Goal: Information Seeking & Learning: Learn about a topic

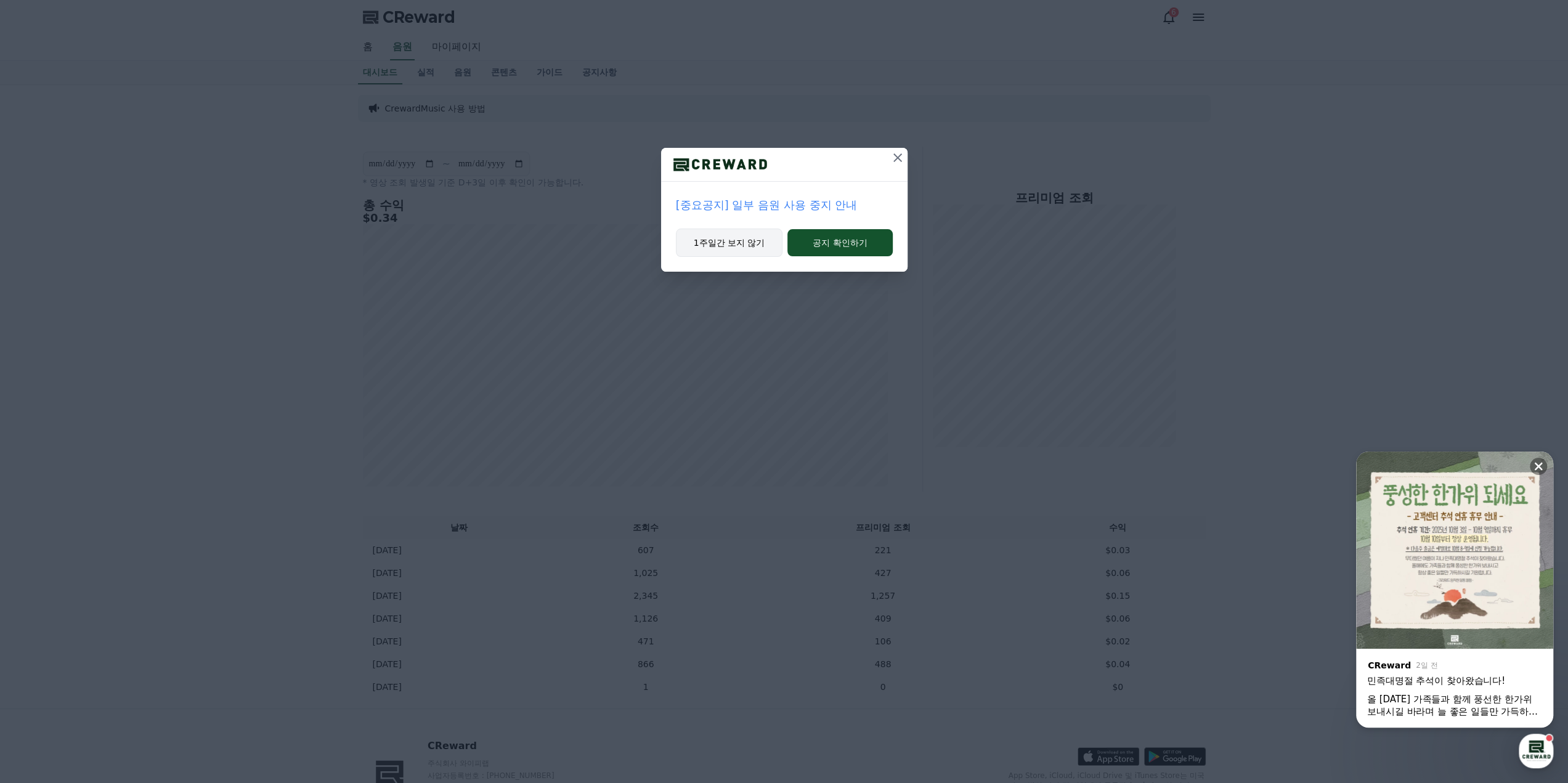
click at [747, 238] on button "1주일간 보지 않기" at bounding box center [729, 242] width 107 height 28
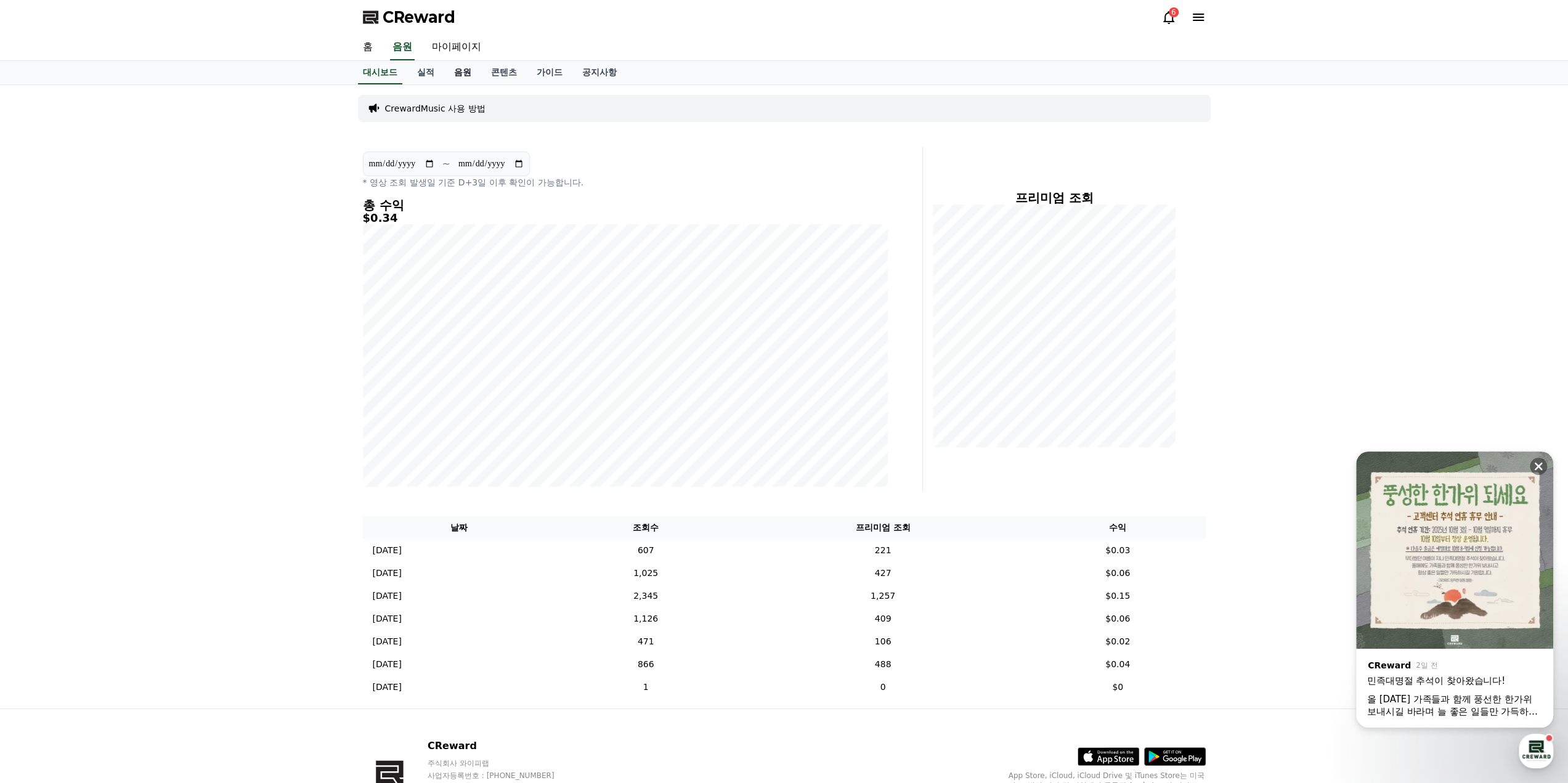
click at [458, 72] on link "음원" at bounding box center [462, 72] width 37 height 23
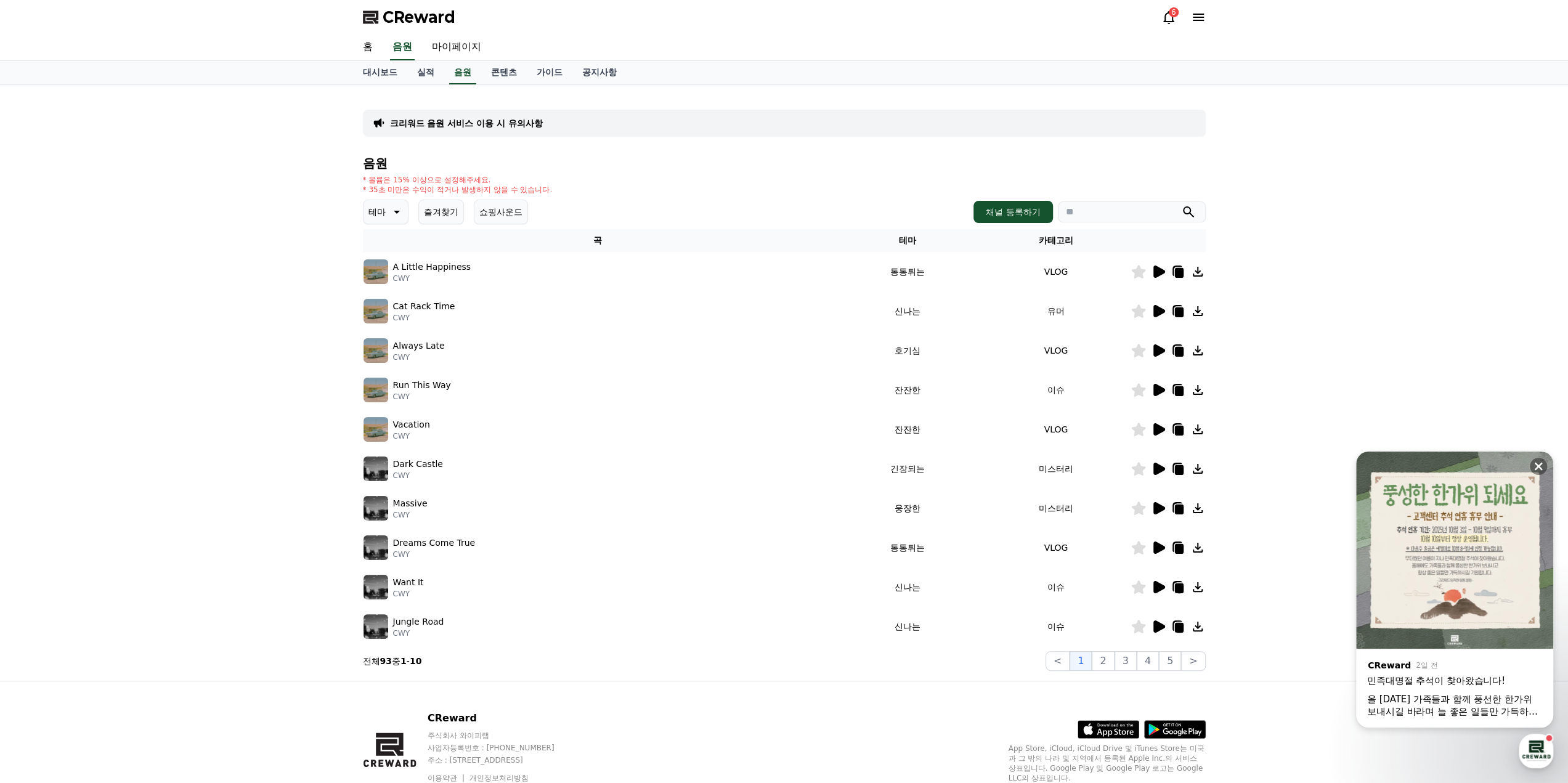
click at [405, 216] on button "테마" at bounding box center [386, 211] width 46 height 24
click at [382, 345] on button "드라마틱" at bounding box center [387, 347] width 45 height 27
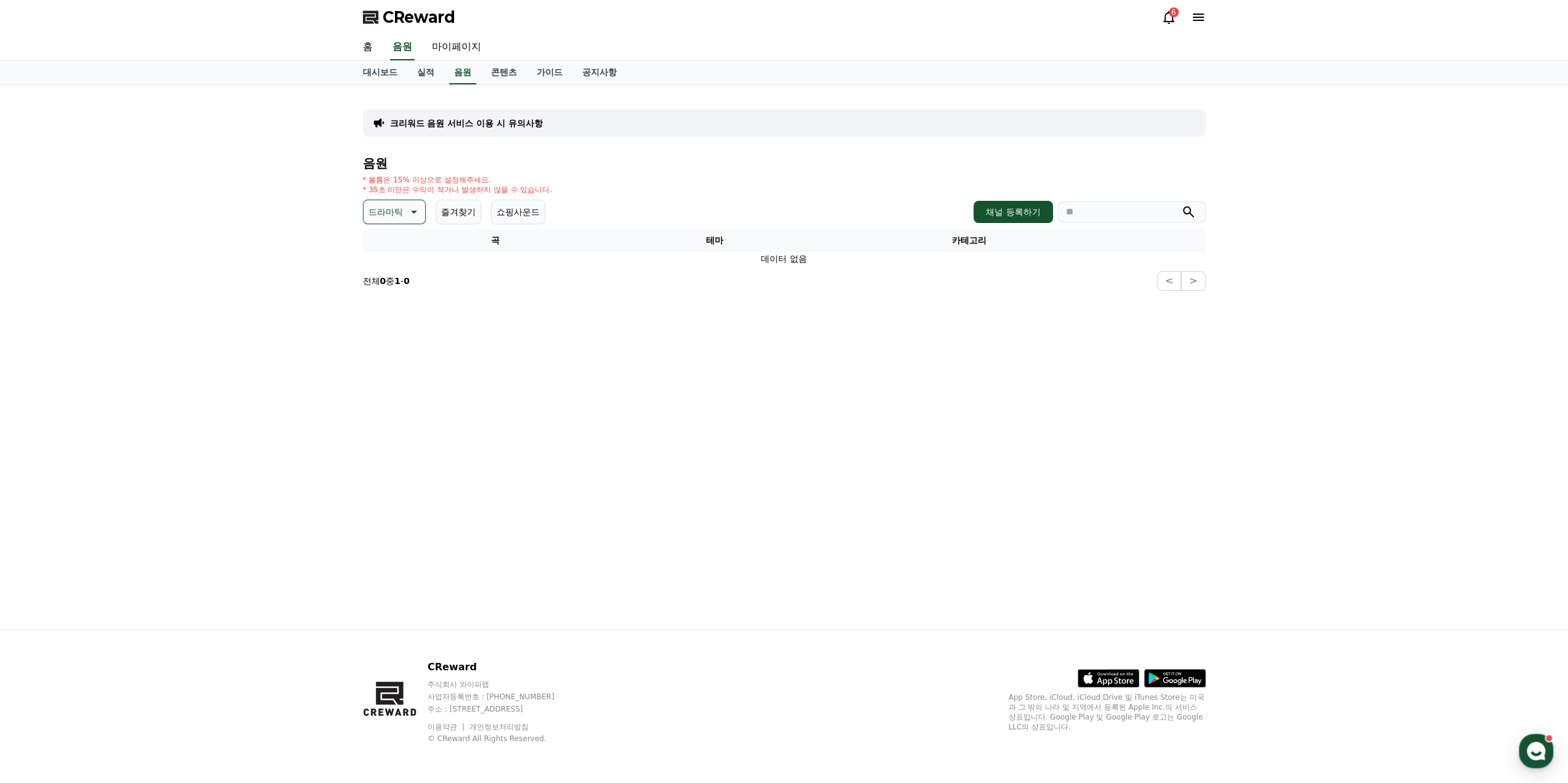
click at [409, 213] on icon at bounding box center [413, 212] width 15 height 15
click at [384, 281] on button "반전" at bounding box center [378, 283] width 27 height 27
click at [386, 213] on button "반전" at bounding box center [386, 211] width 46 height 24
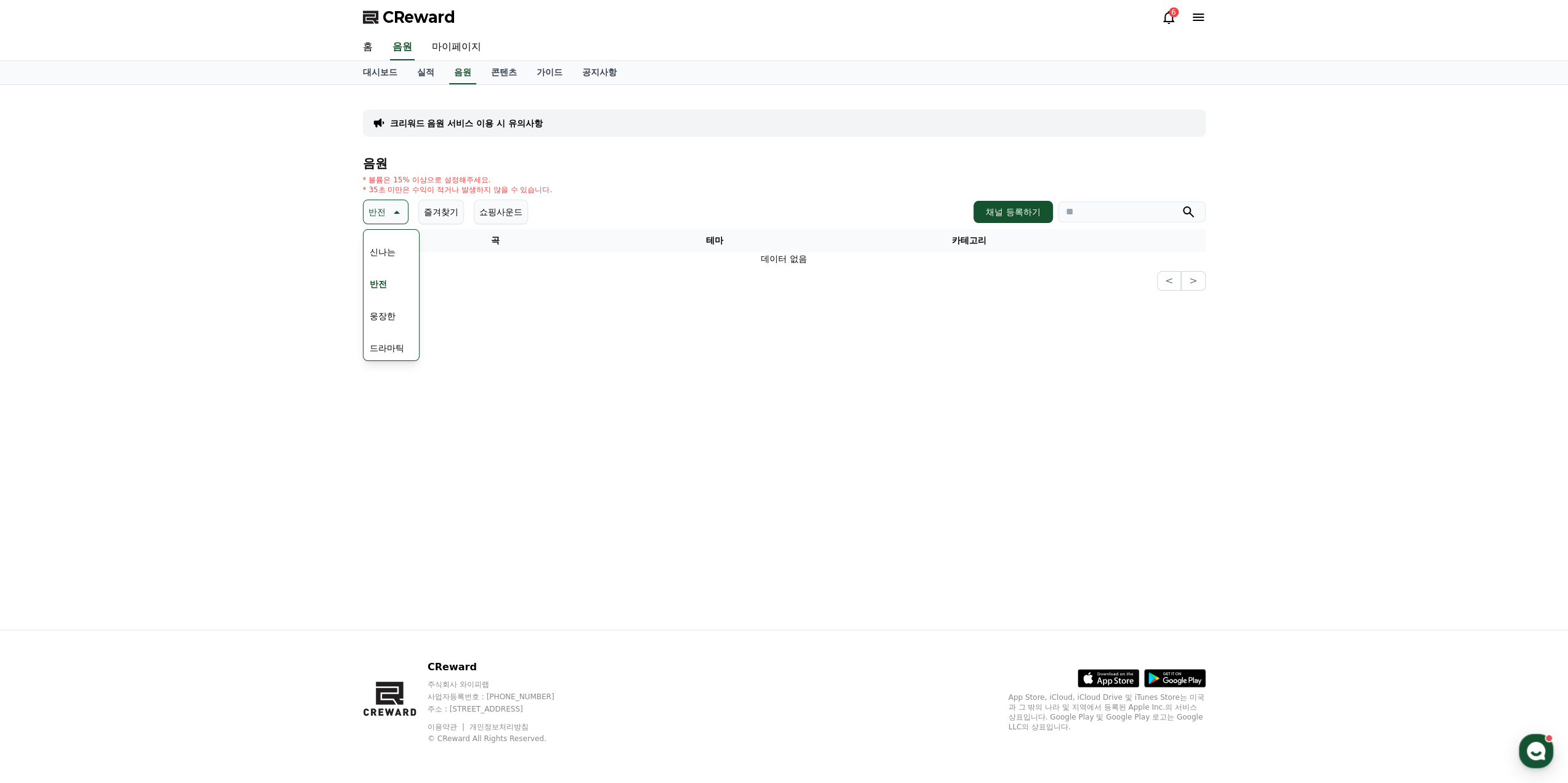
click at [393, 313] on button "웅장한" at bounding box center [383, 315] width 36 height 27
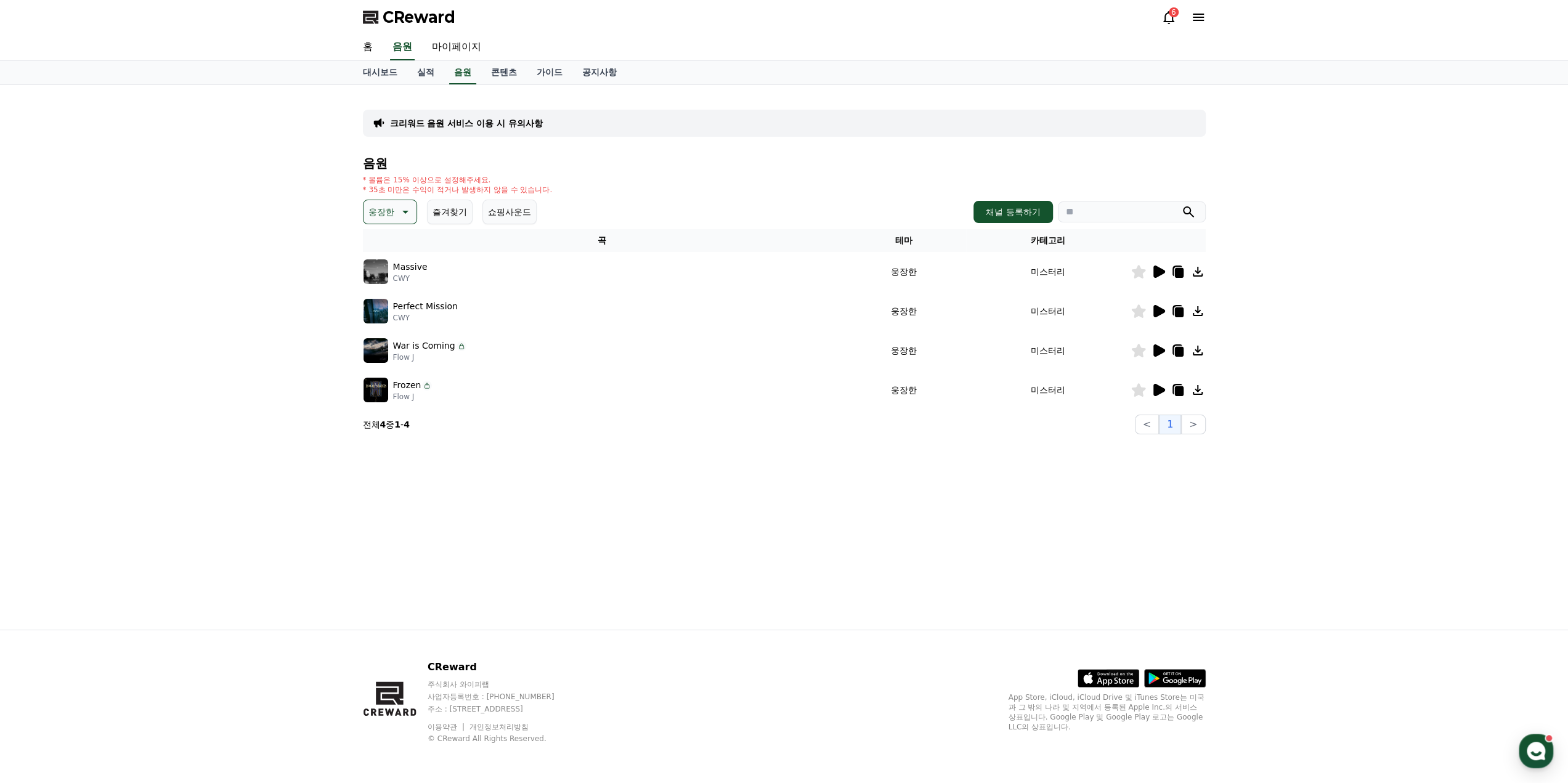
click at [1158, 276] on icon at bounding box center [1158, 271] width 15 height 15
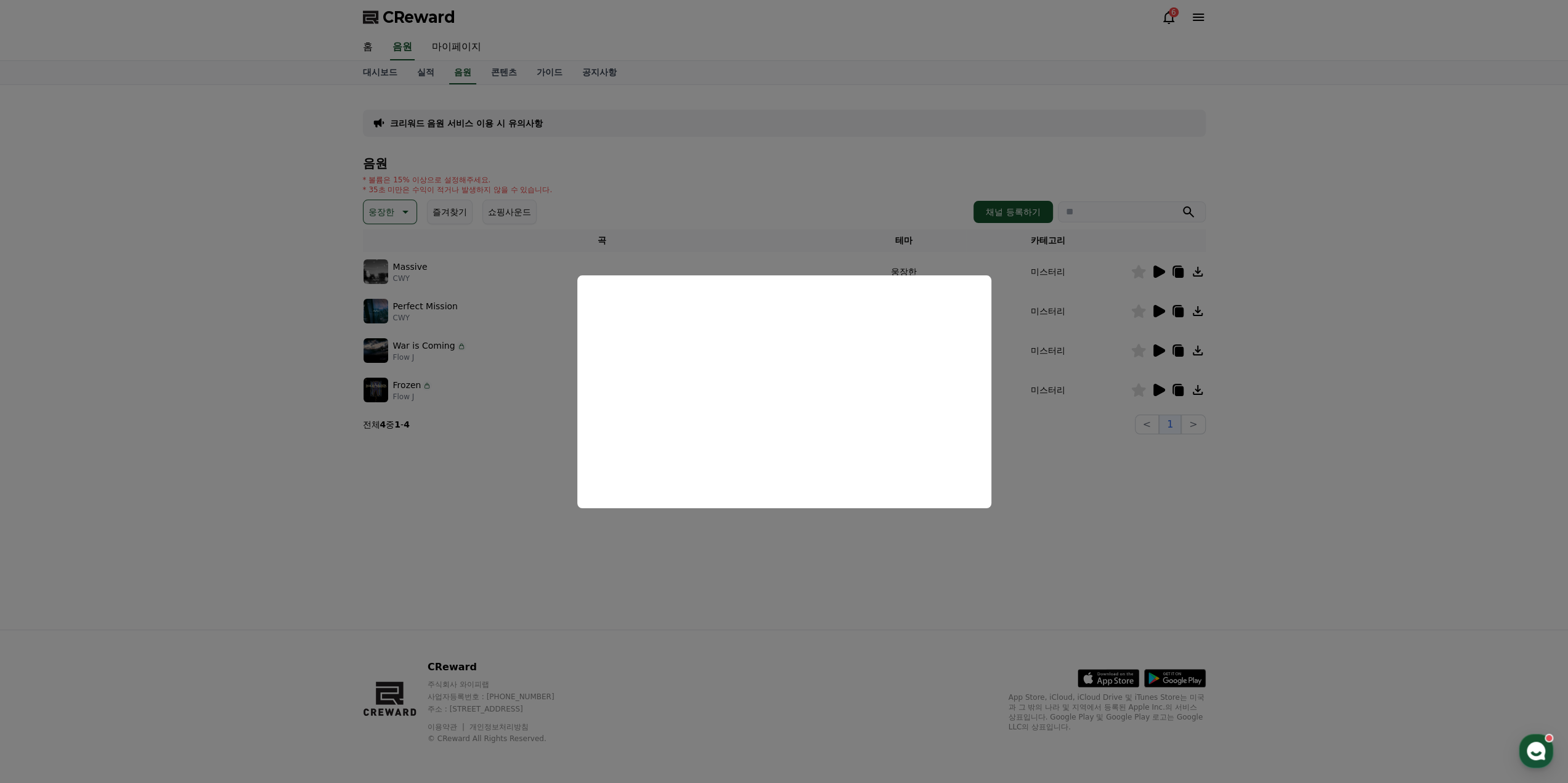
click at [806, 524] on button "close modal" at bounding box center [784, 391] width 1568 height 783
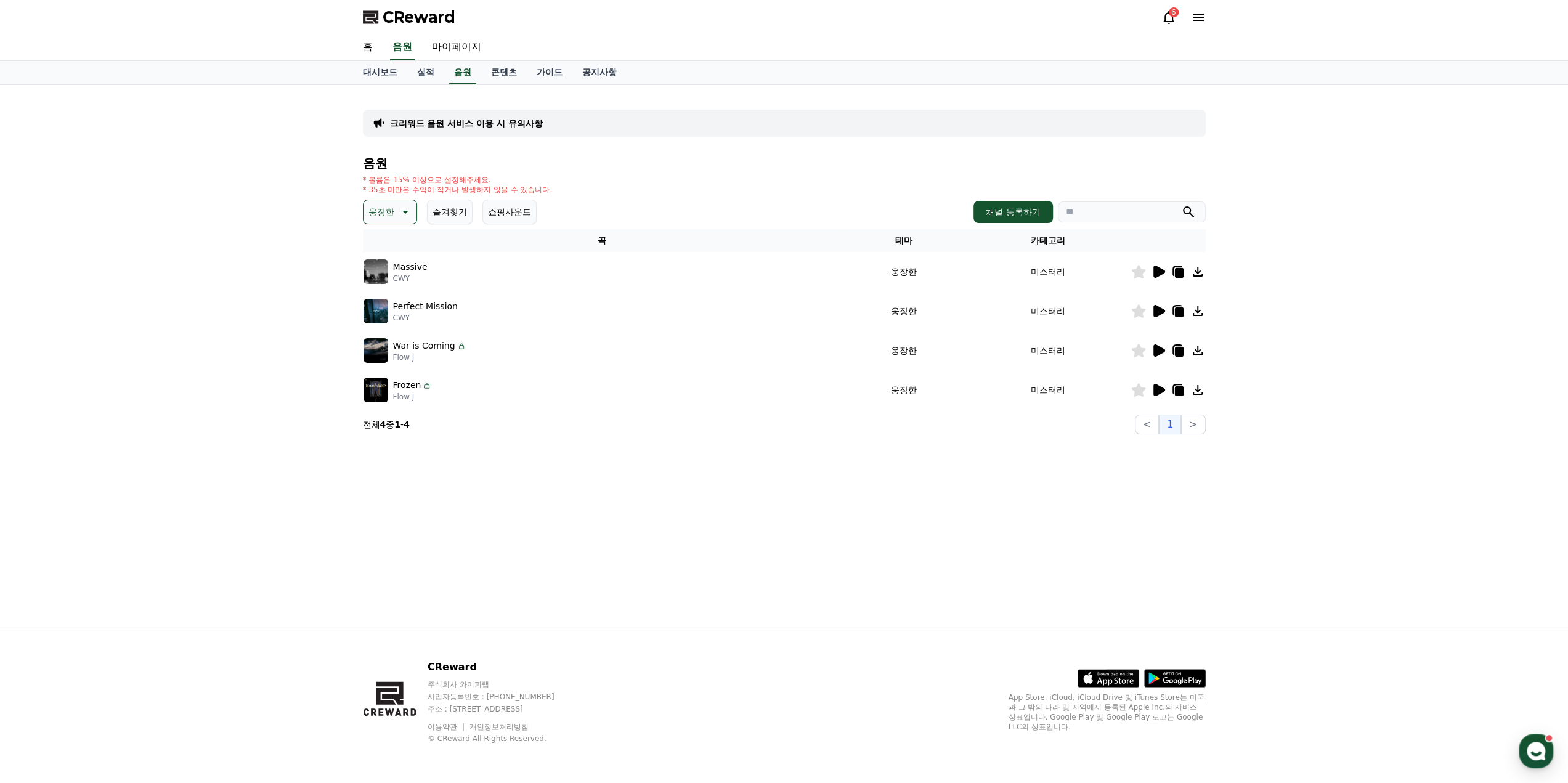
click at [1157, 309] on icon at bounding box center [1159, 311] width 12 height 13
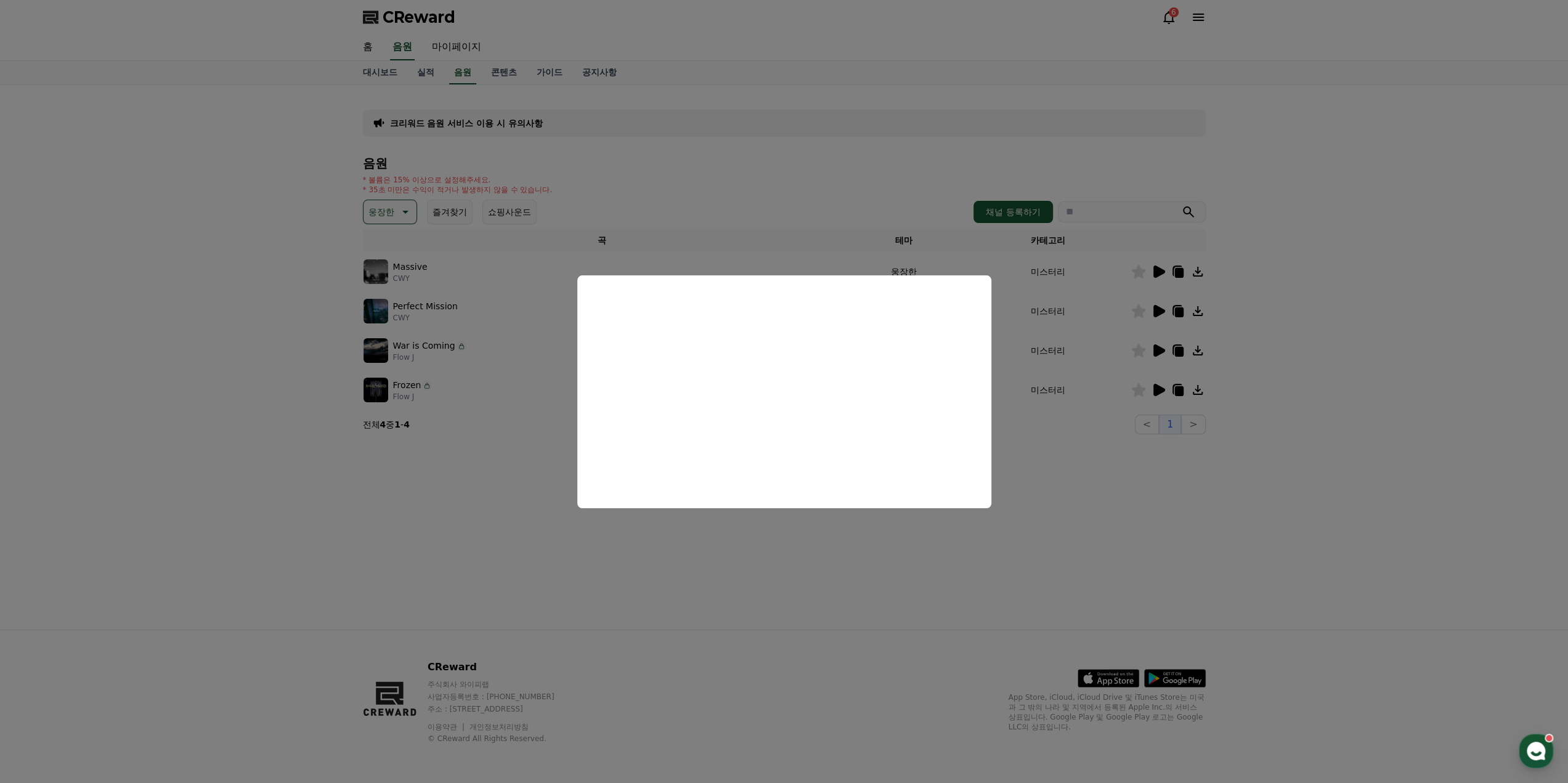
click at [1044, 461] on button "close modal" at bounding box center [784, 391] width 1568 height 783
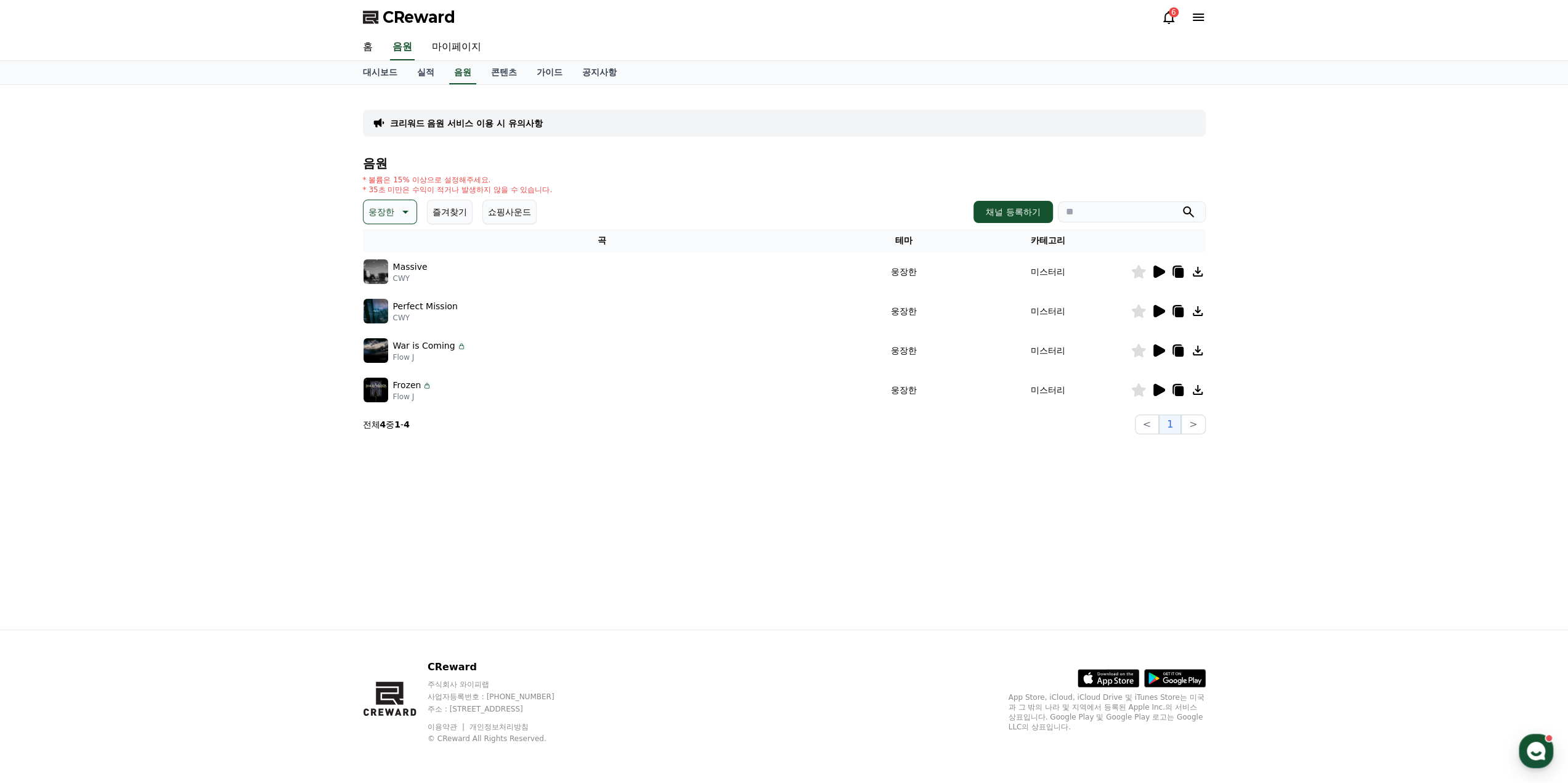
click at [1159, 350] on icon at bounding box center [1159, 350] width 12 height 13
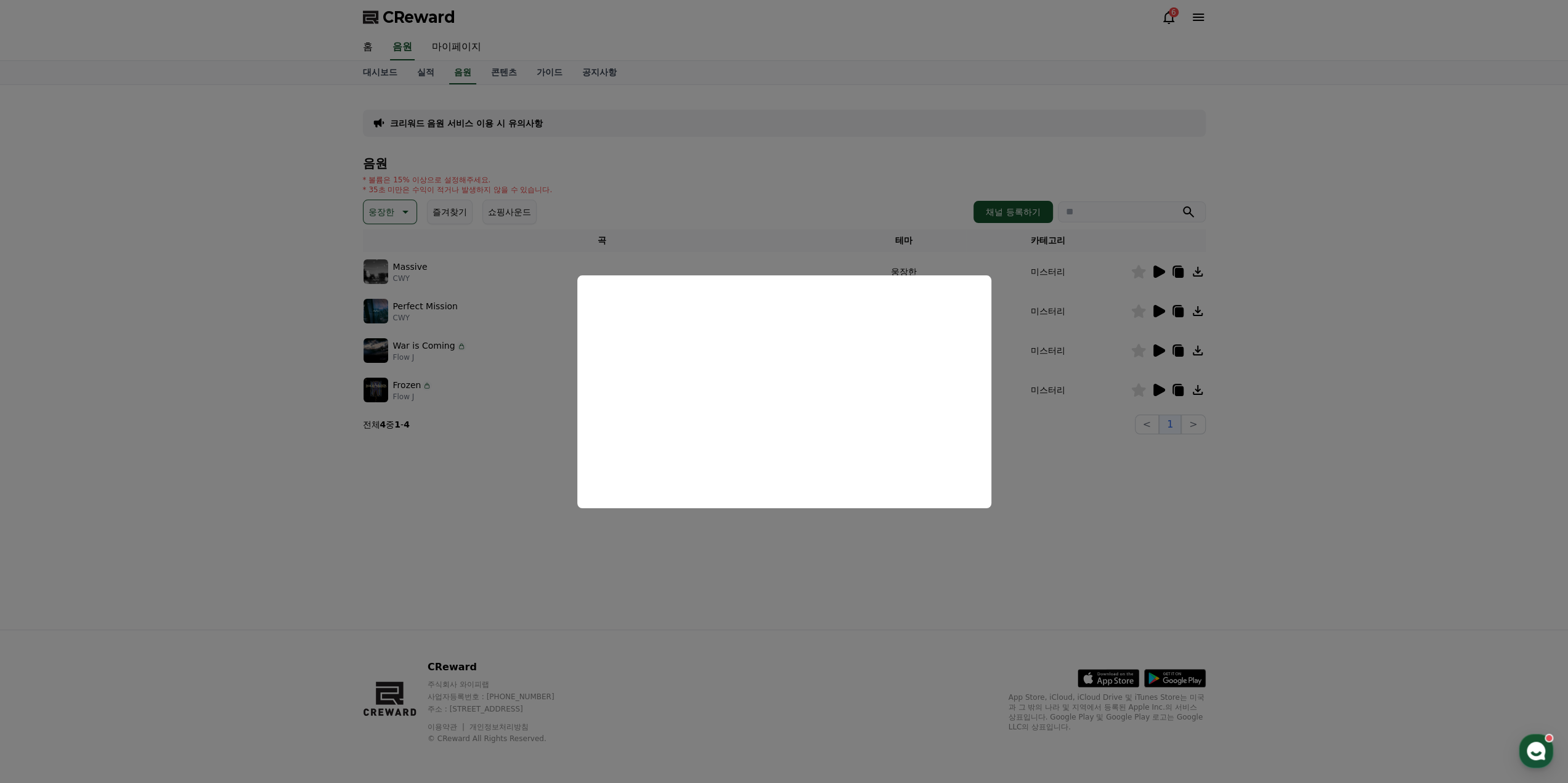
click at [509, 508] on button "close modal" at bounding box center [784, 391] width 1568 height 783
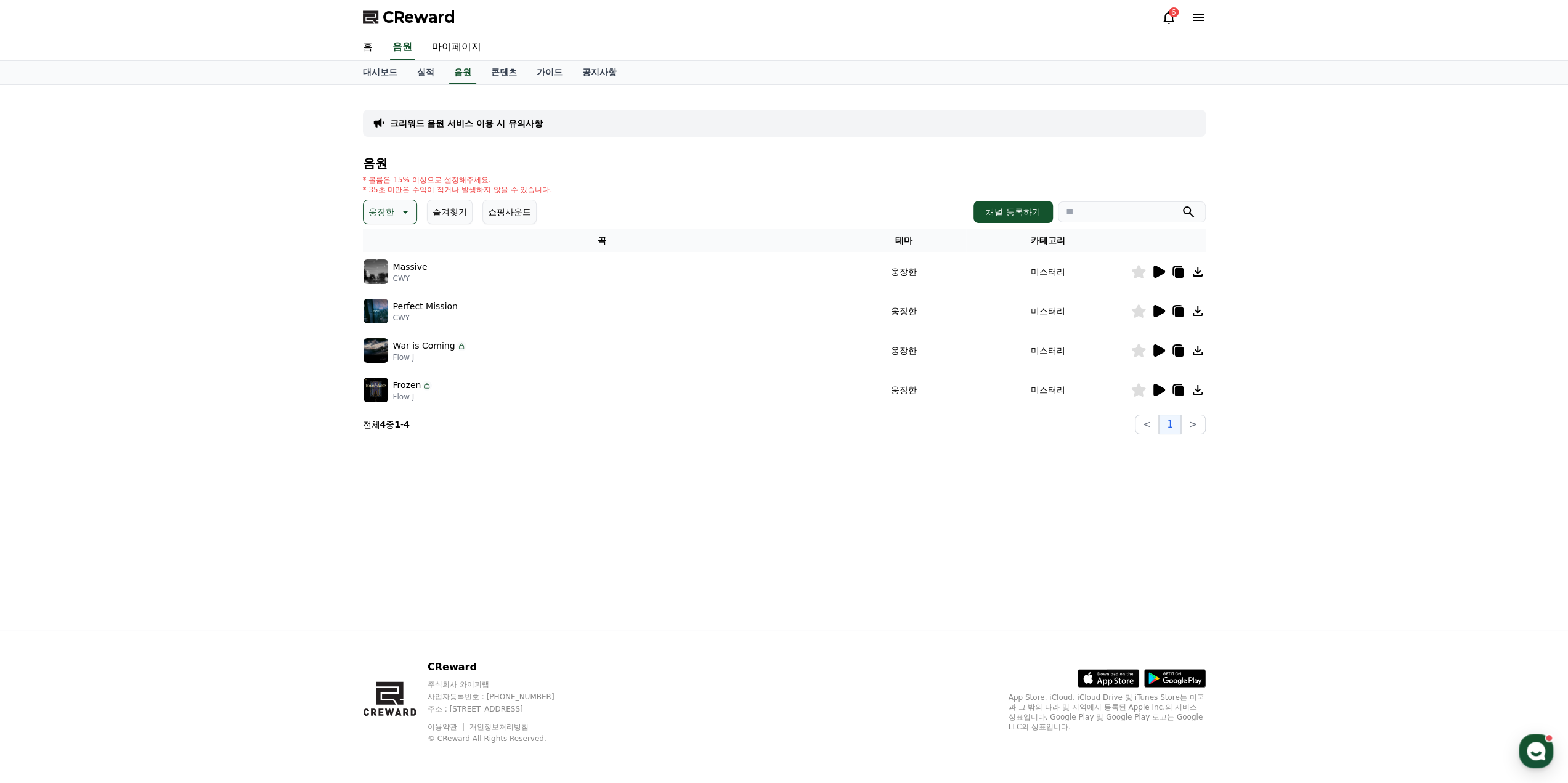
click at [1153, 392] on icon at bounding box center [1159, 390] width 12 height 13
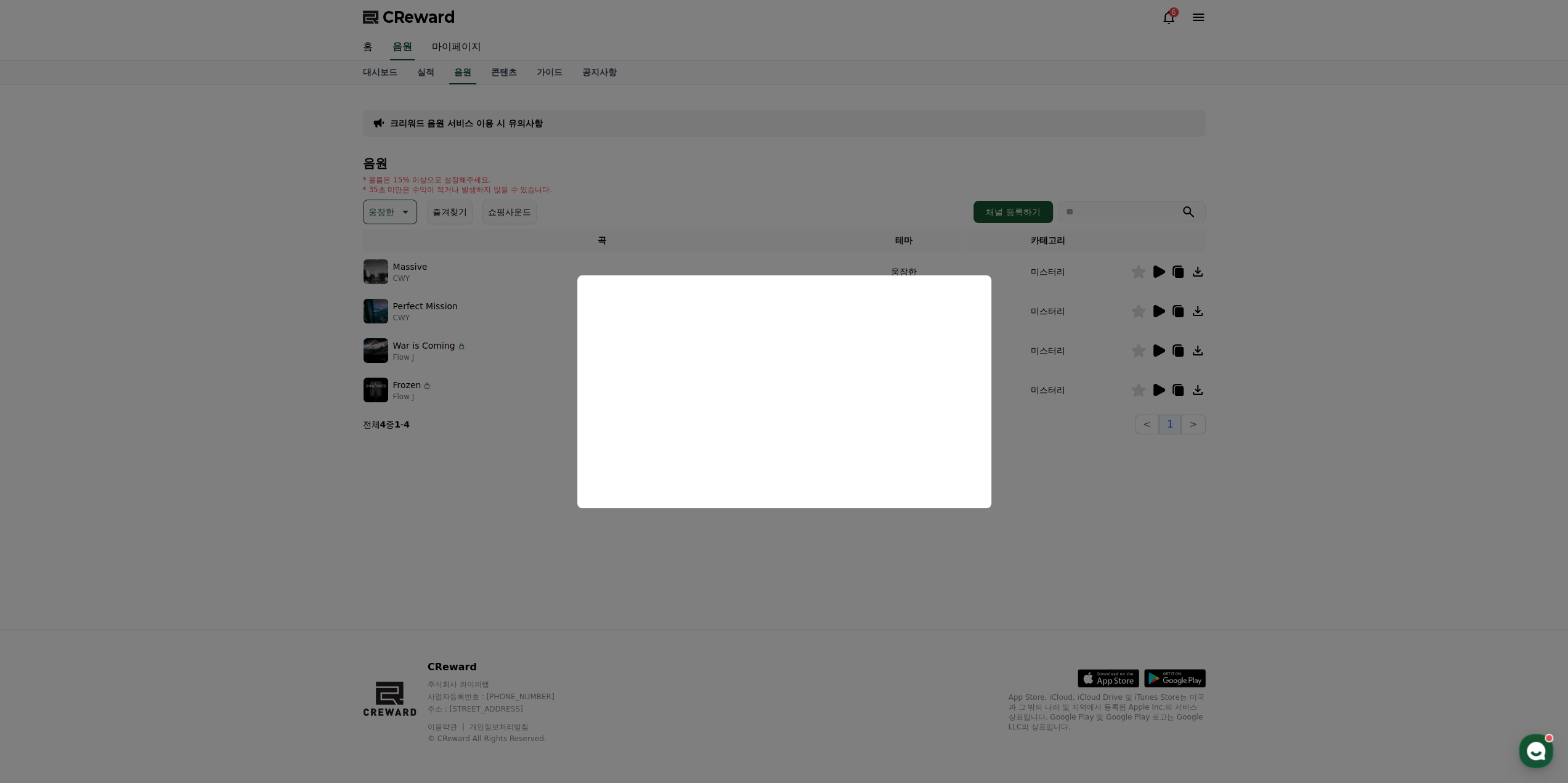
click at [1020, 461] on button "close modal" at bounding box center [784, 391] width 1568 height 783
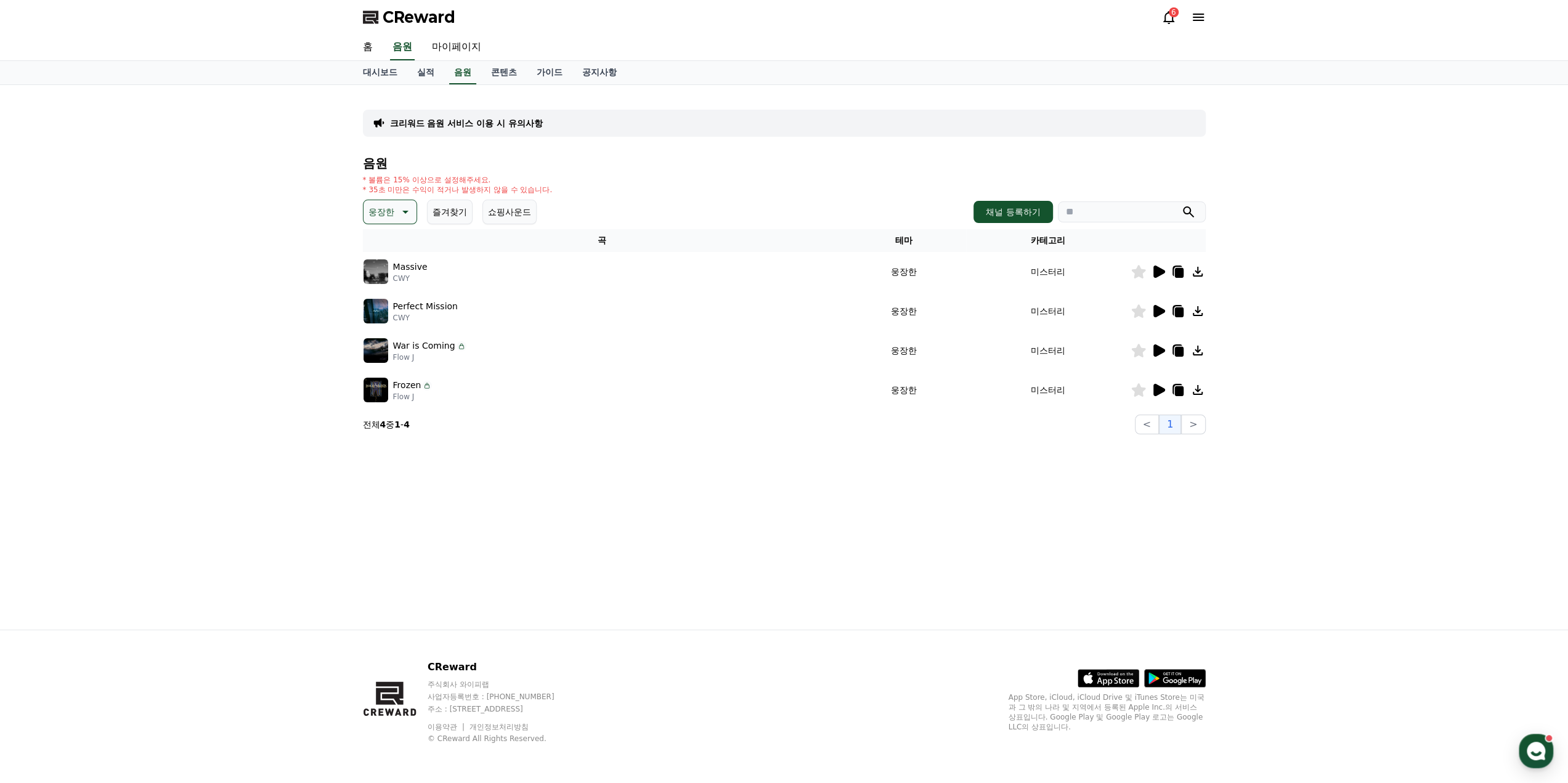
click at [1181, 391] on icon at bounding box center [1179, 391] width 9 height 10
click at [1008, 572] on div "크리워드 음원 서비스 이용 시 유의사항 음원 * 볼륨은 15% 이상으로 설정해주세요. * 35초 미만은 수익이 적거나 발생하지 않을 수 있습니…" at bounding box center [784, 357] width 862 height 544
click at [1179, 391] on icon at bounding box center [1179, 391] width 9 height 10
click at [382, 389] on img at bounding box center [376, 389] width 24 height 24
click at [901, 395] on td "웅장한" at bounding box center [904, 389] width 124 height 39
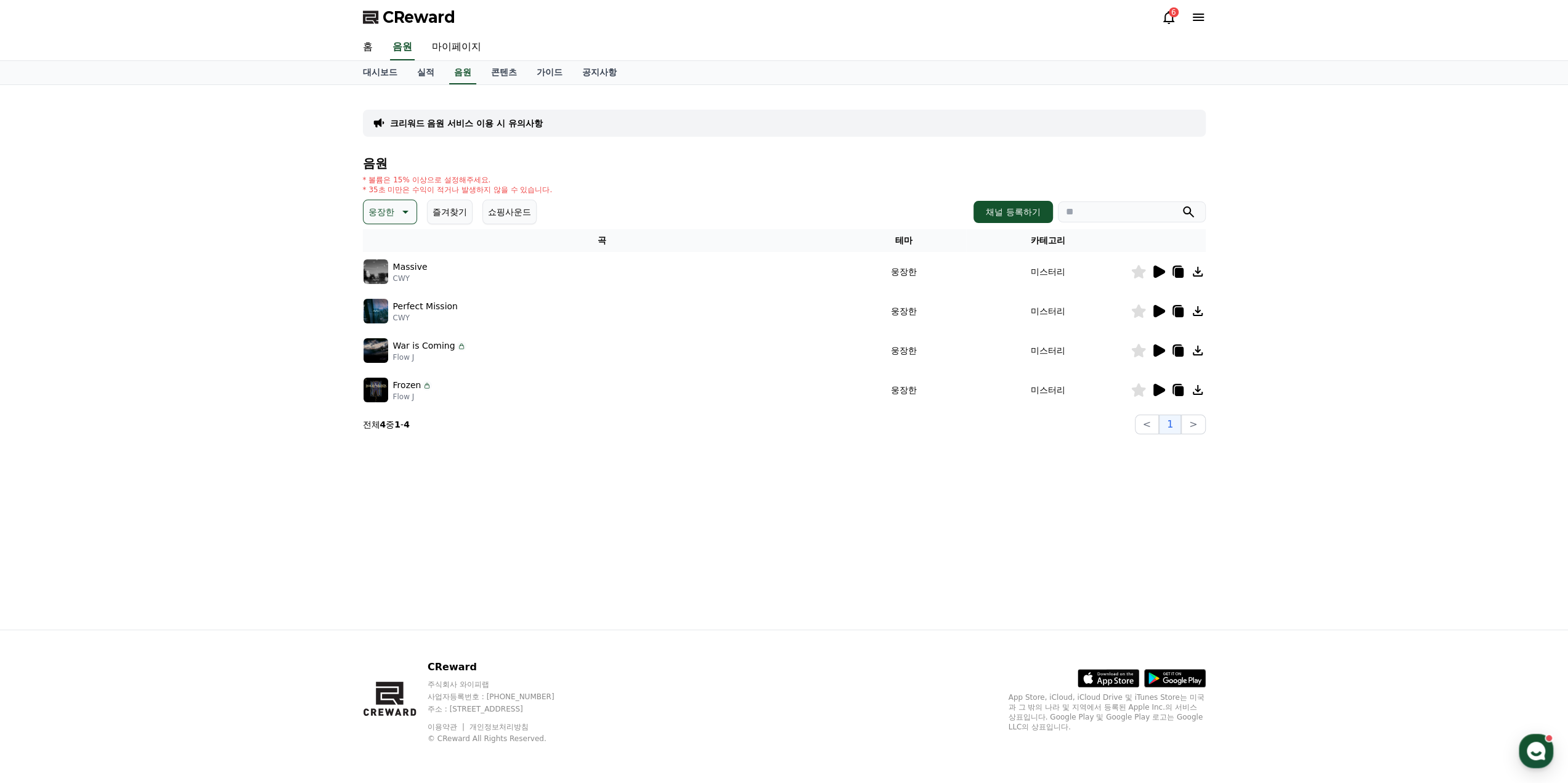
click at [373, 392] on img at bounding box center [376, 389] width 24 height 24
click at [1159, 397] on td at bounding box center [1168, 389] width 75 height 39
click at [1157, 392] on icon at bounding box center [1159, 390] width 12 height 13
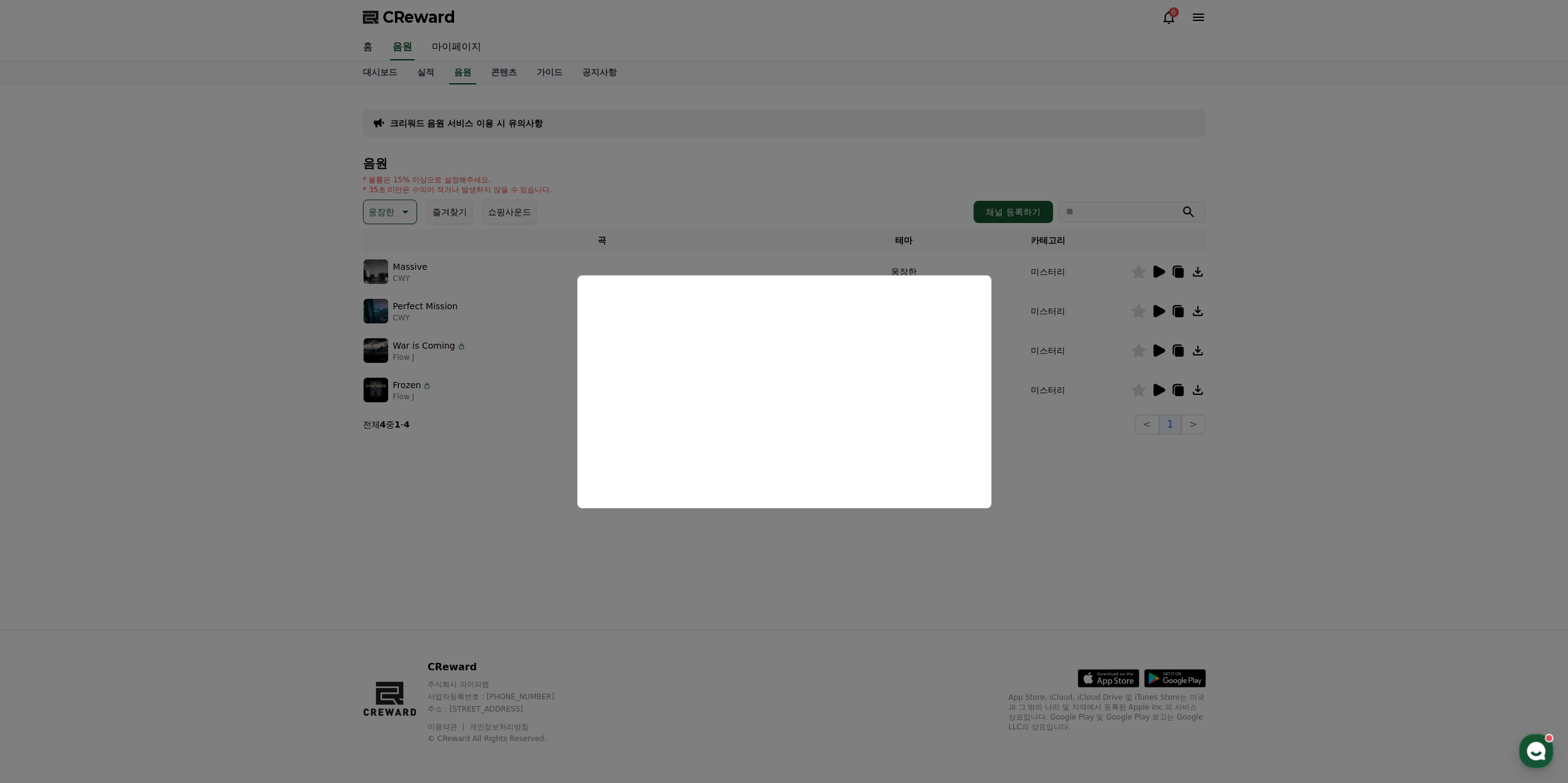
click at [524, 337] on button "close modal" at bounding box center [784, 391] width 1568 height 783
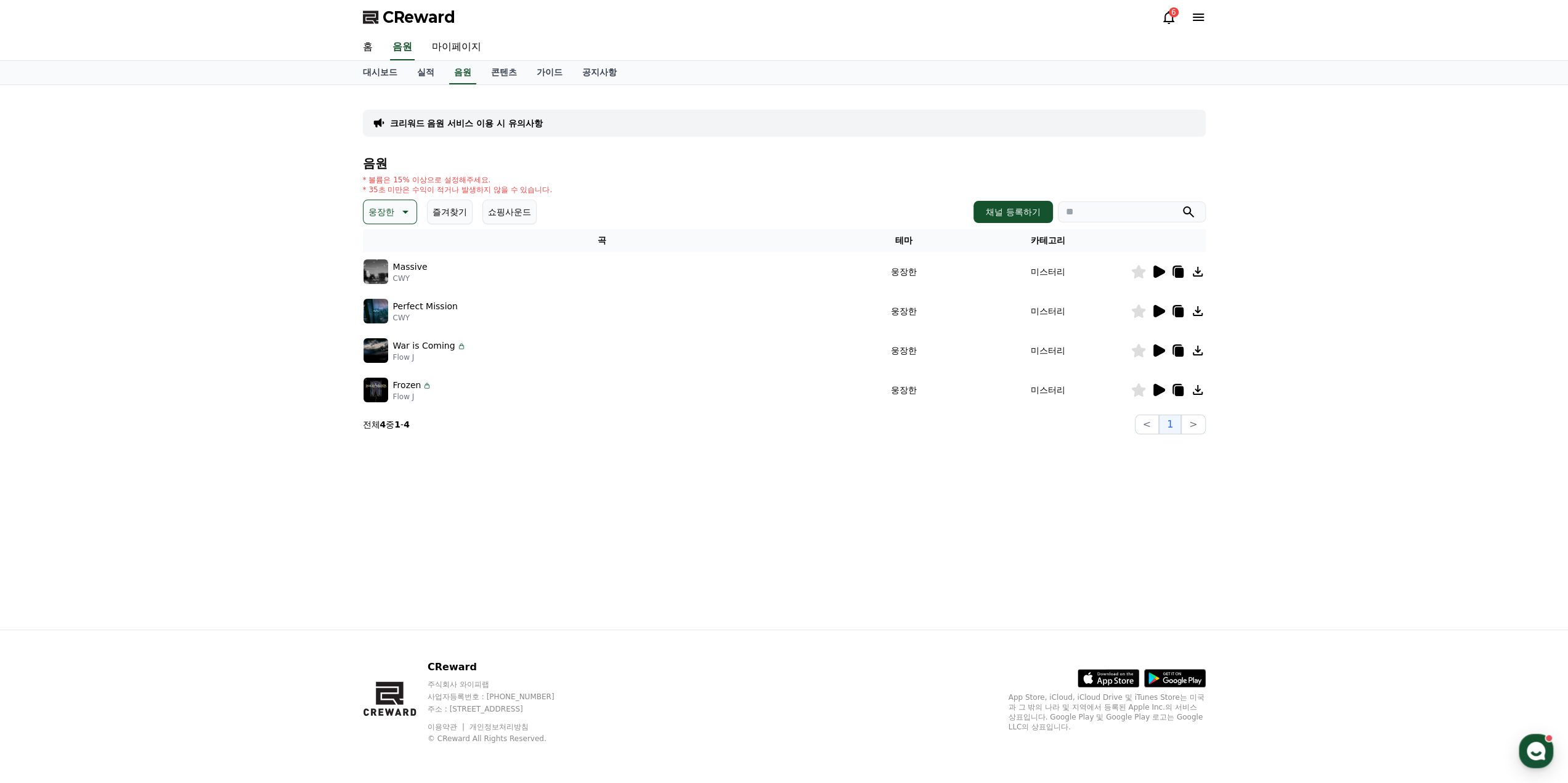
click at [402, 206] on icon at bounding box center [405, 212] width 15 height 15
click at [377, 248] on button "전체" at bounding box center [378, 244] width 27 height 27
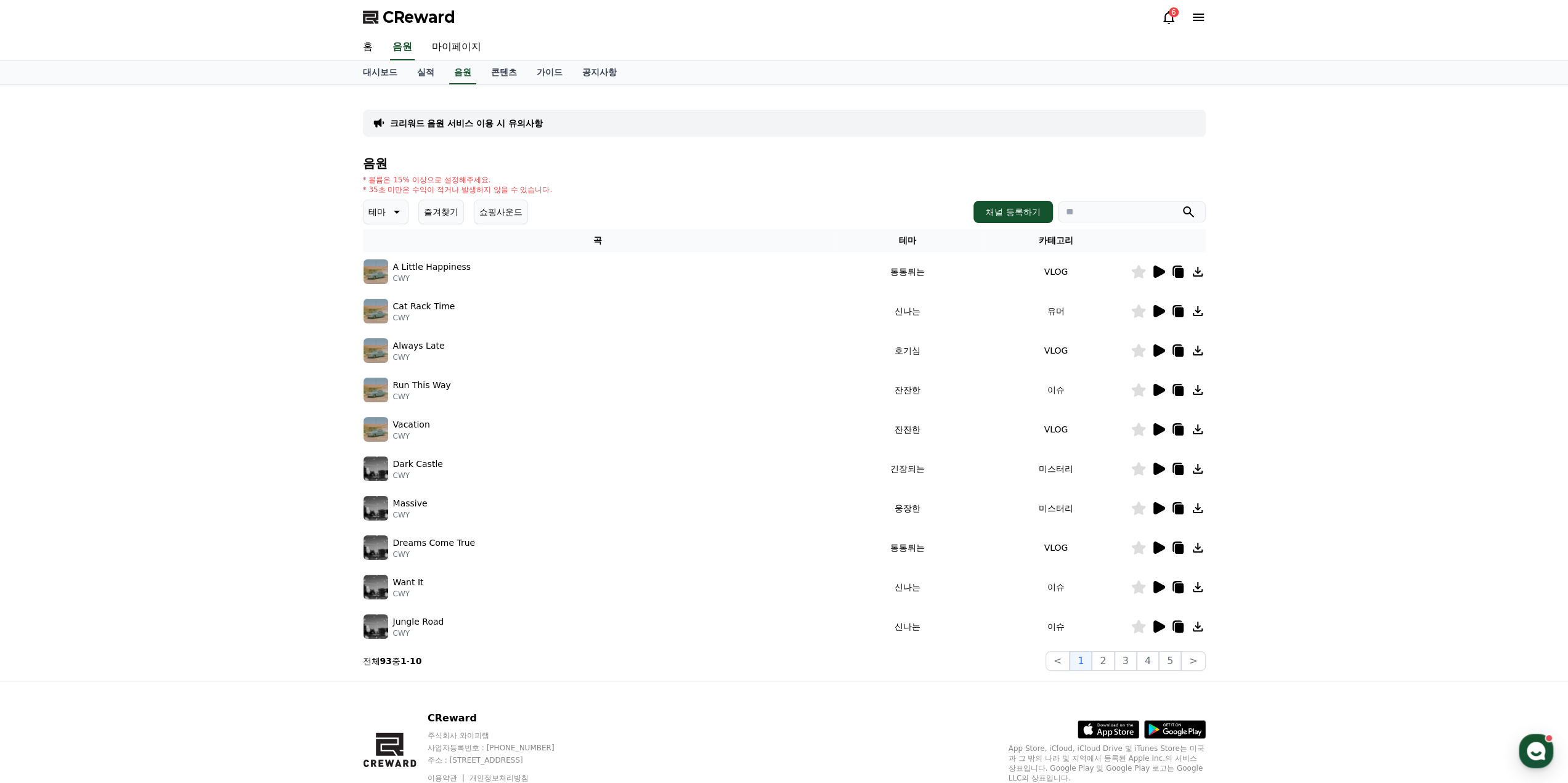
click at [1157, 474] on icon at bounding box center [1158, 469] width 15 height 15
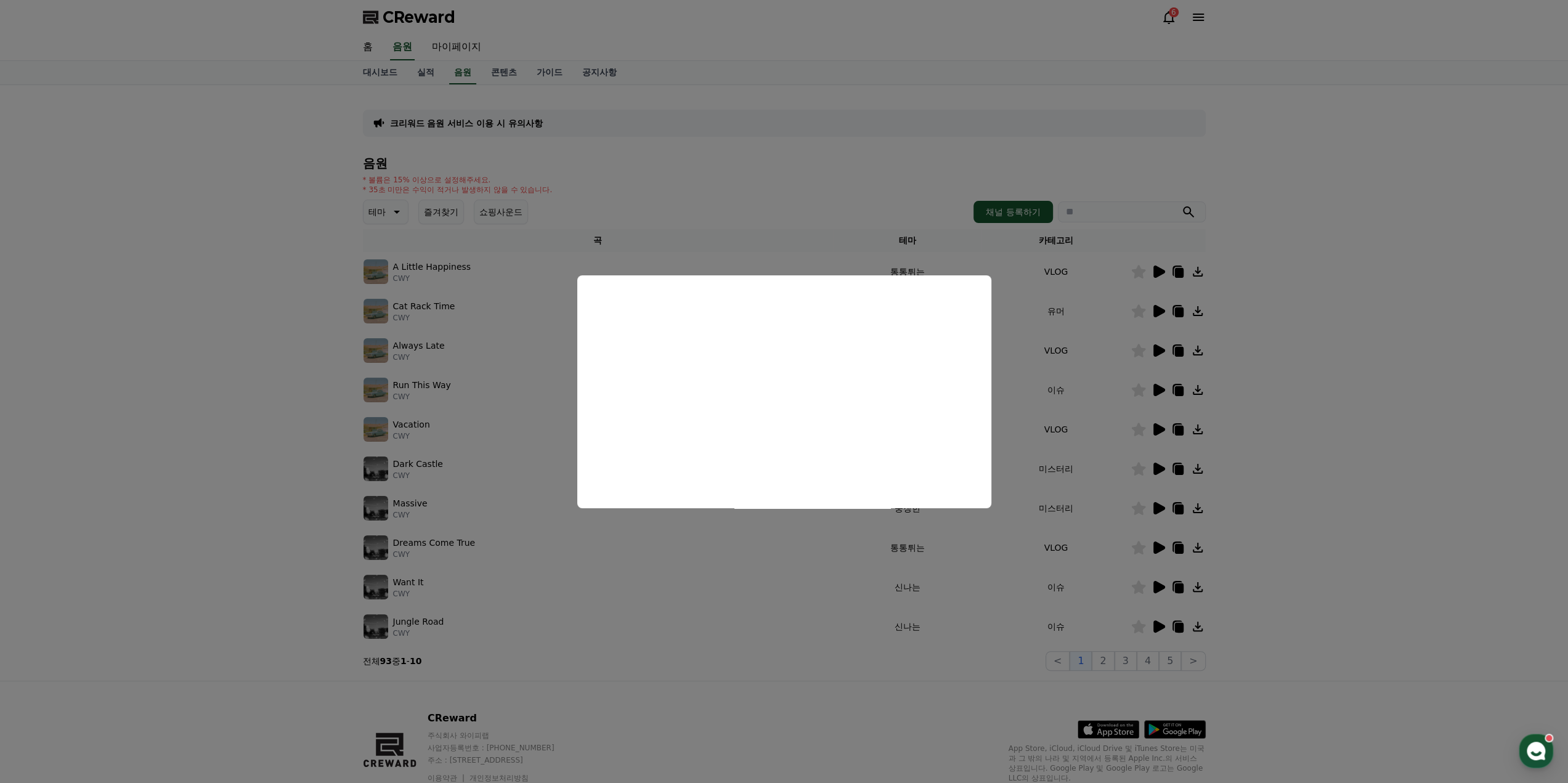
click at [1156, 509] on button "close modal" at bounding box center [784, 391] width 1568 height 783
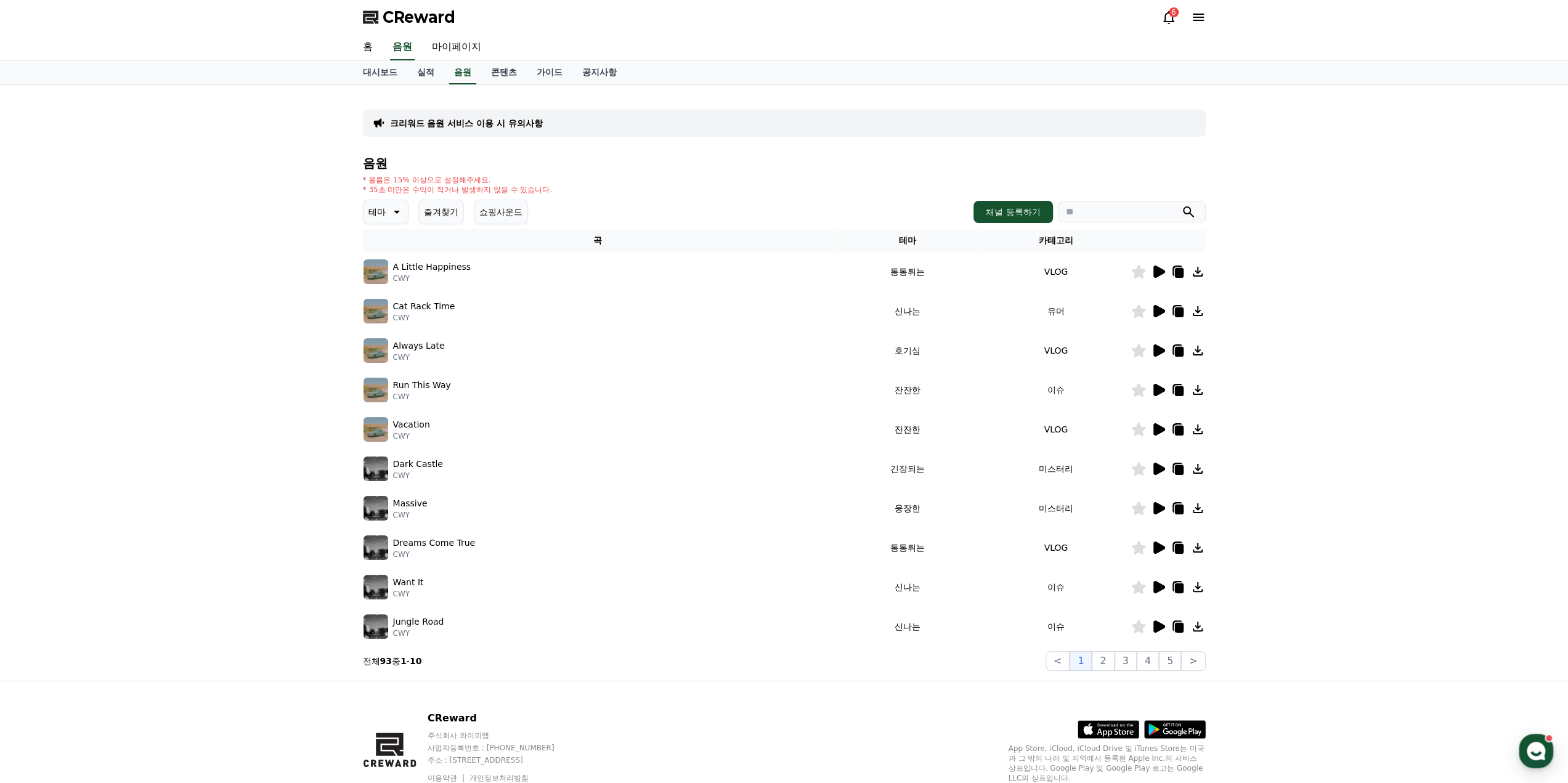
click at [1157, 509] on icon at bounding box center [1159, 508] width 12 height 13
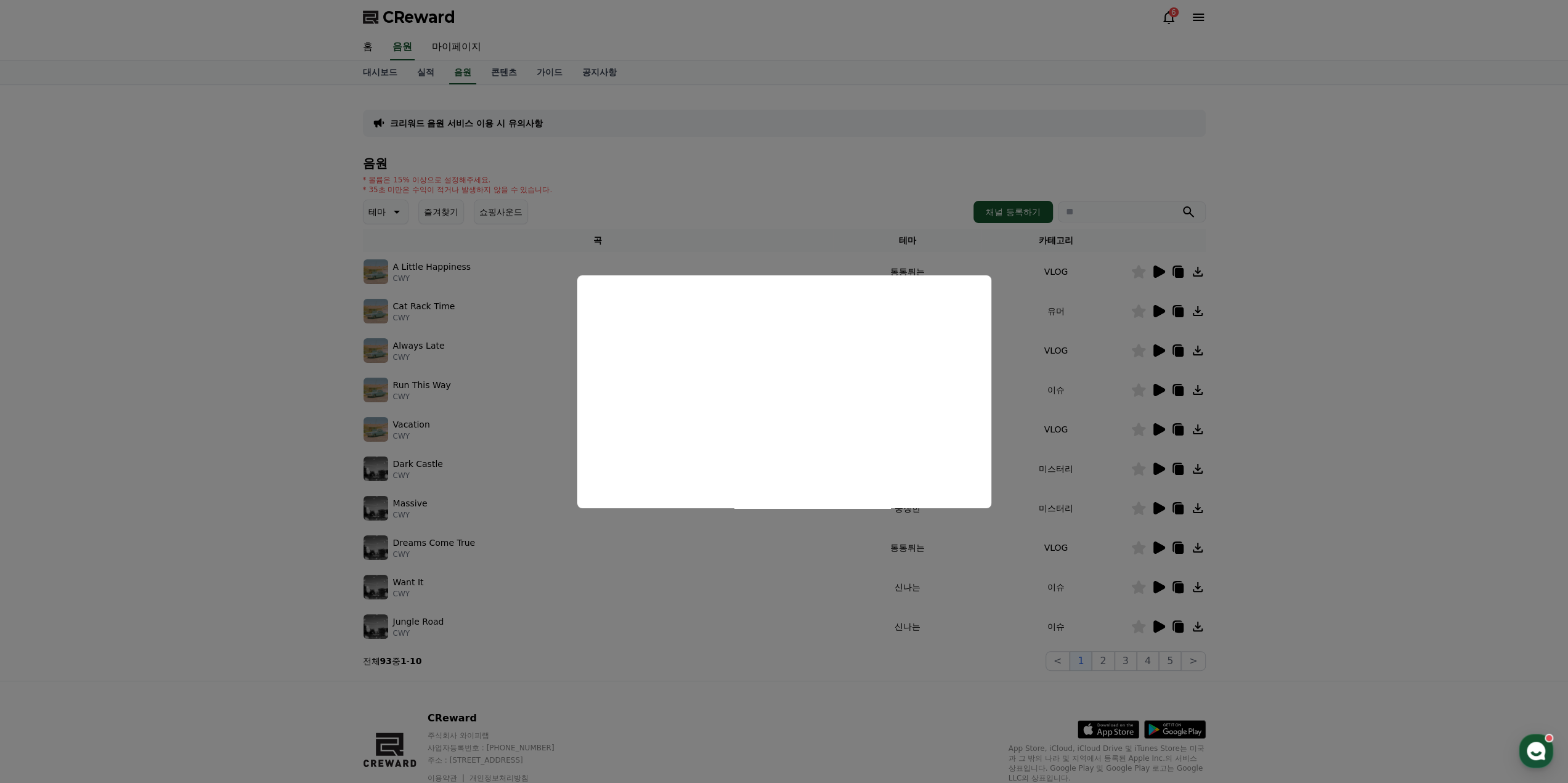
click at [428, 547] on button "close modal" at bounding box center [784, 391] width 1568 height 783
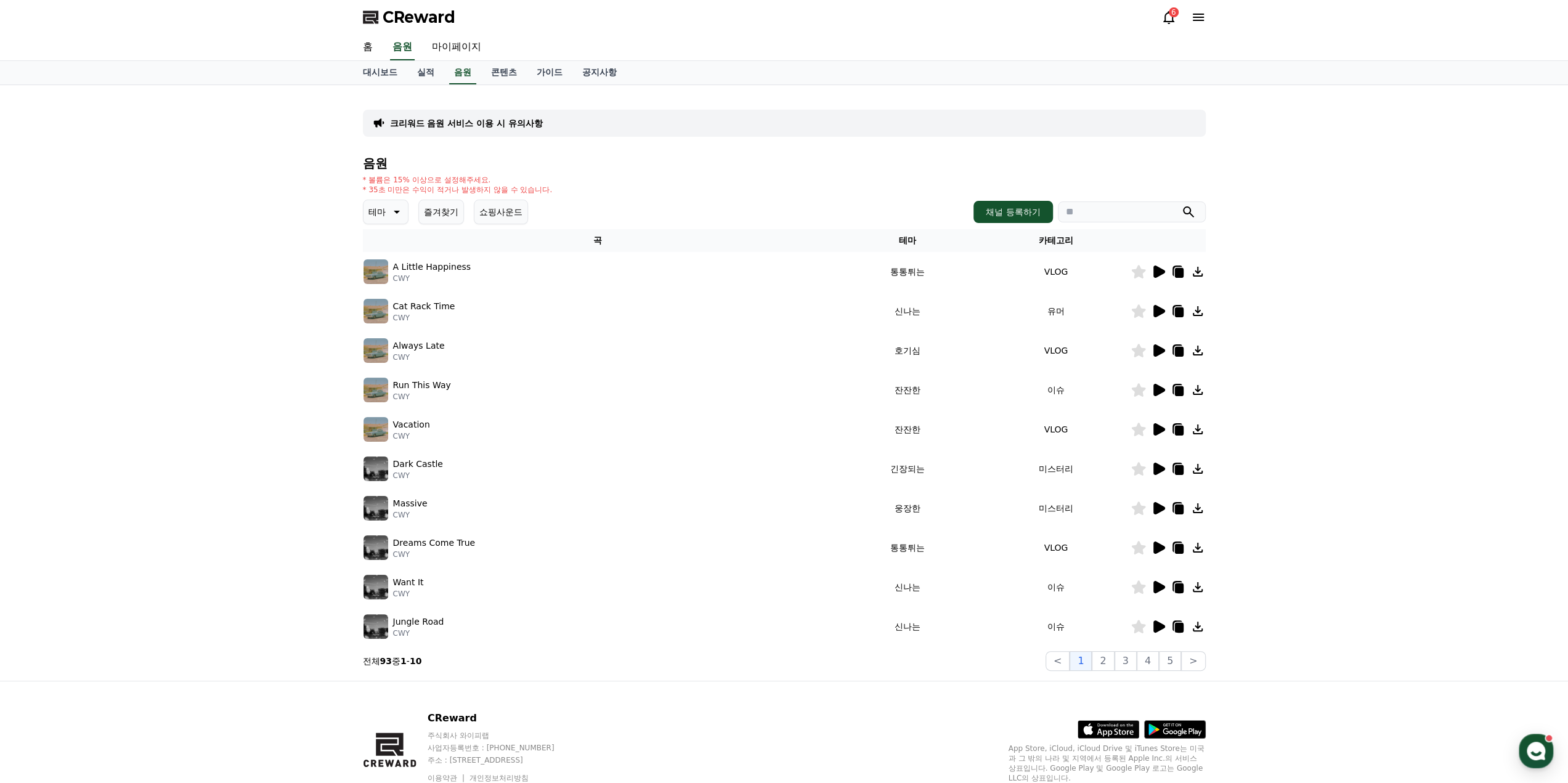
click at [1157, 550] on icon at bounding box center [1159, 548] width 12 height 13
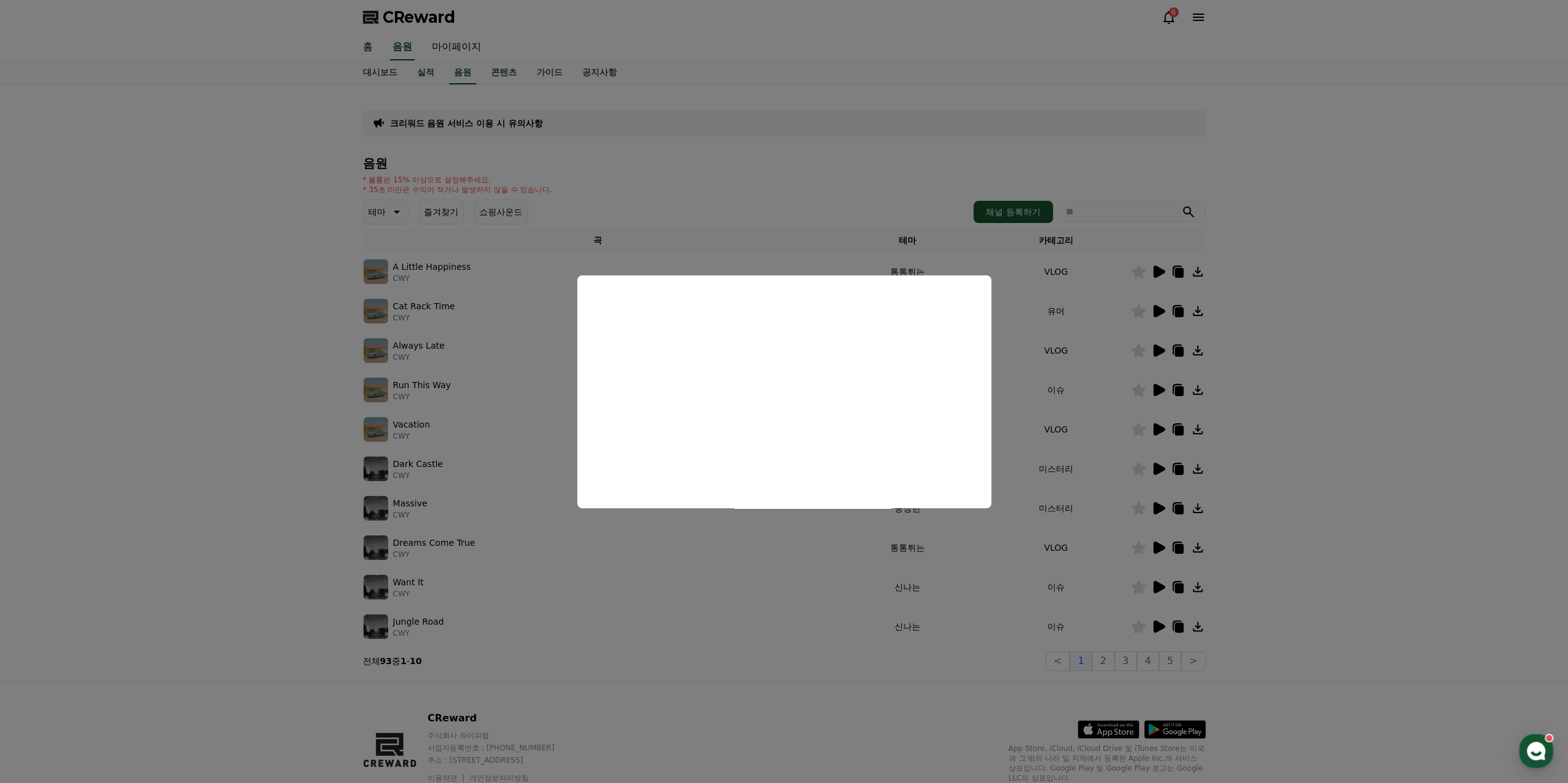
click at [1157, 586] on button "close modal" at bounding box center [784, 391] width 1568 height 783
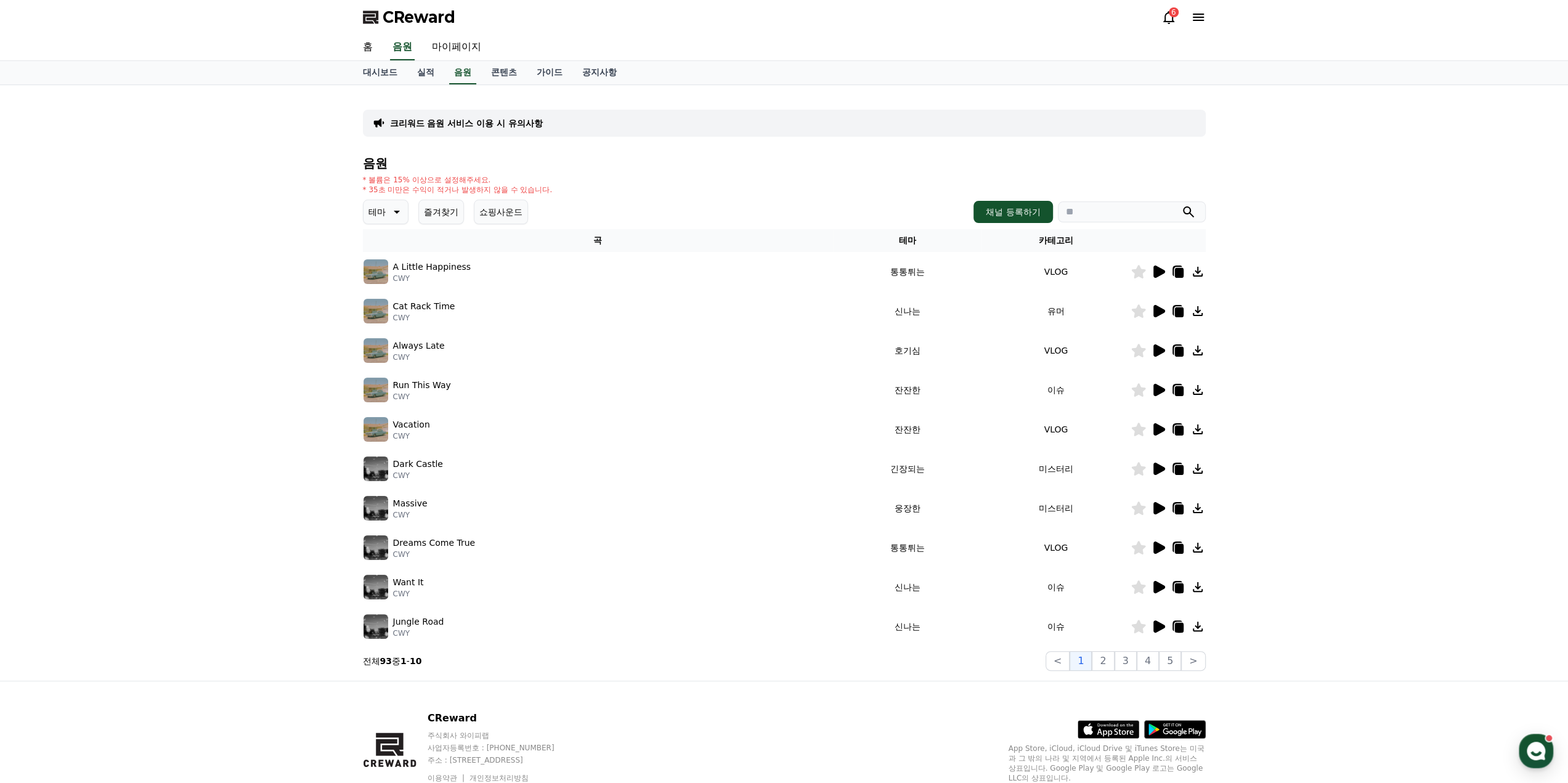
click at [1157, 587] on icon at bounding box center [1159, 587] width 12 height 13
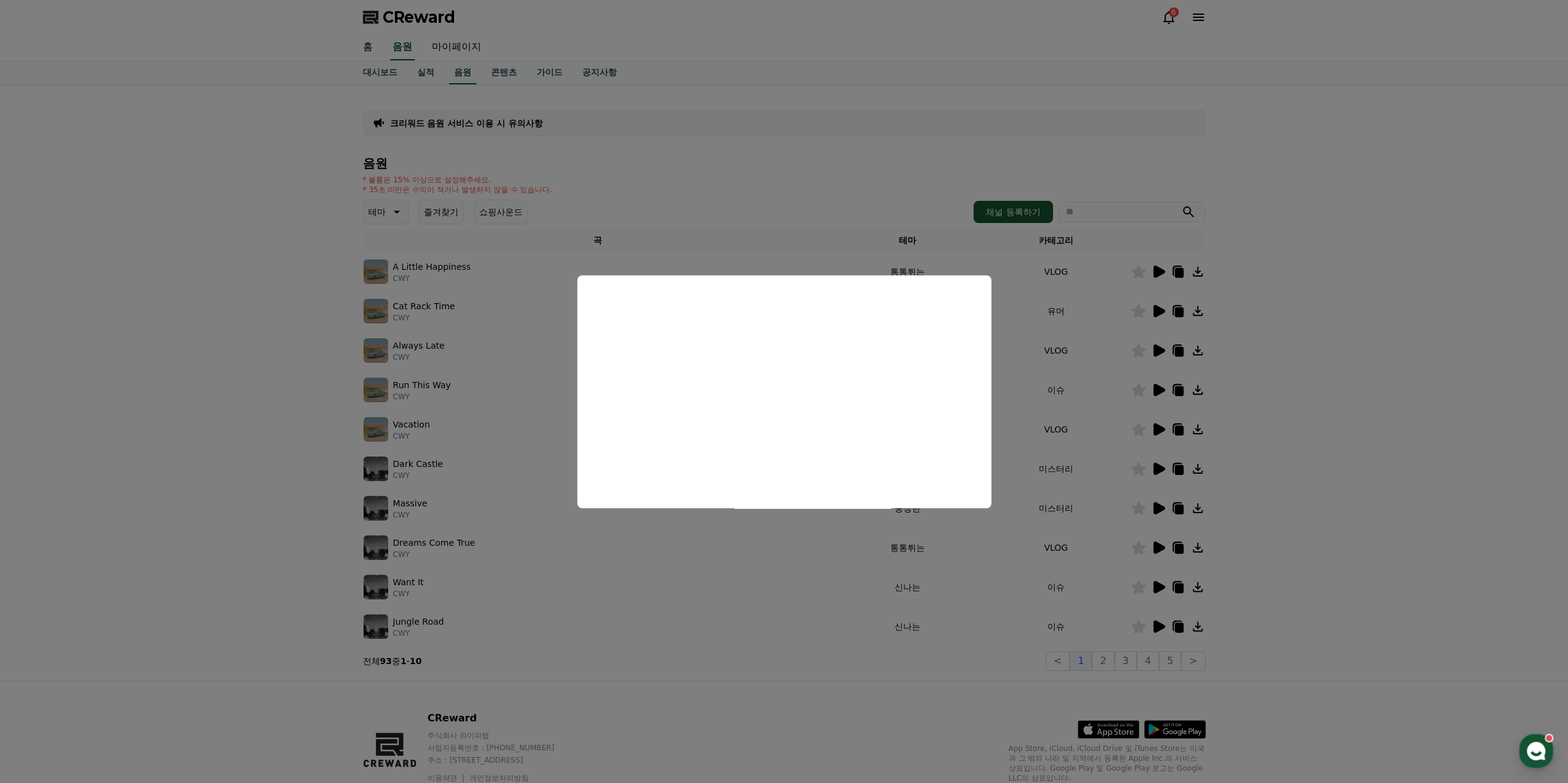
click at [1158, 629] on button "close modal" at bounding box center [784, 391] width 1568 height 783
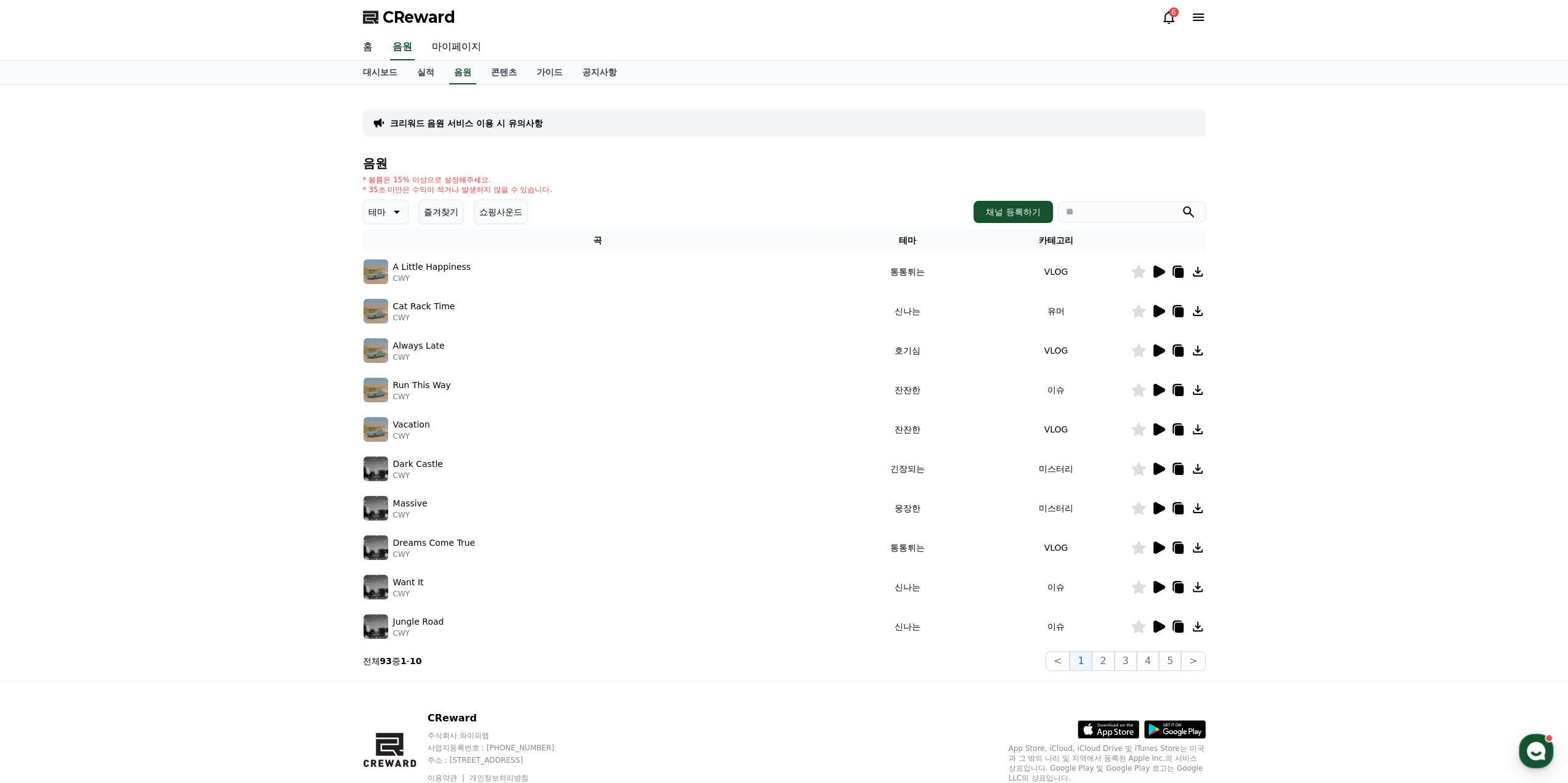
click at [1158, 629] on icon at bounding box center [1159, 626] width 12 height 13
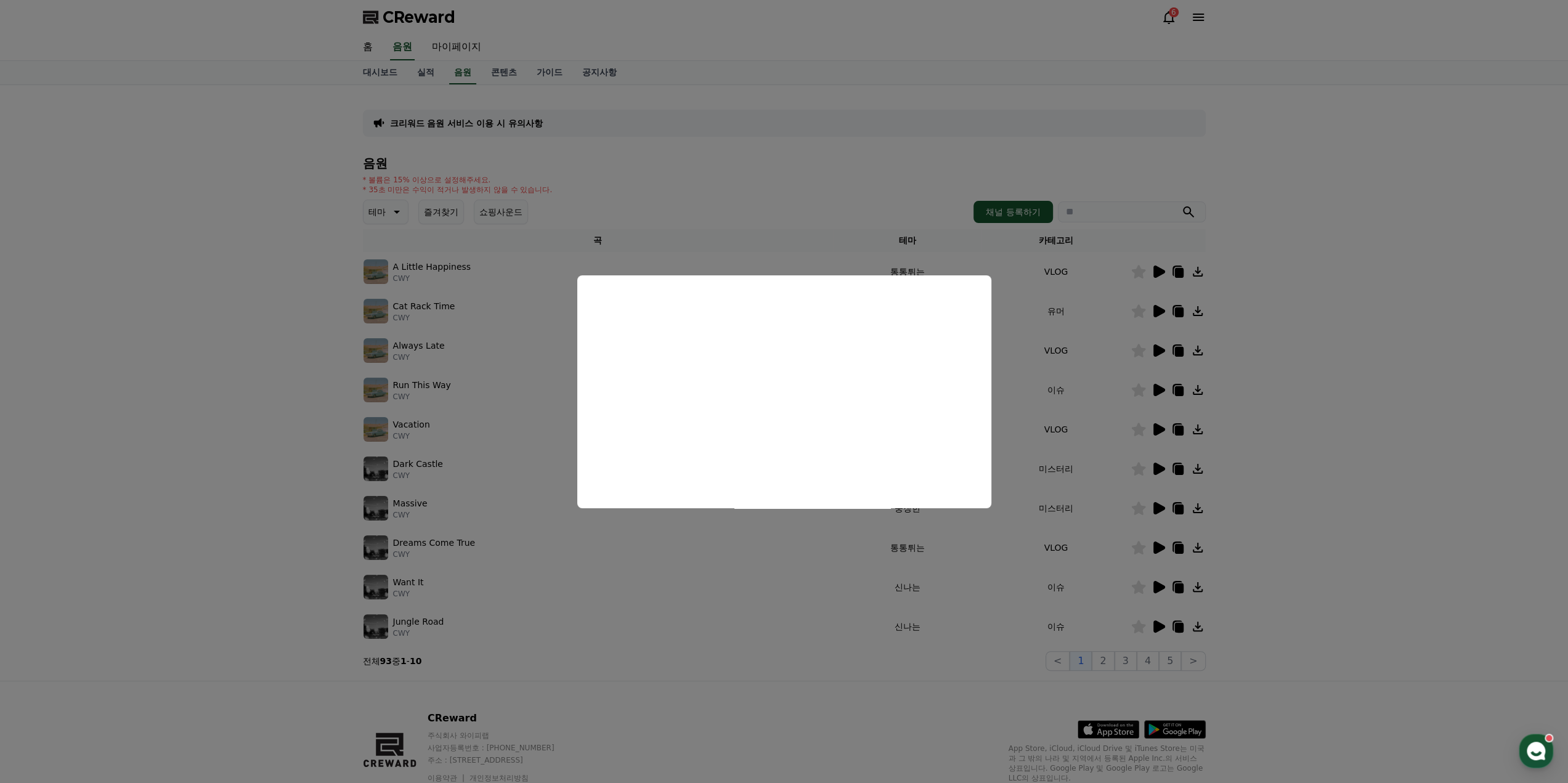
click at [1108, 654] on button "close modal" at bounding box center [784, 391] width 1568 height 783
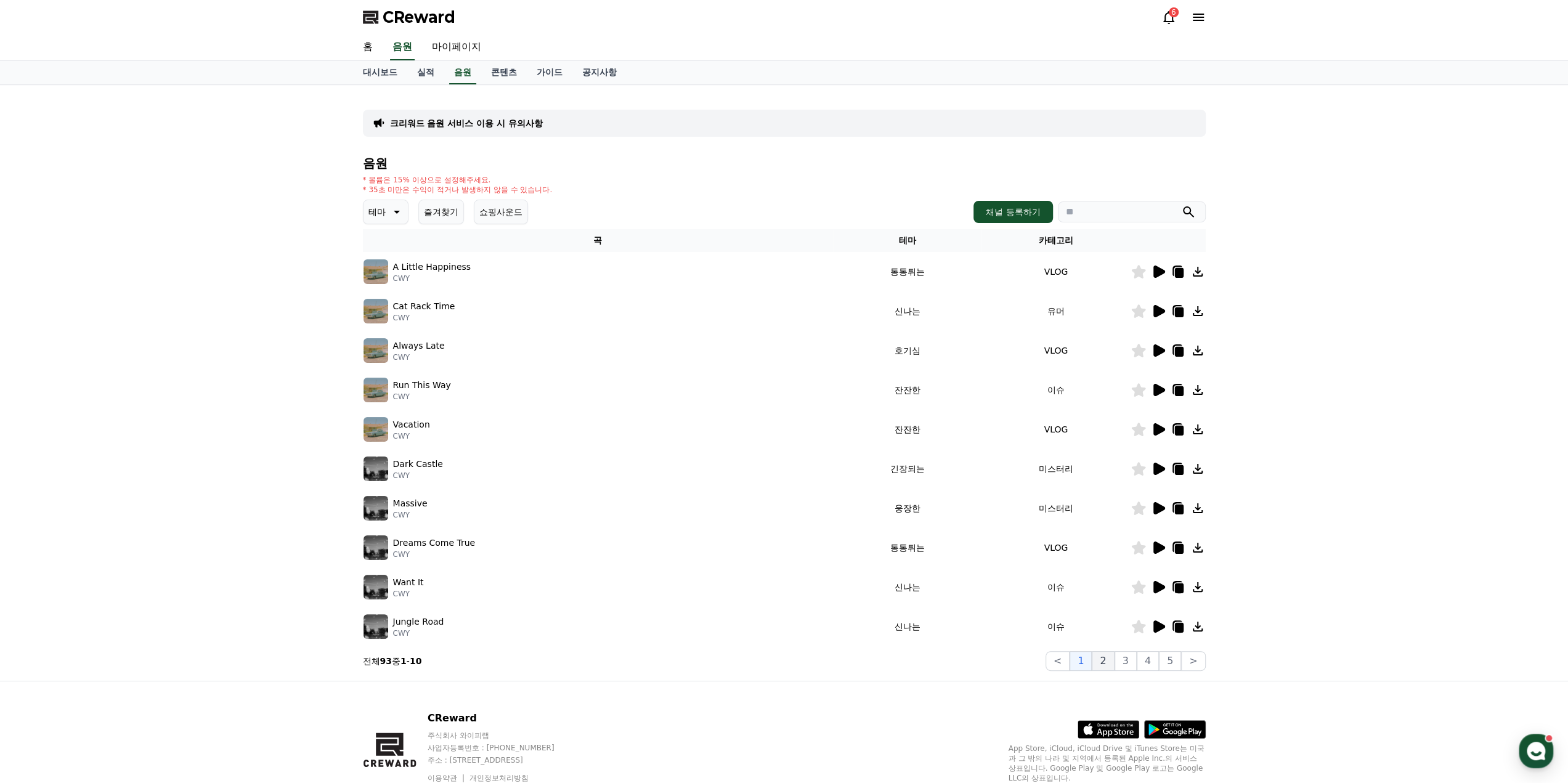
click at [1108, 661] on button "2" at bounding box center [1103, 660] width 22 height 19
click at [1155, 270] on icon at bounding box center [1159, 271] width 12 height 13
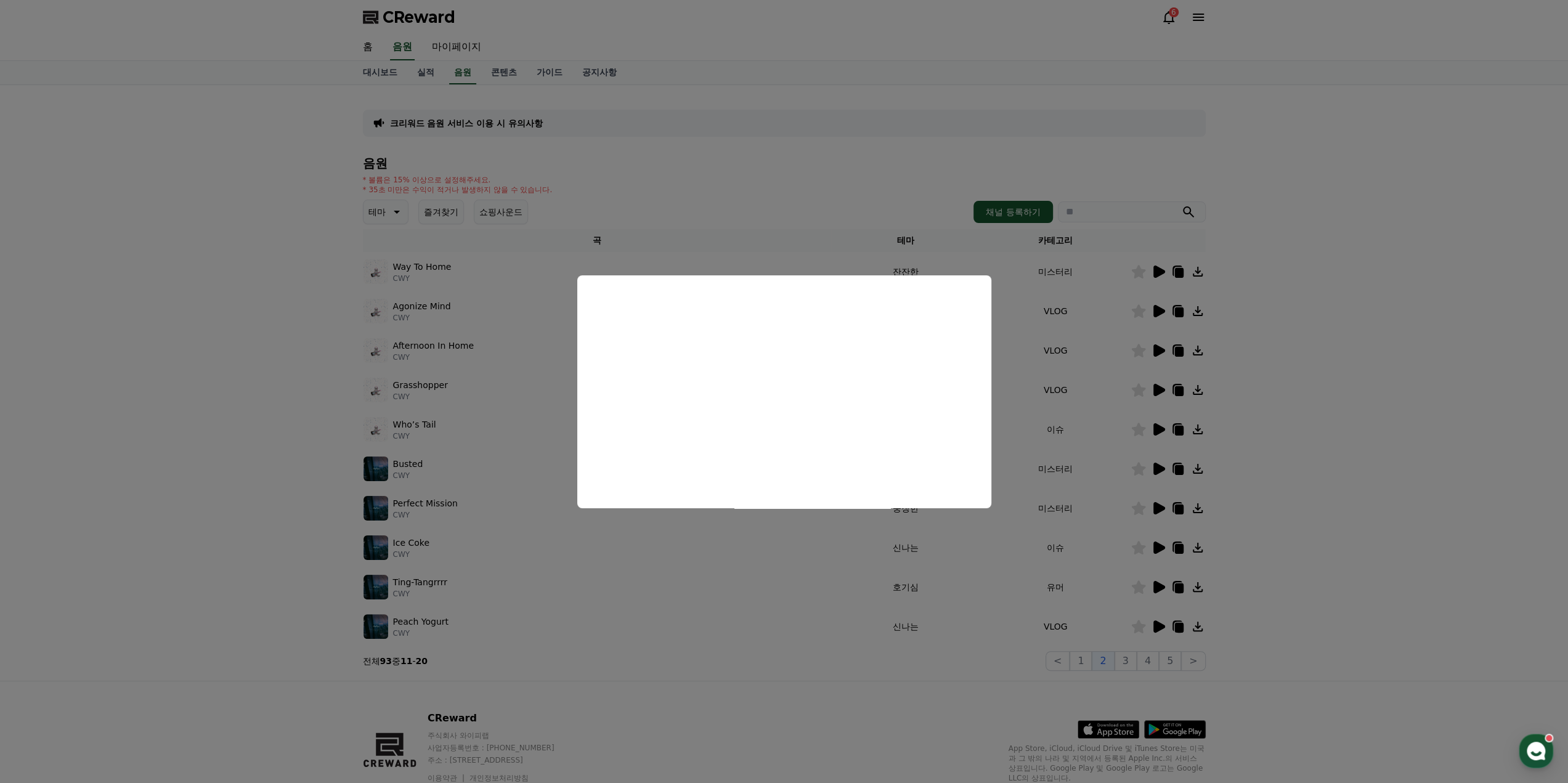
click at [1160, 309] on button "close modal" at bounding box center [784, 391] width 1568 height 783
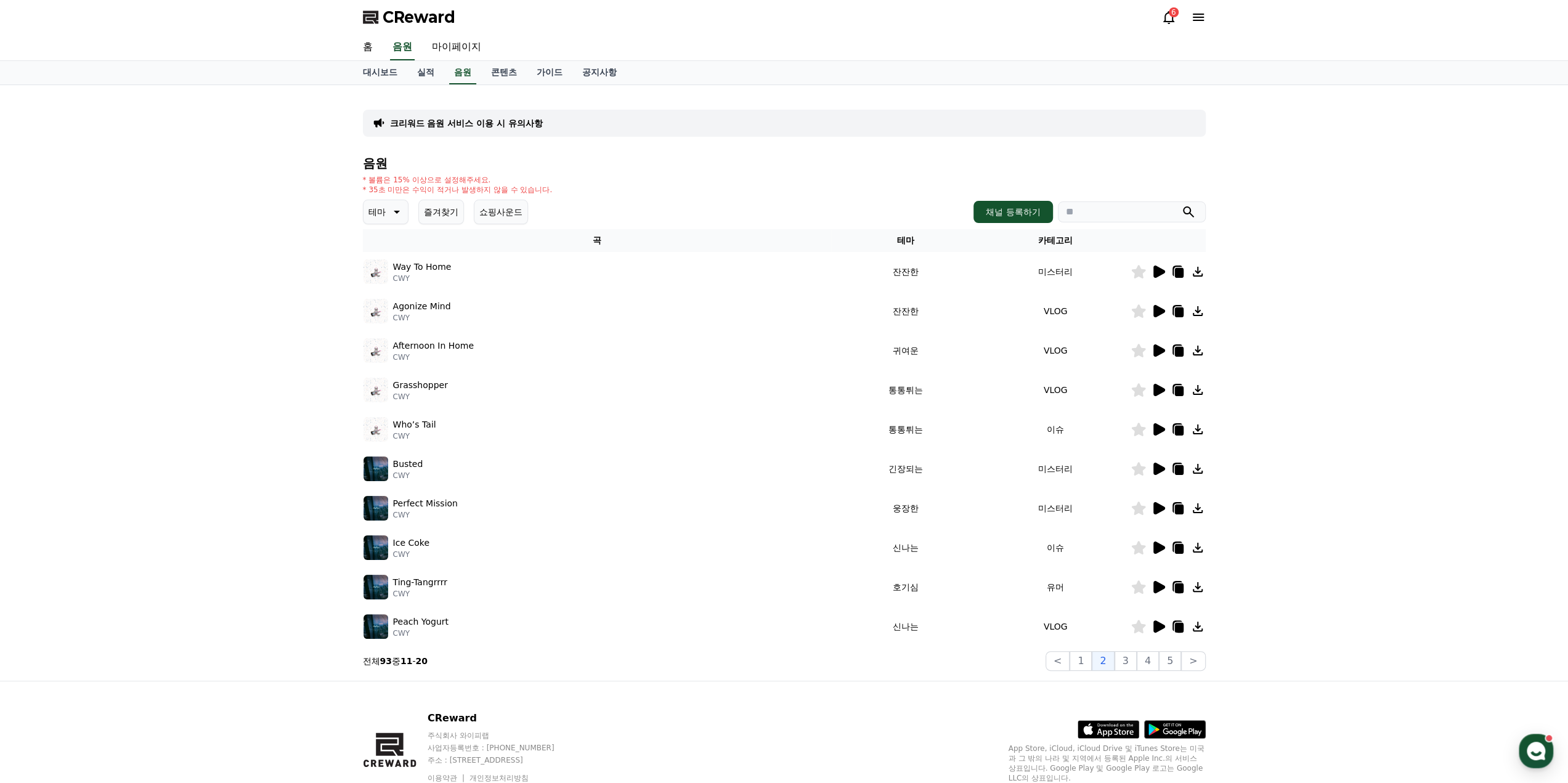
click at [1156, 315] on icon at bounding box center [1159, 311] width 12 height 13
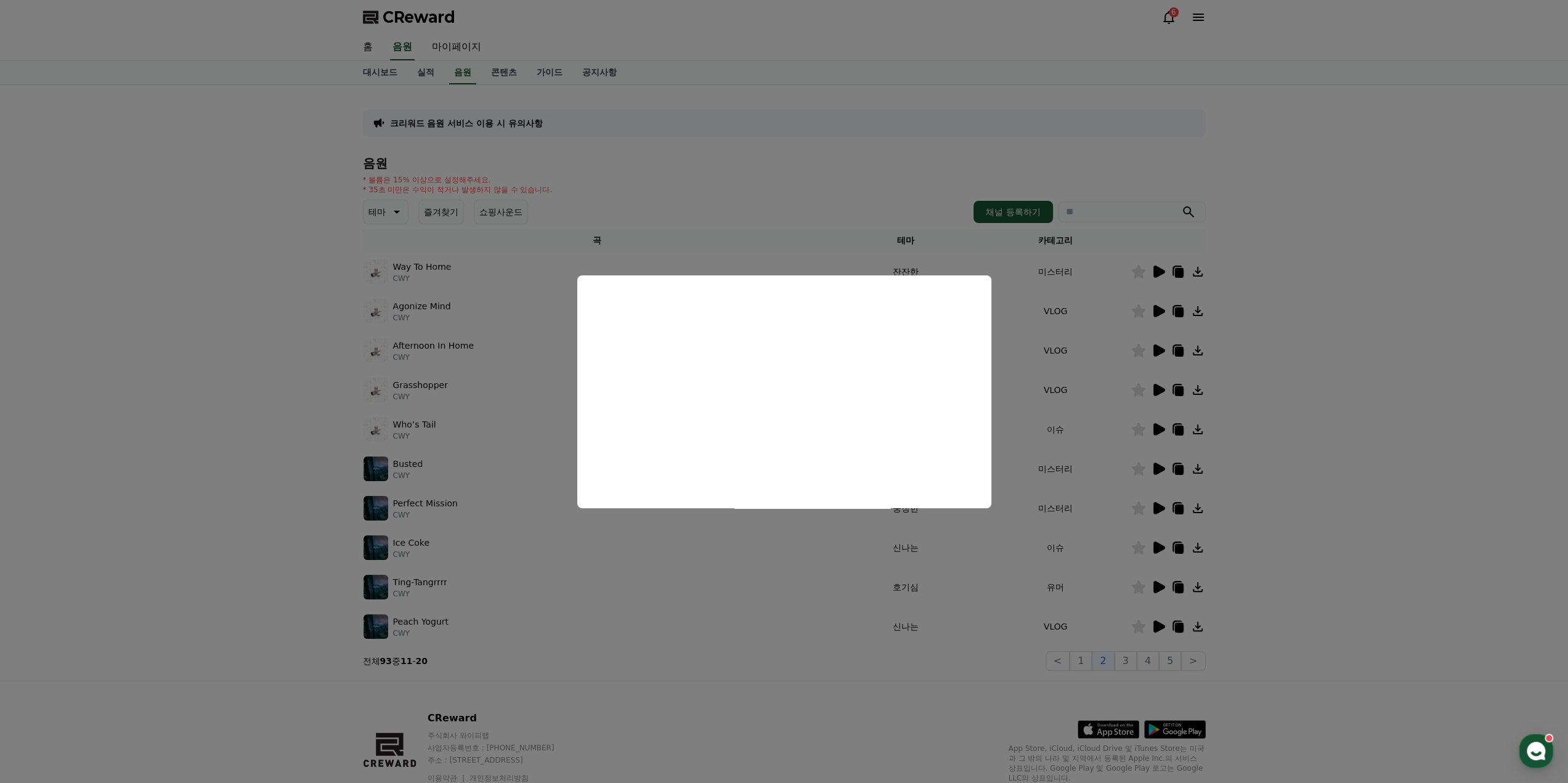
click at [1161, 352] on button "close modal" at bounding box center [784, 391] width 1568 height 783
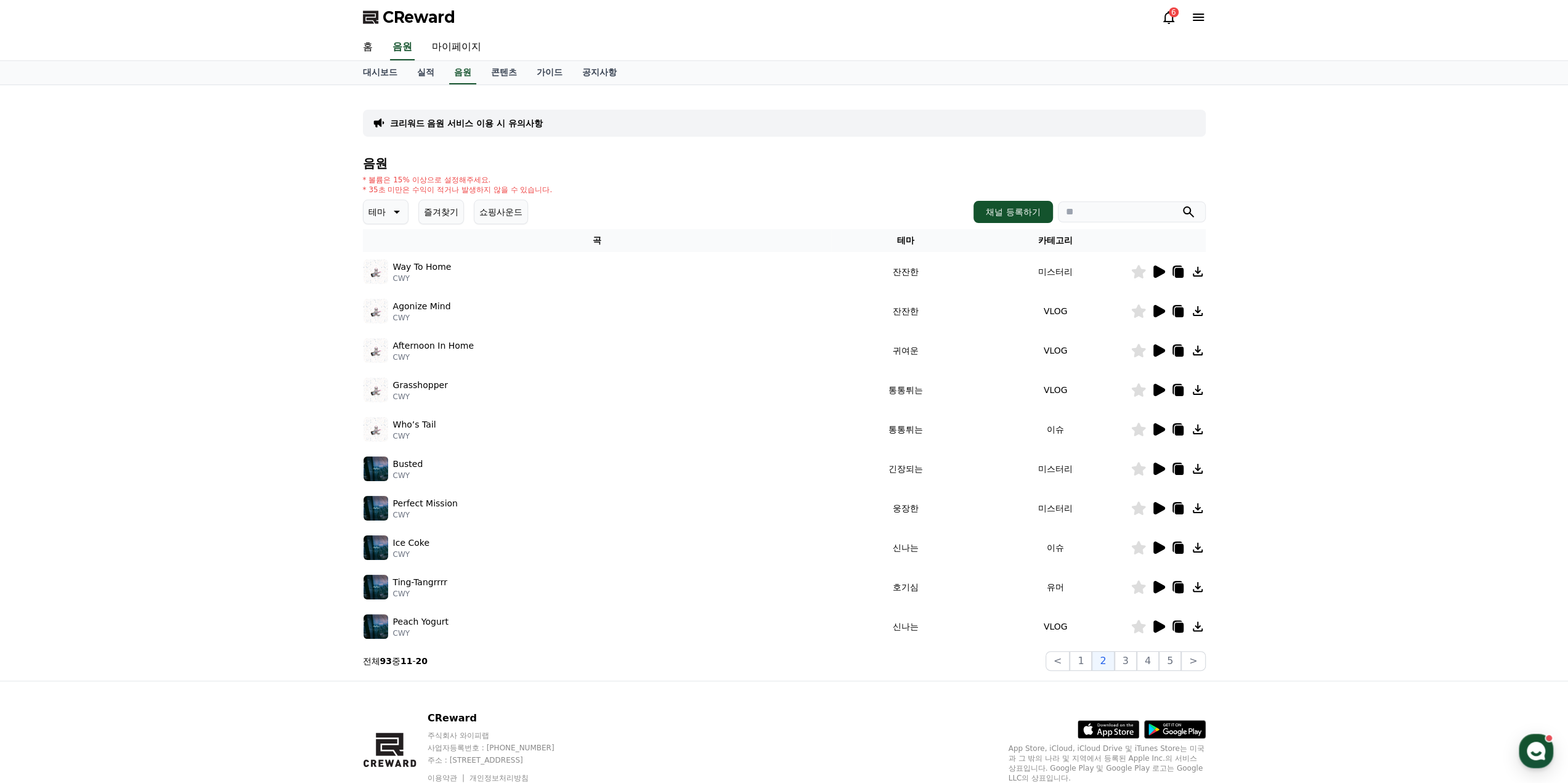
click at [1160, 350] on icon at bounding box center [1159, 350] width 12 height 13
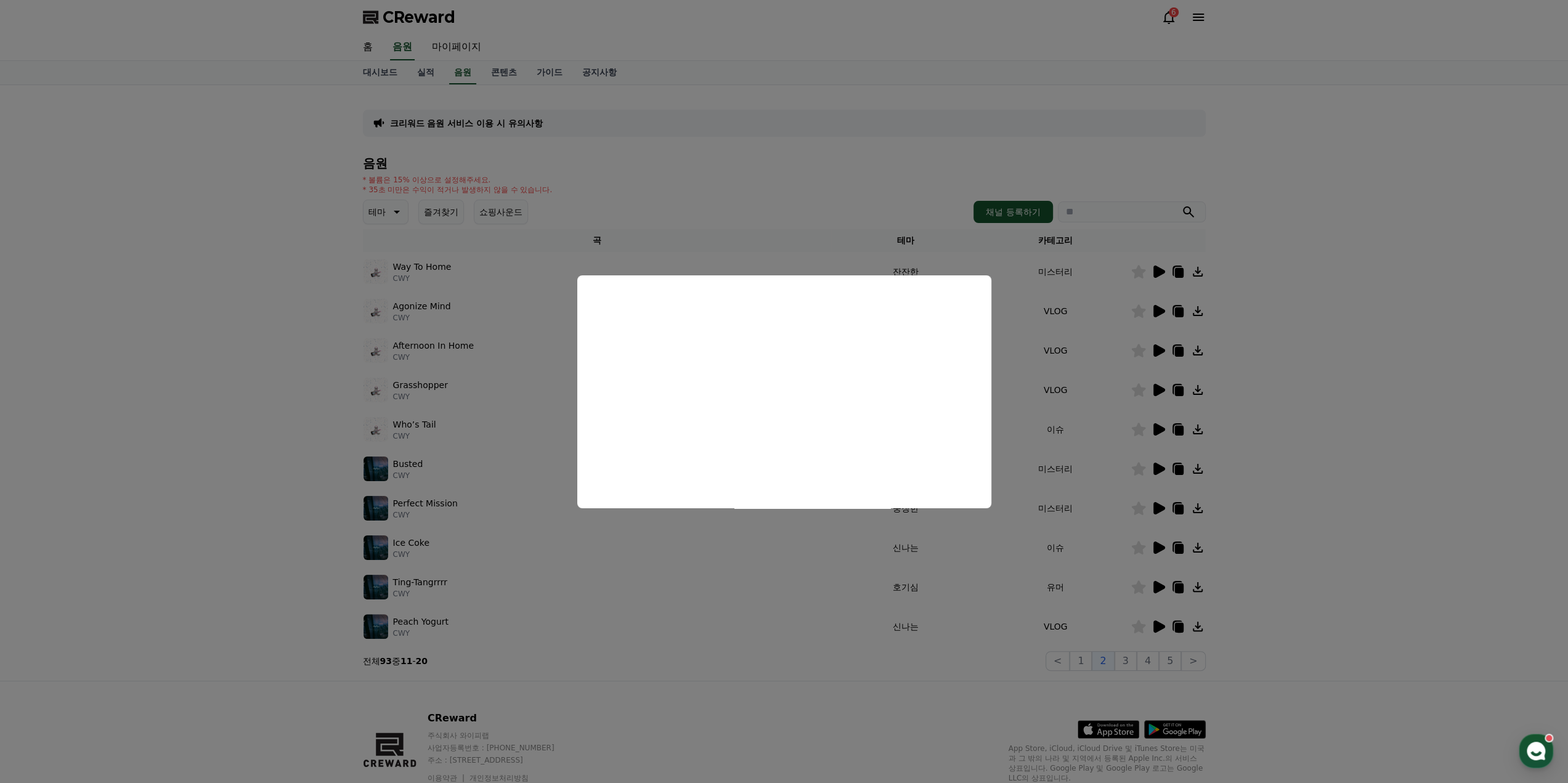
click at [1153, 471] on button "close modal" at bounding box center [784, 391] width 1568 height 783
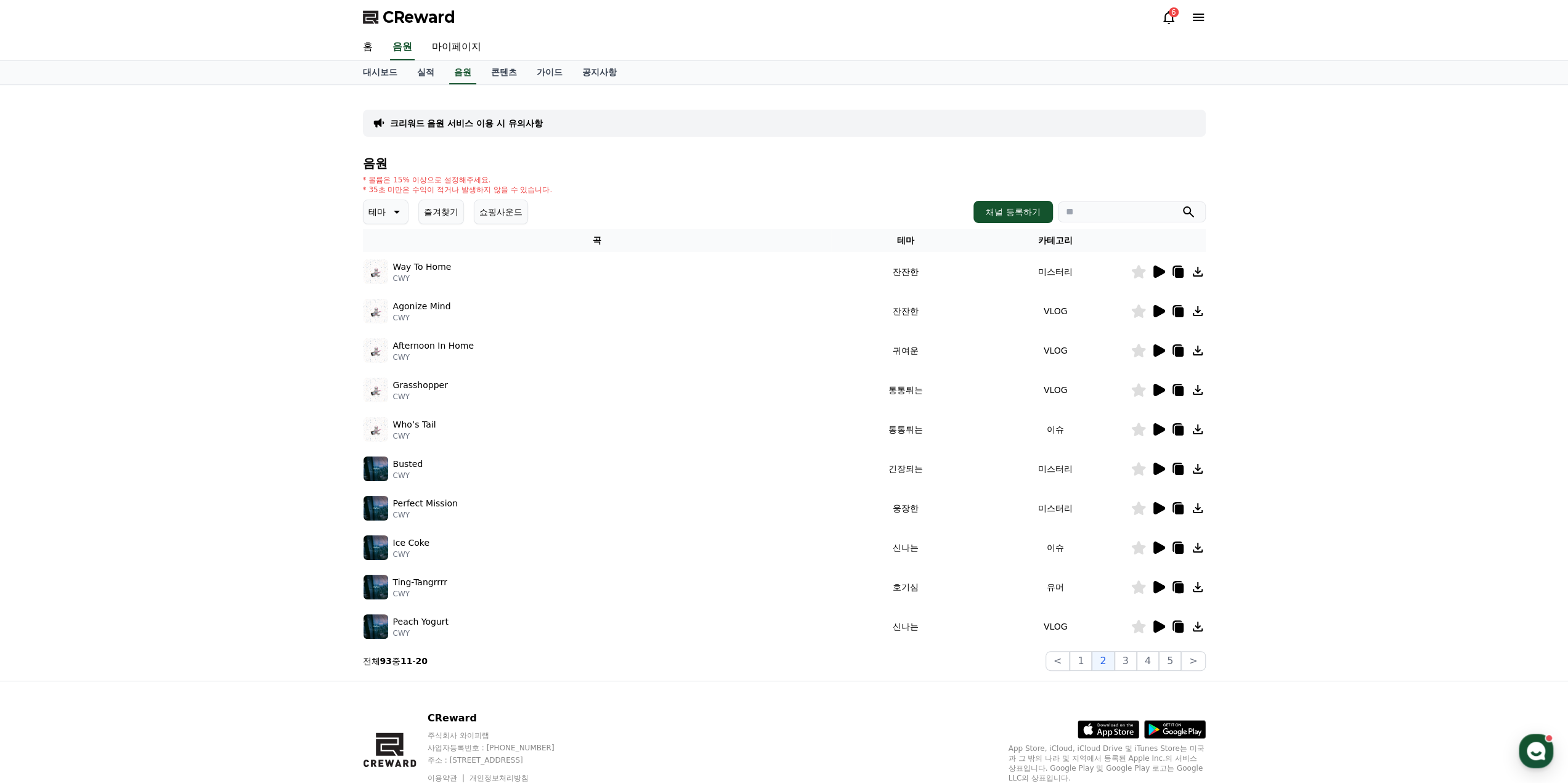
click at [1162, 469] on icon at bounding box center [1159, 469] width 12 height 13
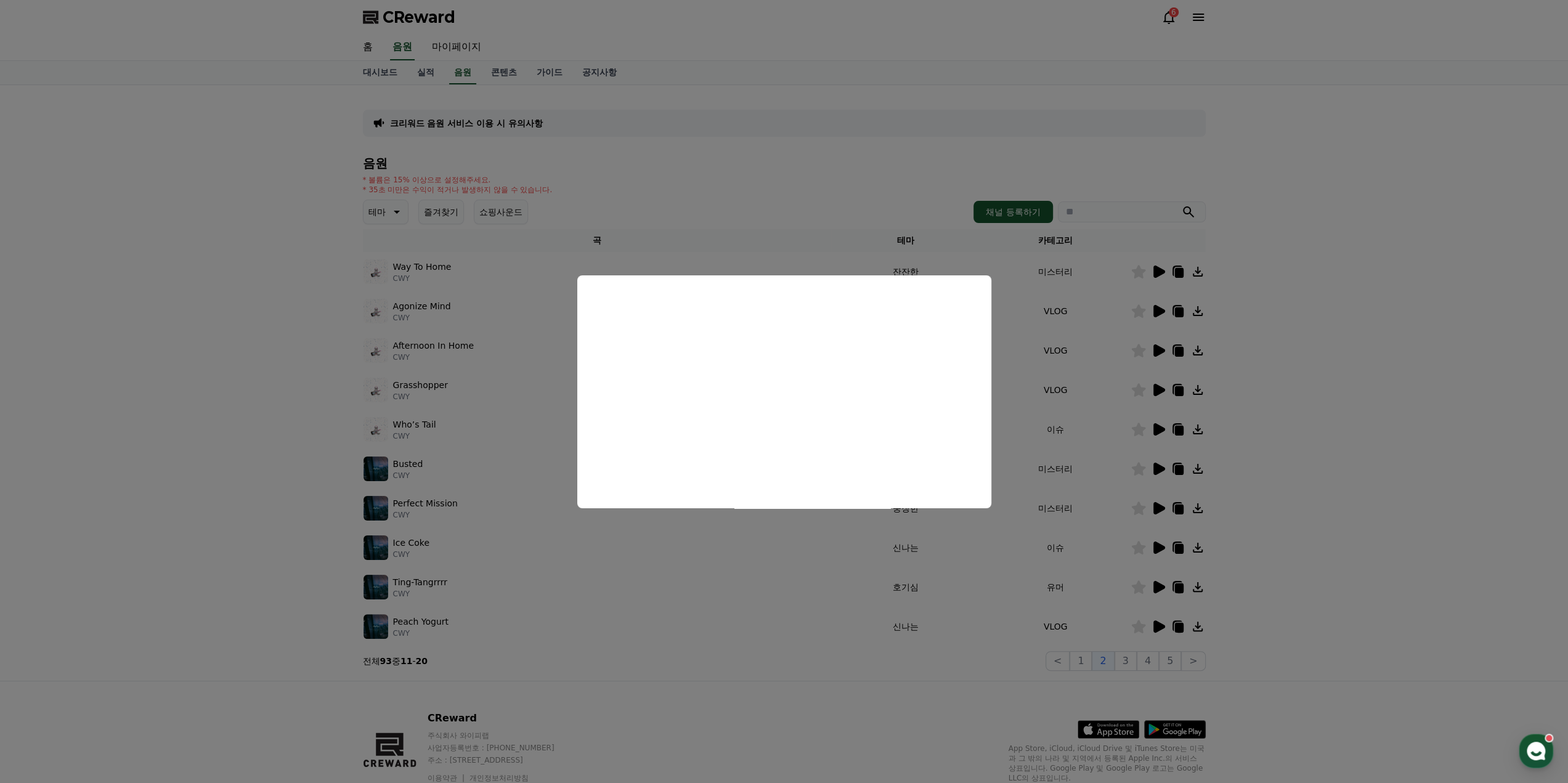
click at [1158, 547] on button "close modal" at bounding box center [784, 391] width 1568 height 783
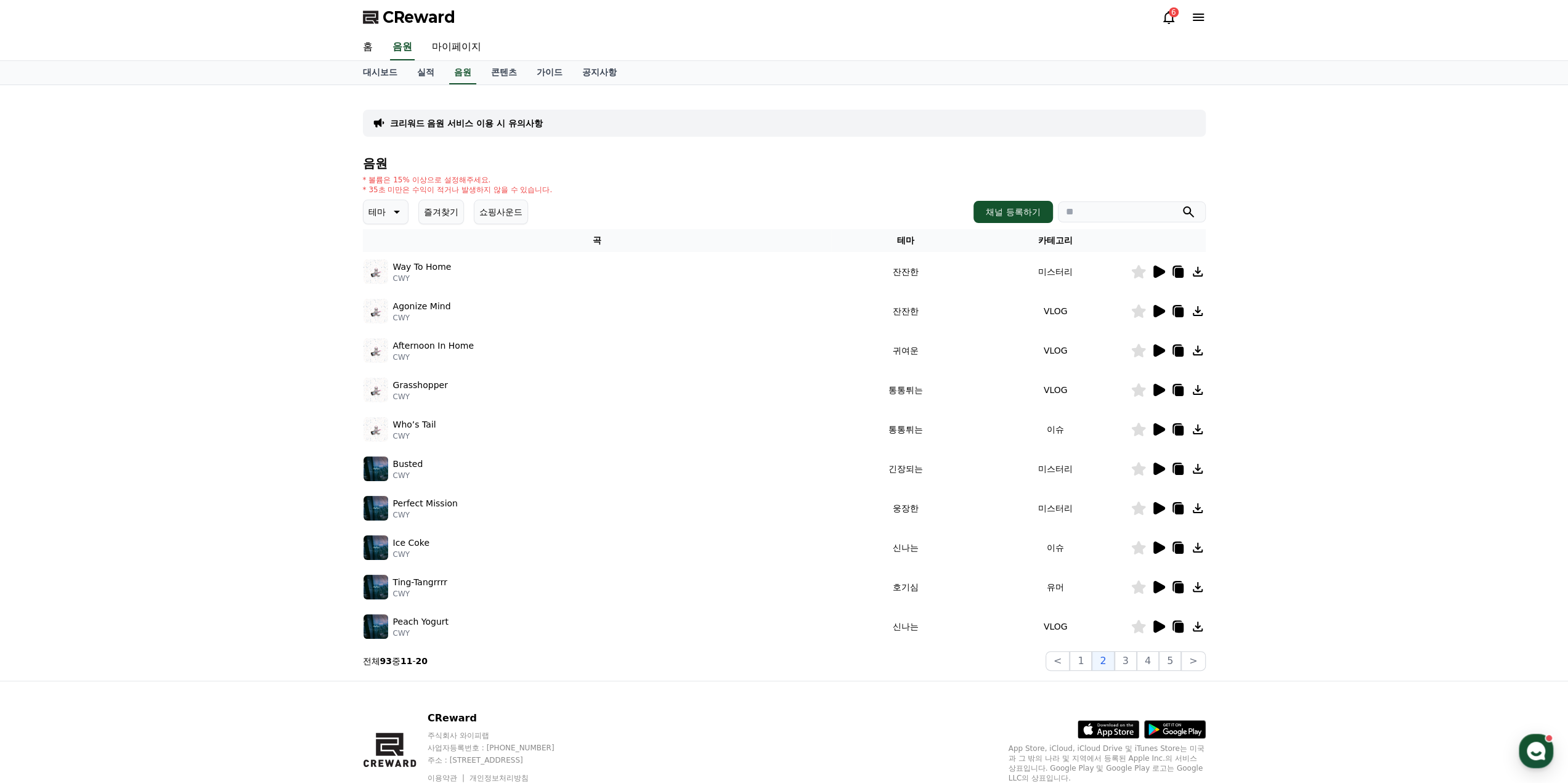
click at [1158, 547] on icon at bounding box center [1159, 548] width 12 height 13
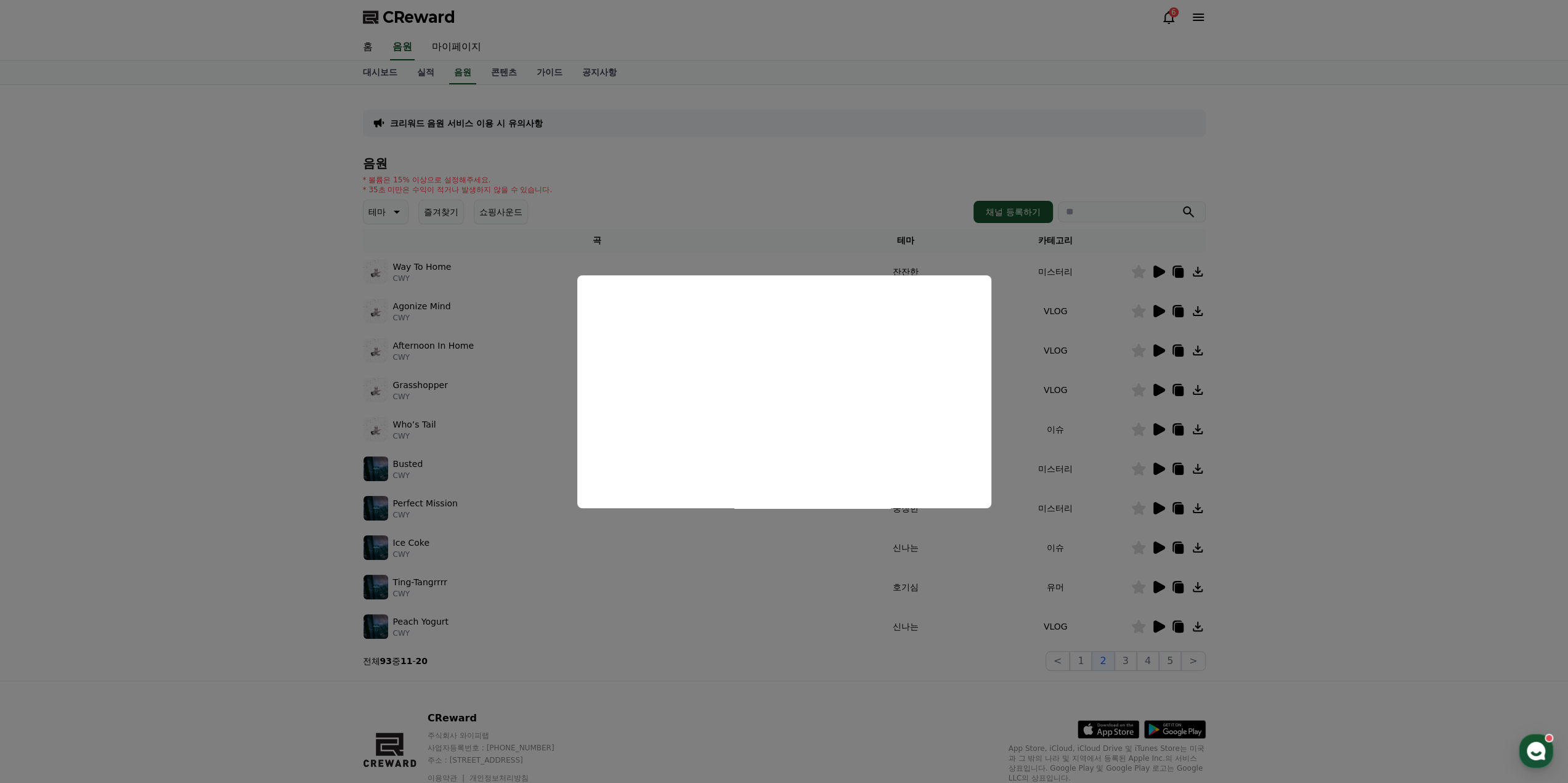
click at [1157, 591] on button "close modal" at bounding box center [784, 391] width 1568 height 783
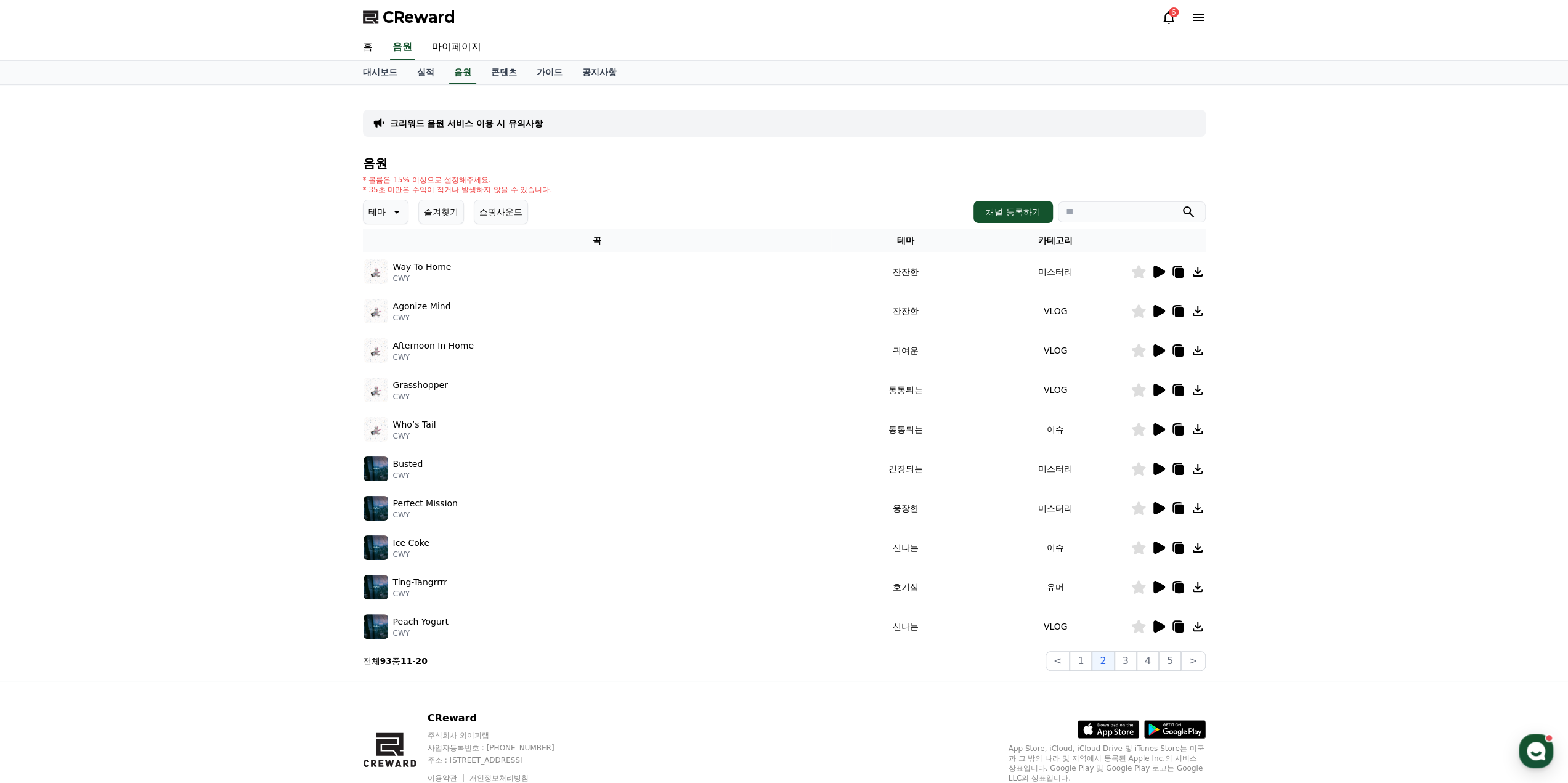
click at [1159, 588] on icon at bounding box center [1159, 587] width 12 height 13
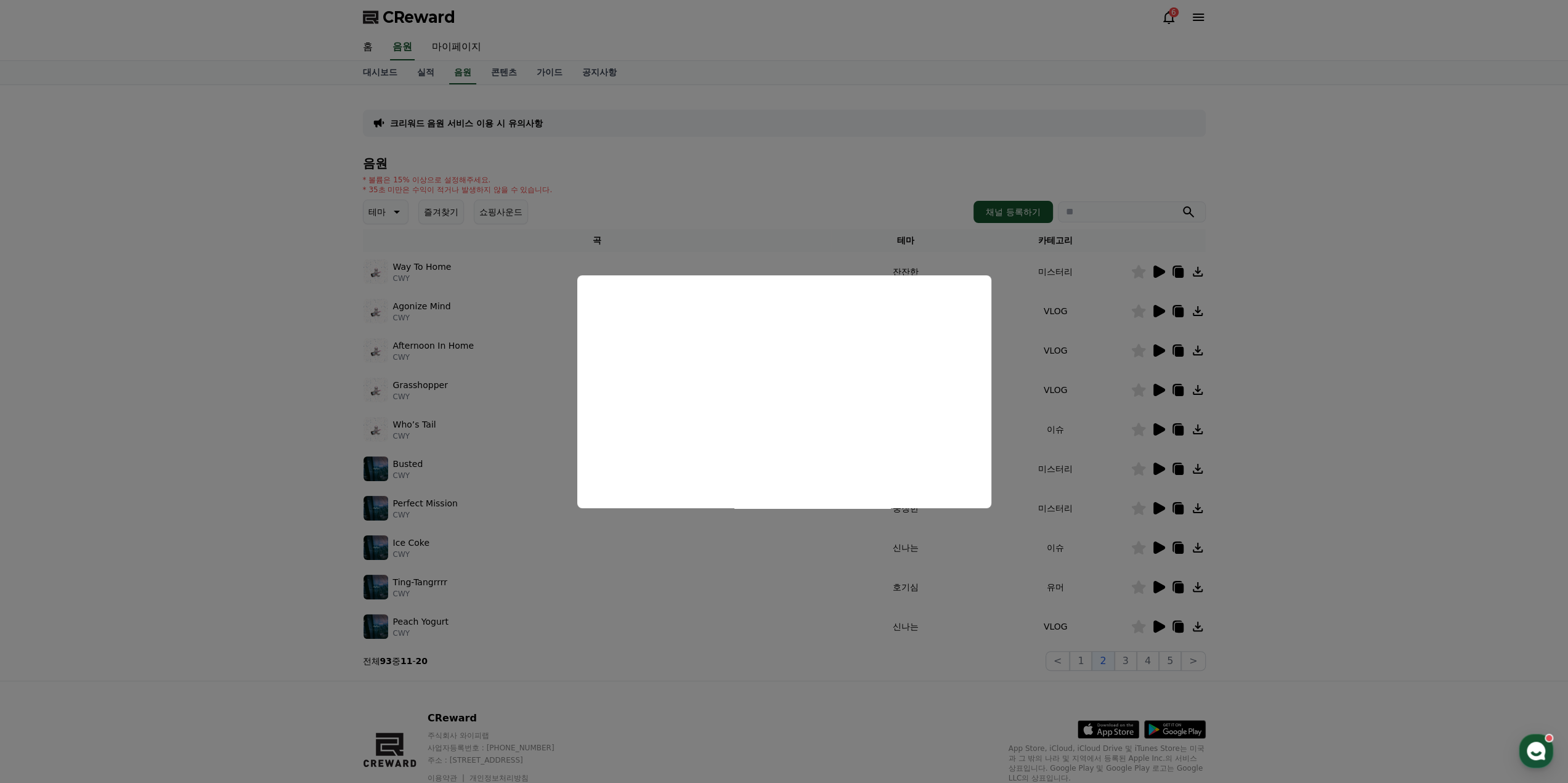
click at [1163, 626] on button "close modal" at bounding box center [784, 391] width 1568 height 783
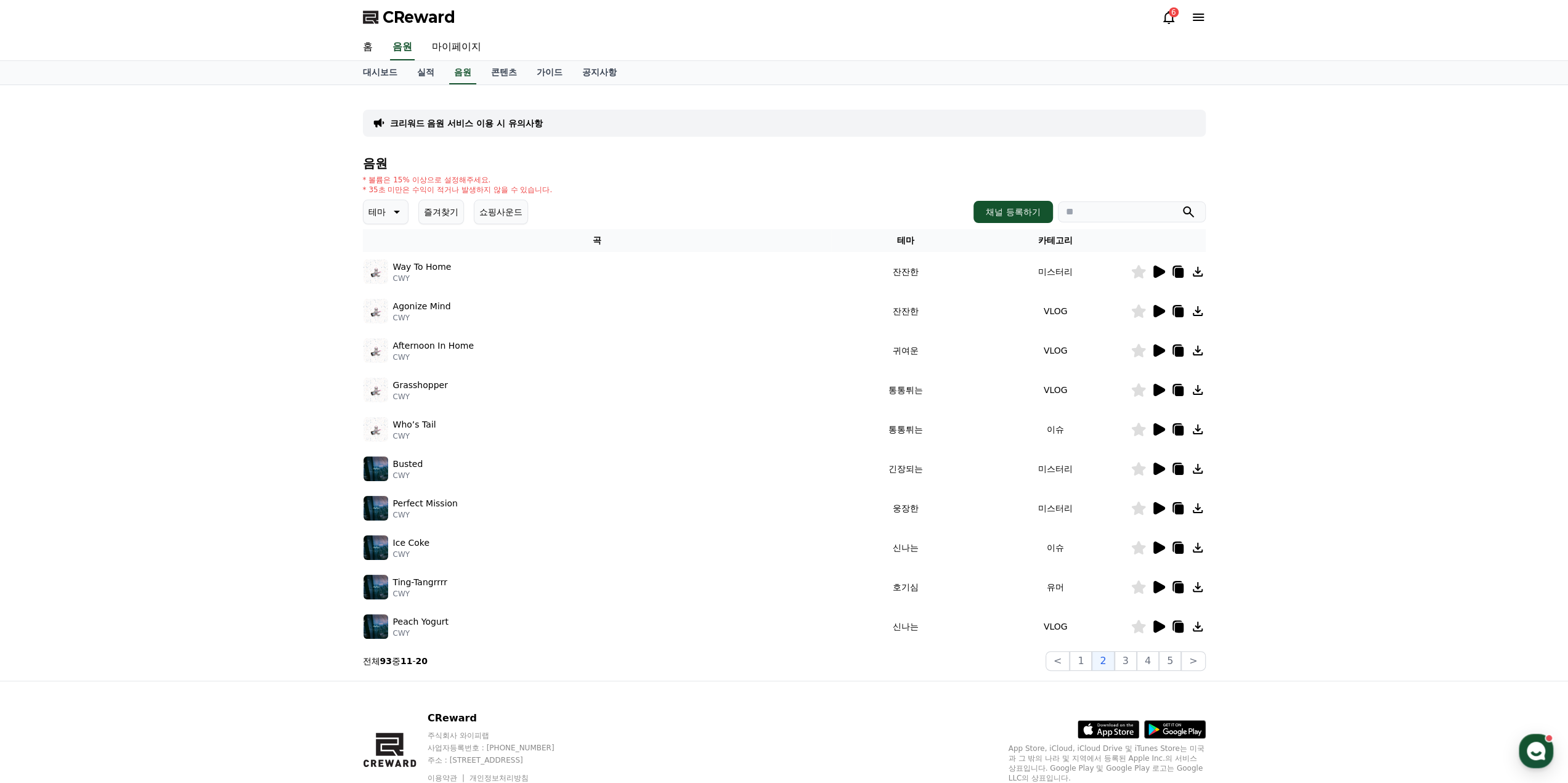
click at [1155, 626] on icon at bounding box center [1159, 626] width 12 height 13
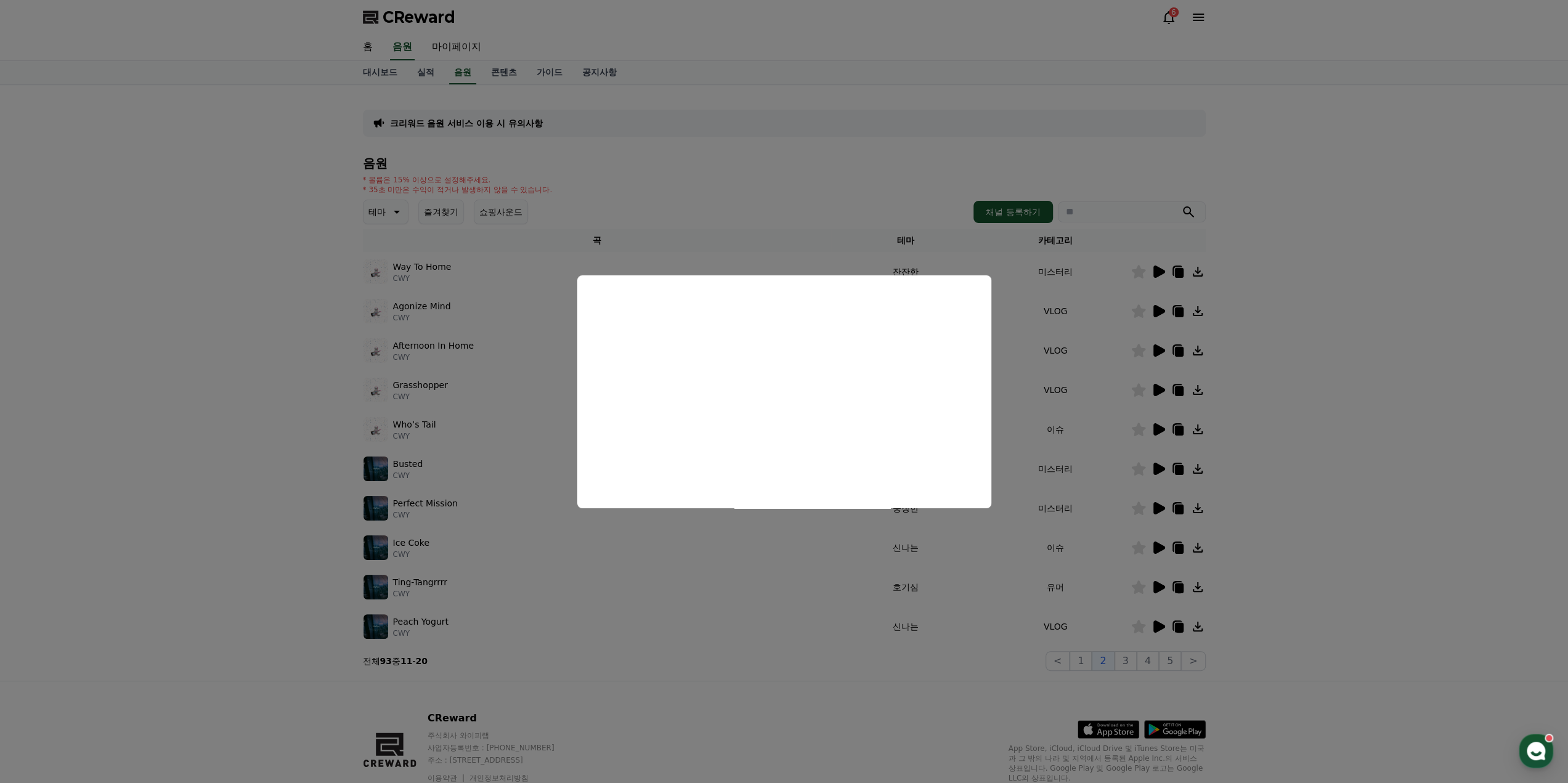
click at [1135, 662] on button "close modal" at bounding box center [784, 391] width 1568 height 783
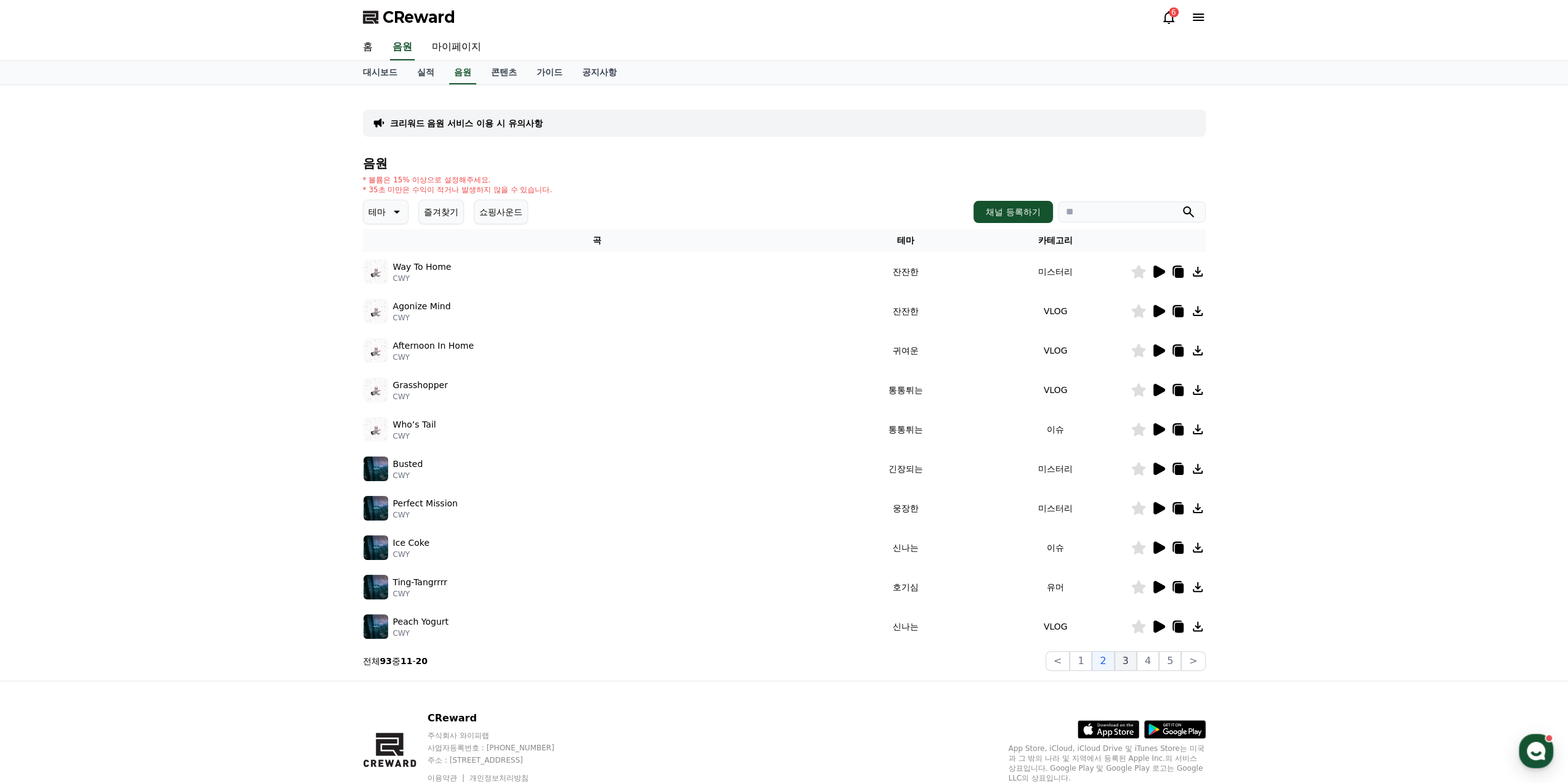
click at [1133, 662] on button "3" at bounding box center [1125, 660] width 22 height 19
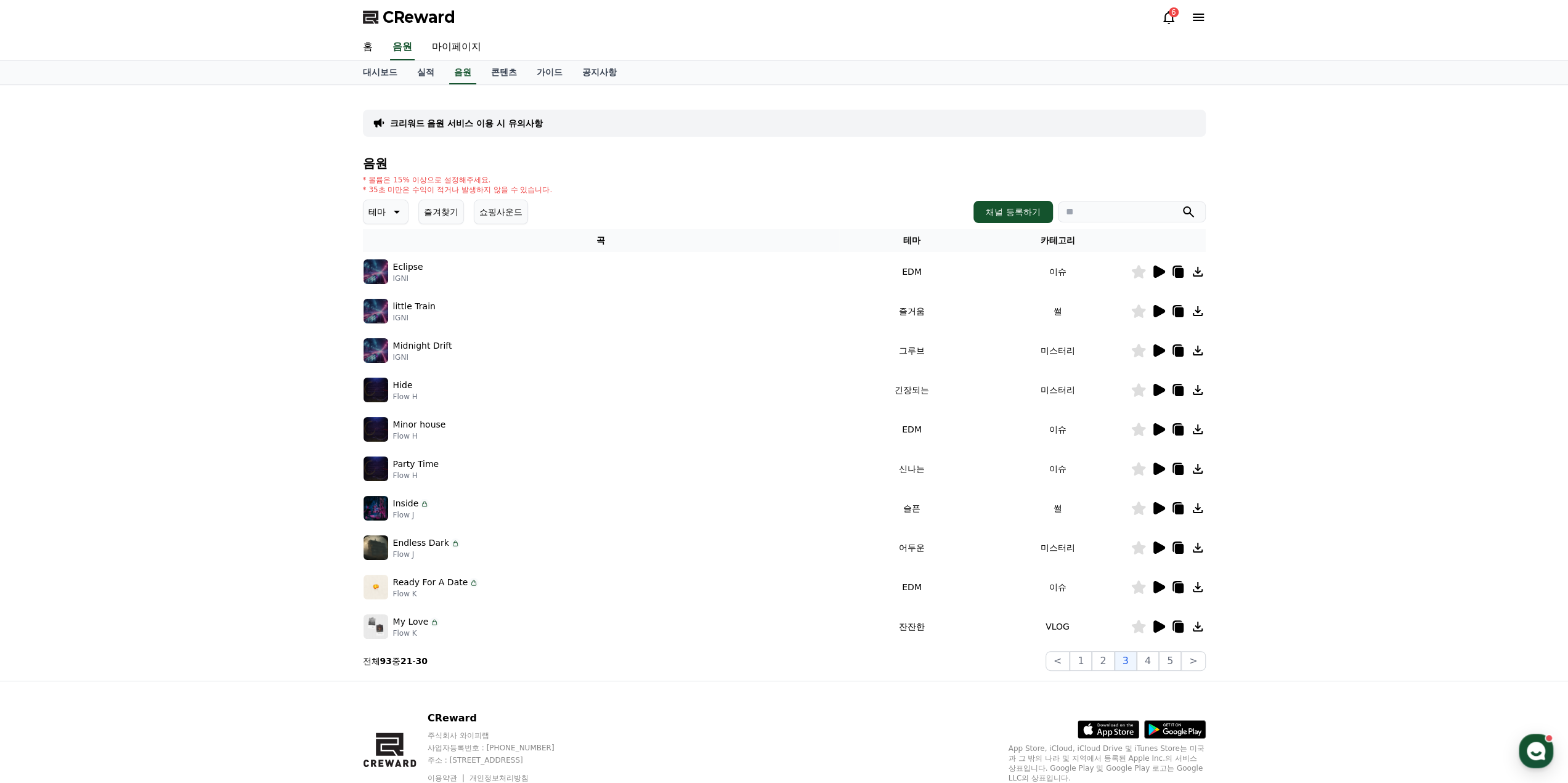
click at [1158, 315] on icon at bounding box center [1158, 311] width 15 height 15
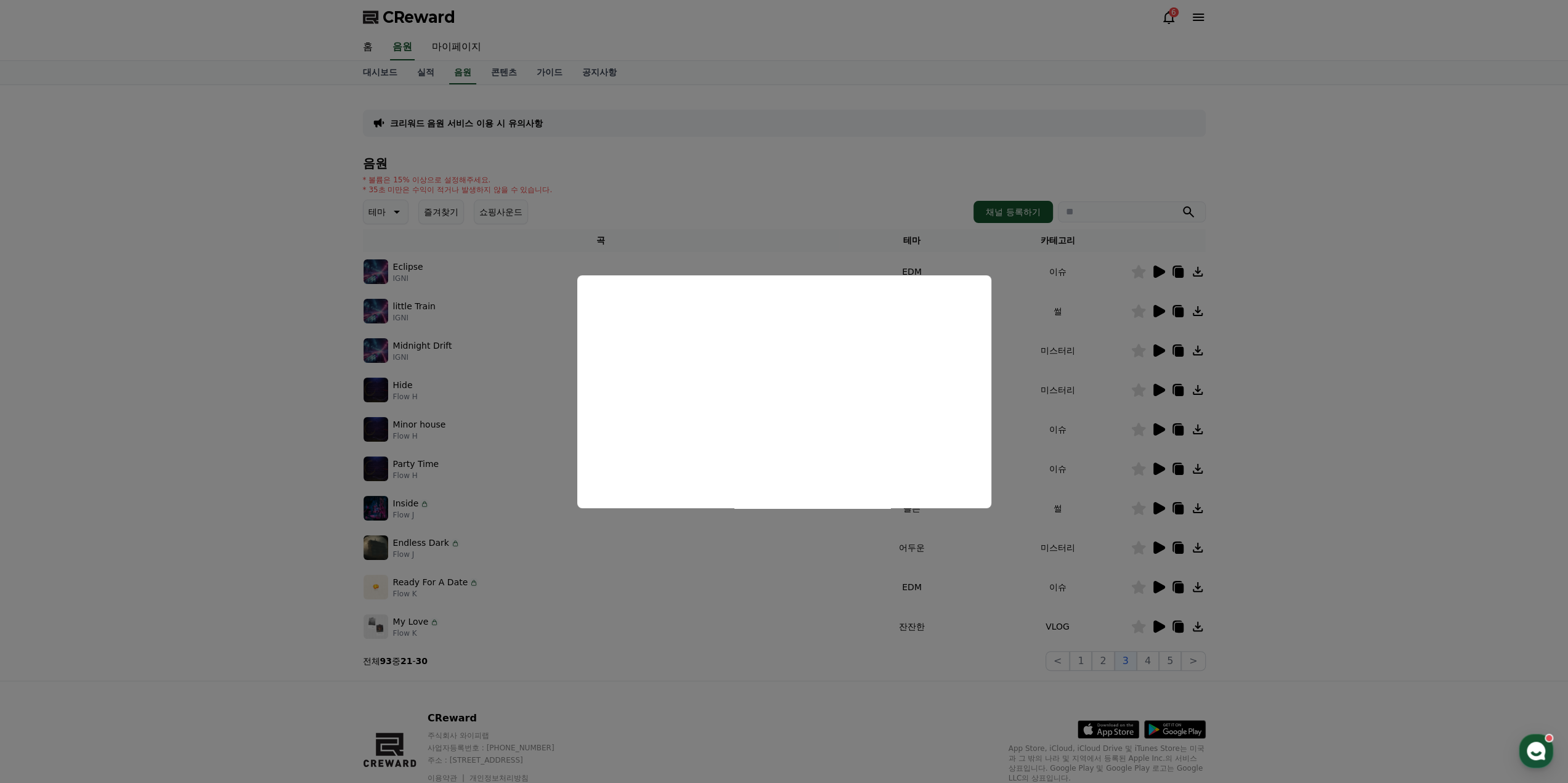
click at [1008, 472] on button "close modal" at bounding box center [784, 391] width 1568 height 783
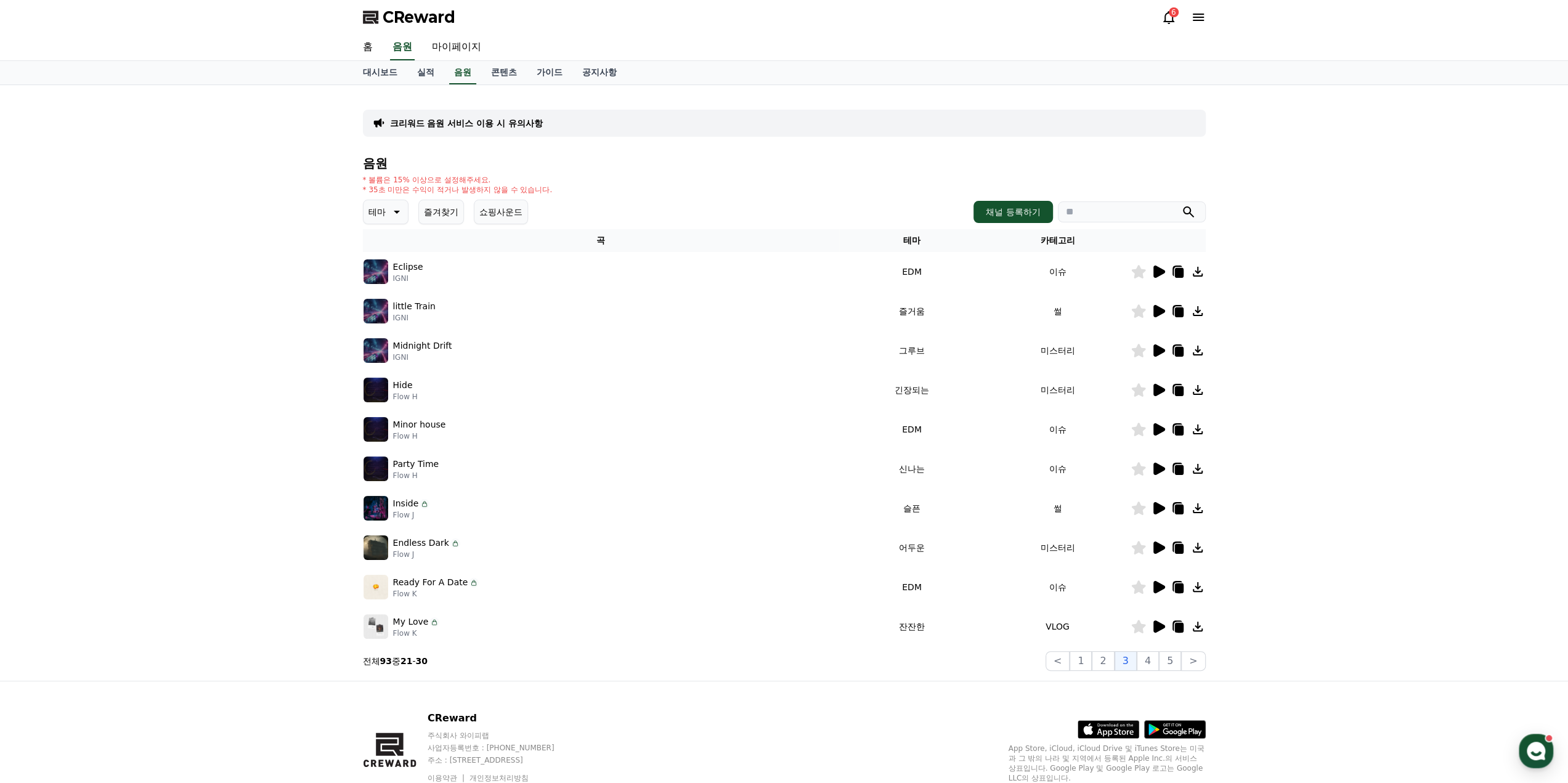
click at [1157, 513] on icon at bounding box center [1158, 508] width 15 height 15
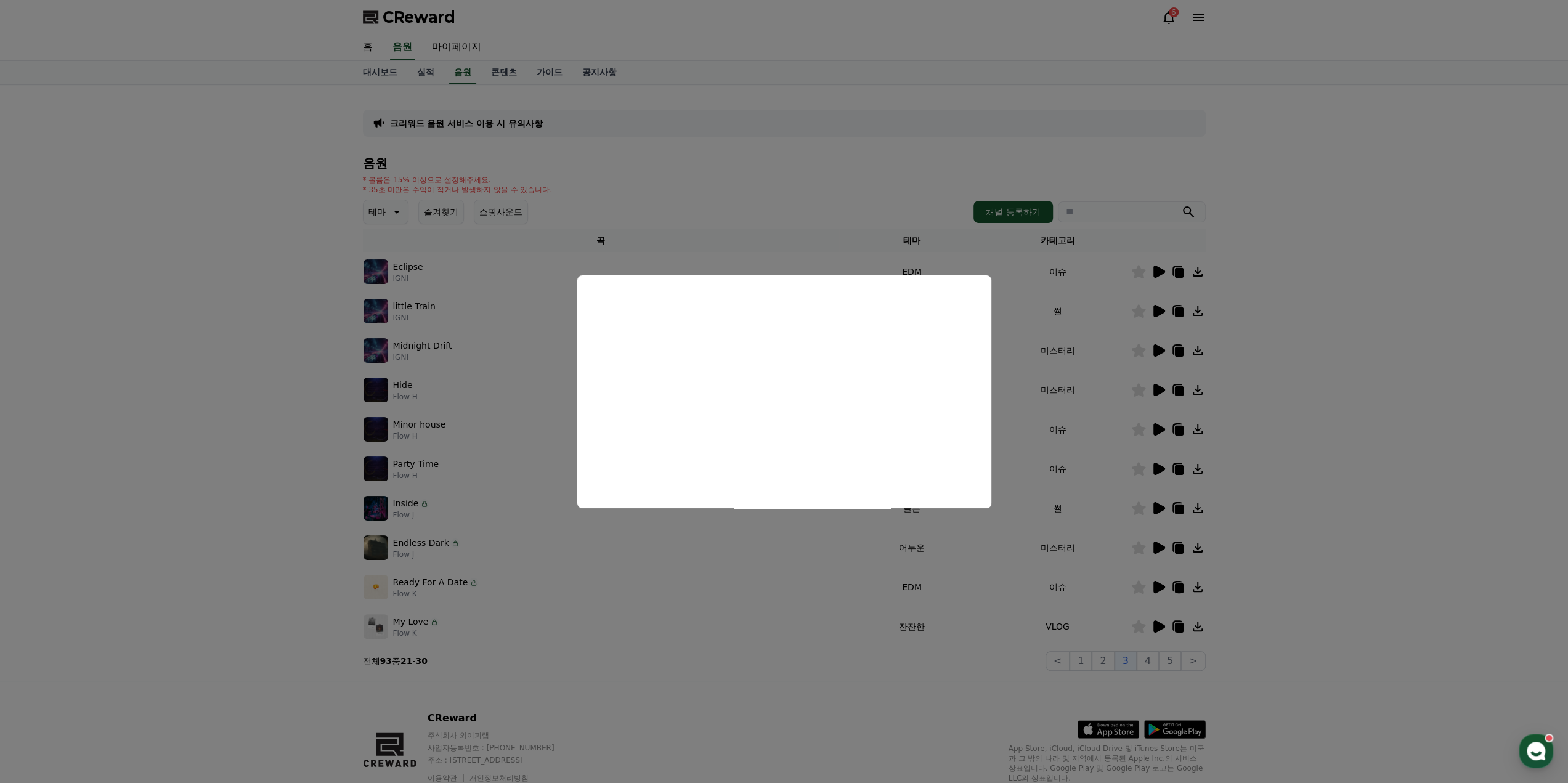
click at [1159, 548] on button "close modal" at bounding box center [784, 391] width 1568 height 783
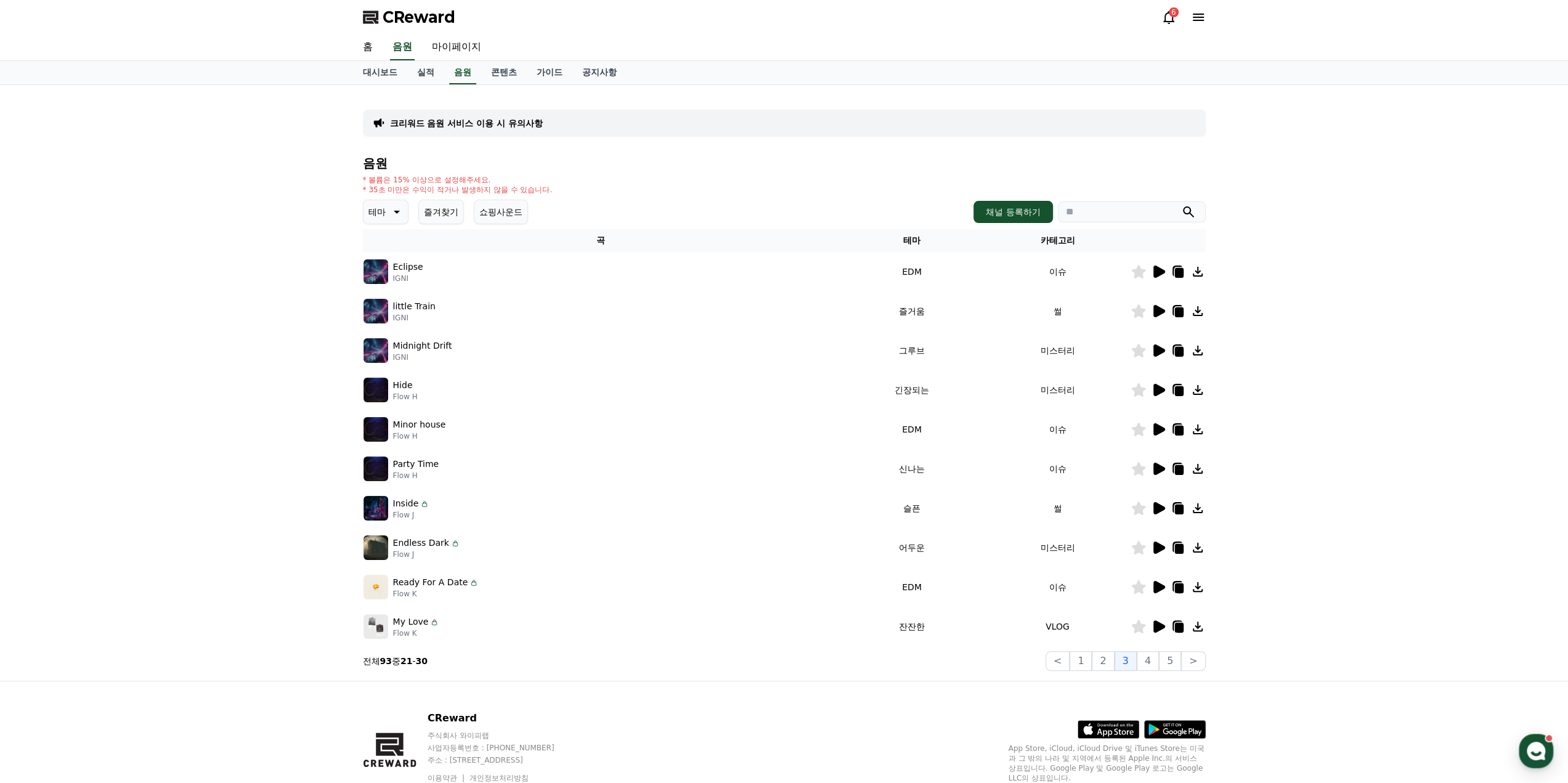
click at [1159, 548] on icon at bounding box center [1159, 548] width 12 height 13
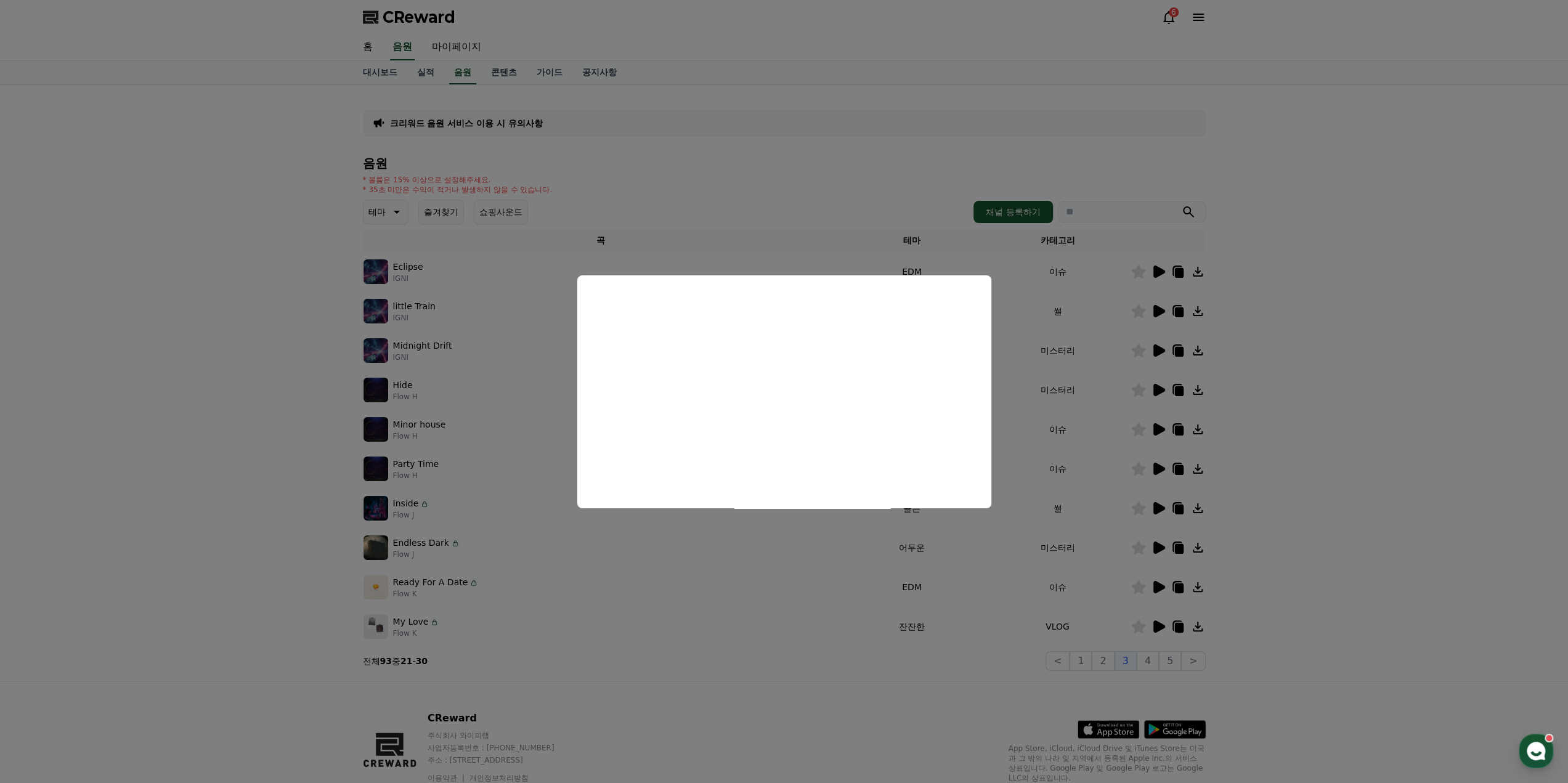
click at [1162, 621] on button "close modal" at bounding box center [784, 391] width 1568 height 783
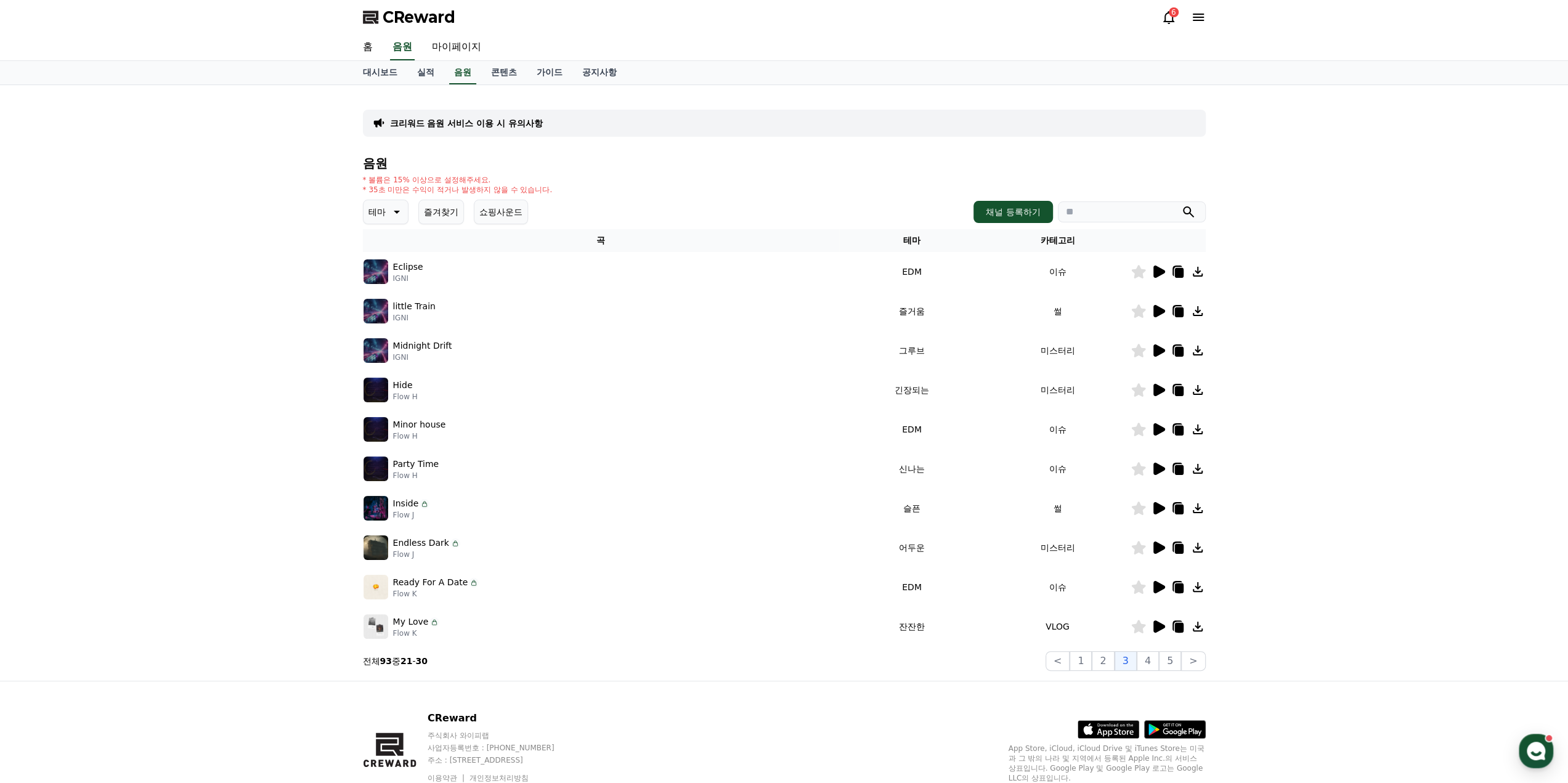
click at [1159, 628] on icon at bounding box center [1159, 626] width 12 height 13
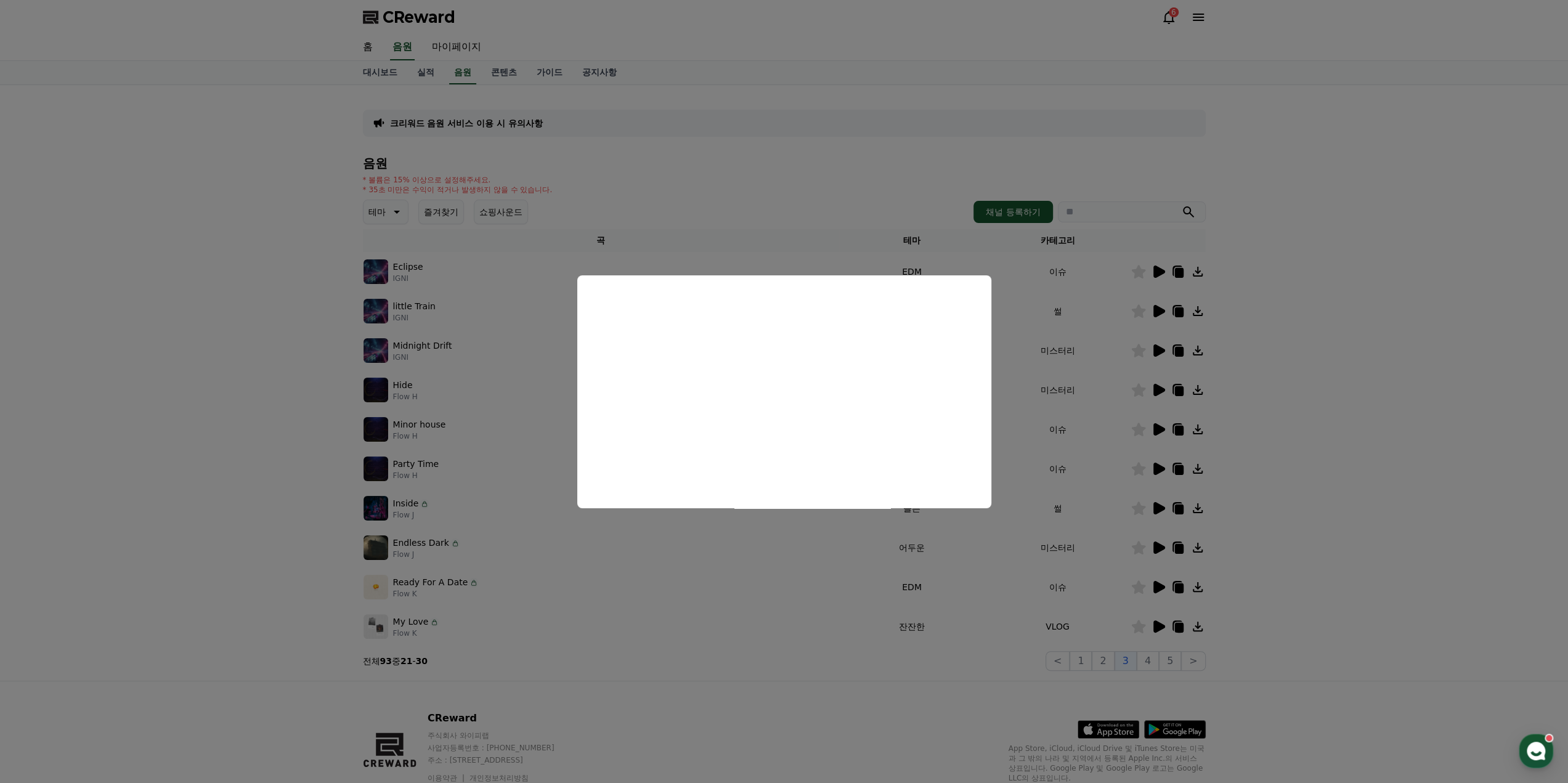
click at [1156, 584] on button "close modal" at bounding box center [784, 391] width 1568 height 783
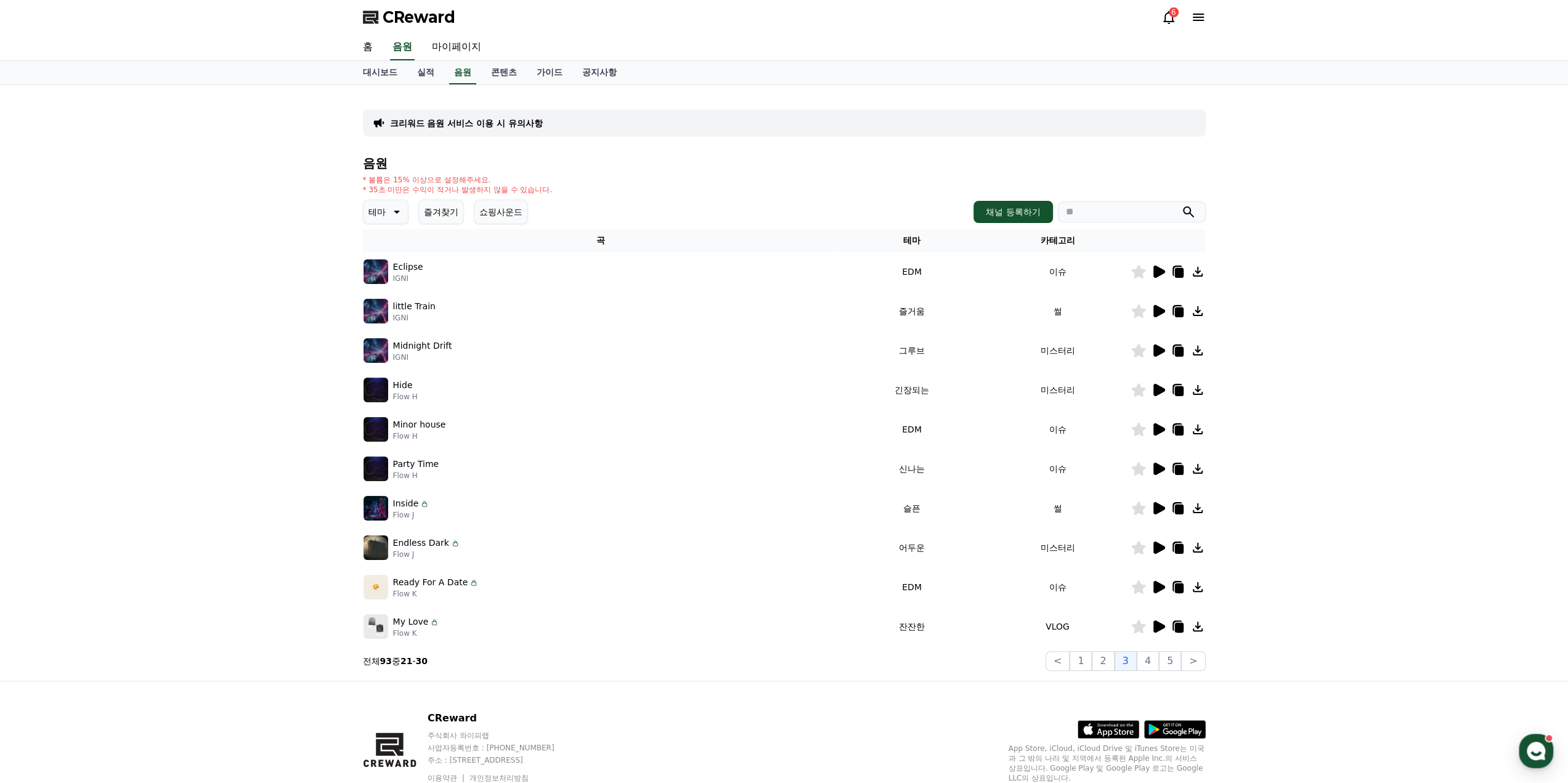
click at [1159, 588] on icon at bounding box center [1159, 587] width 12 height 13
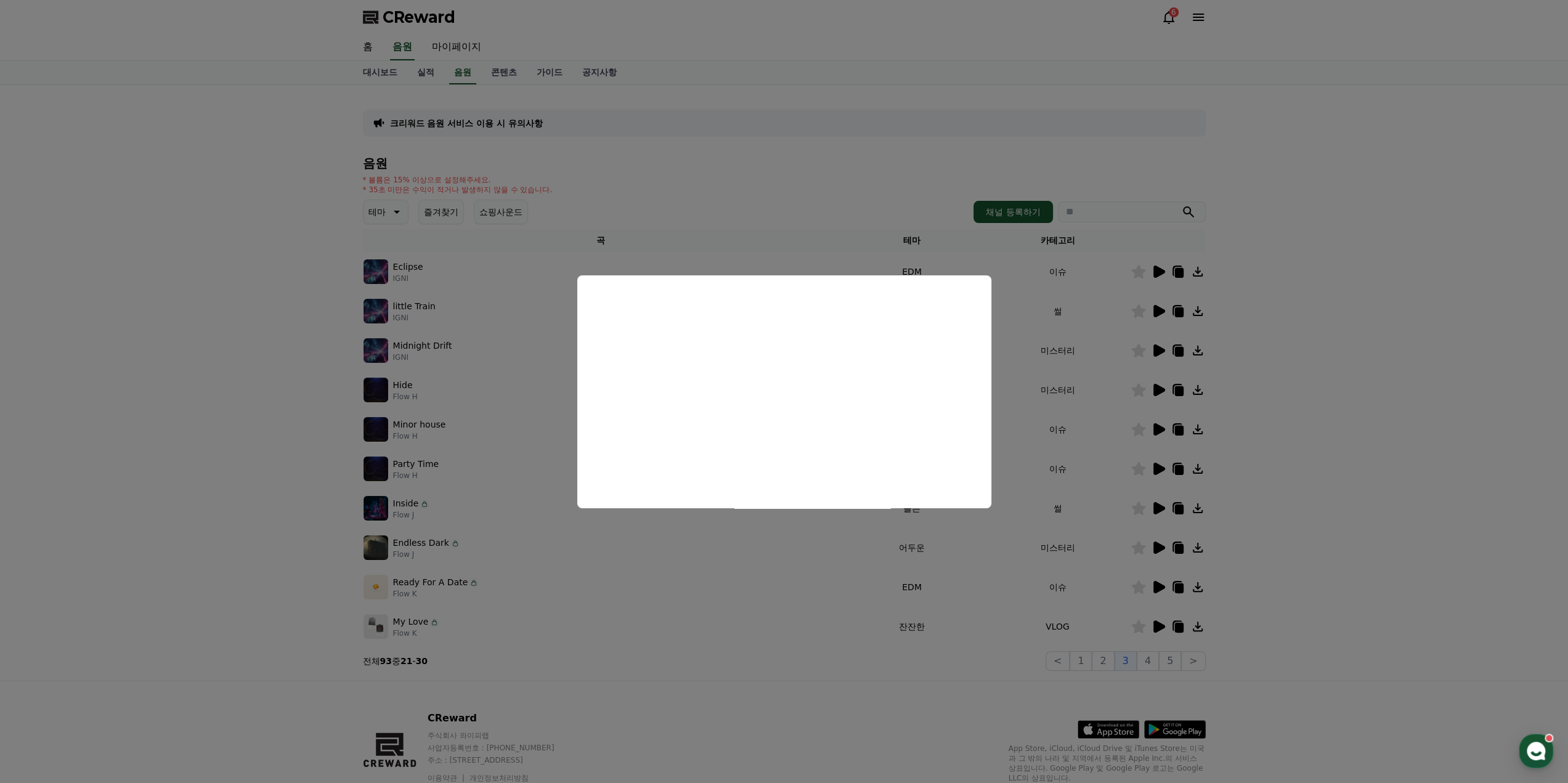
click at [745, 513] on button "close modal" at bounding box center [784, 391] width 1568 height 783
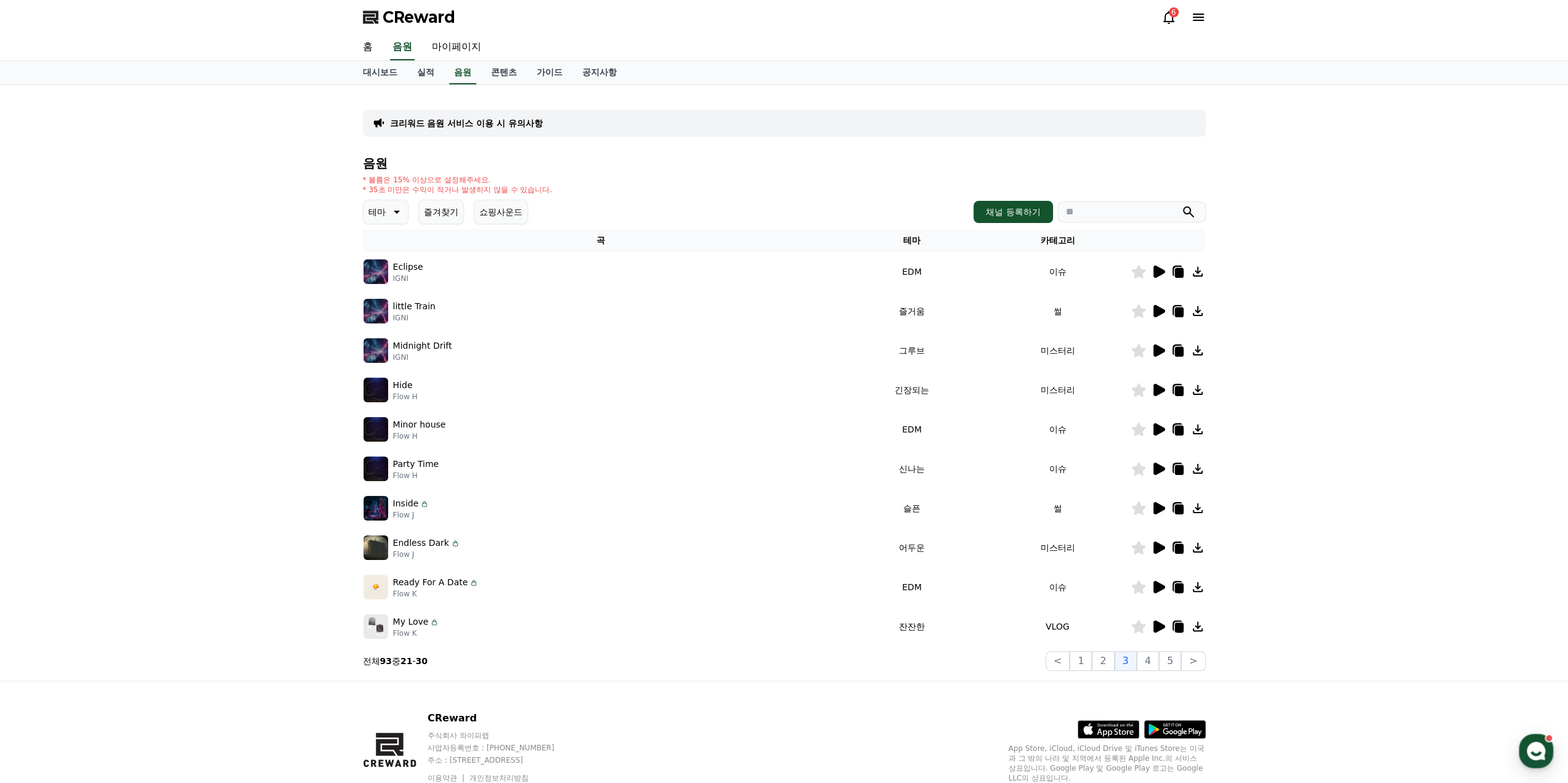
click at [392, 213] on icon at bounding box center [396, 212] width 15 height 15
click at [392, 315] on button "웅장한" at bounding box center [383, 315] width 36 height 27
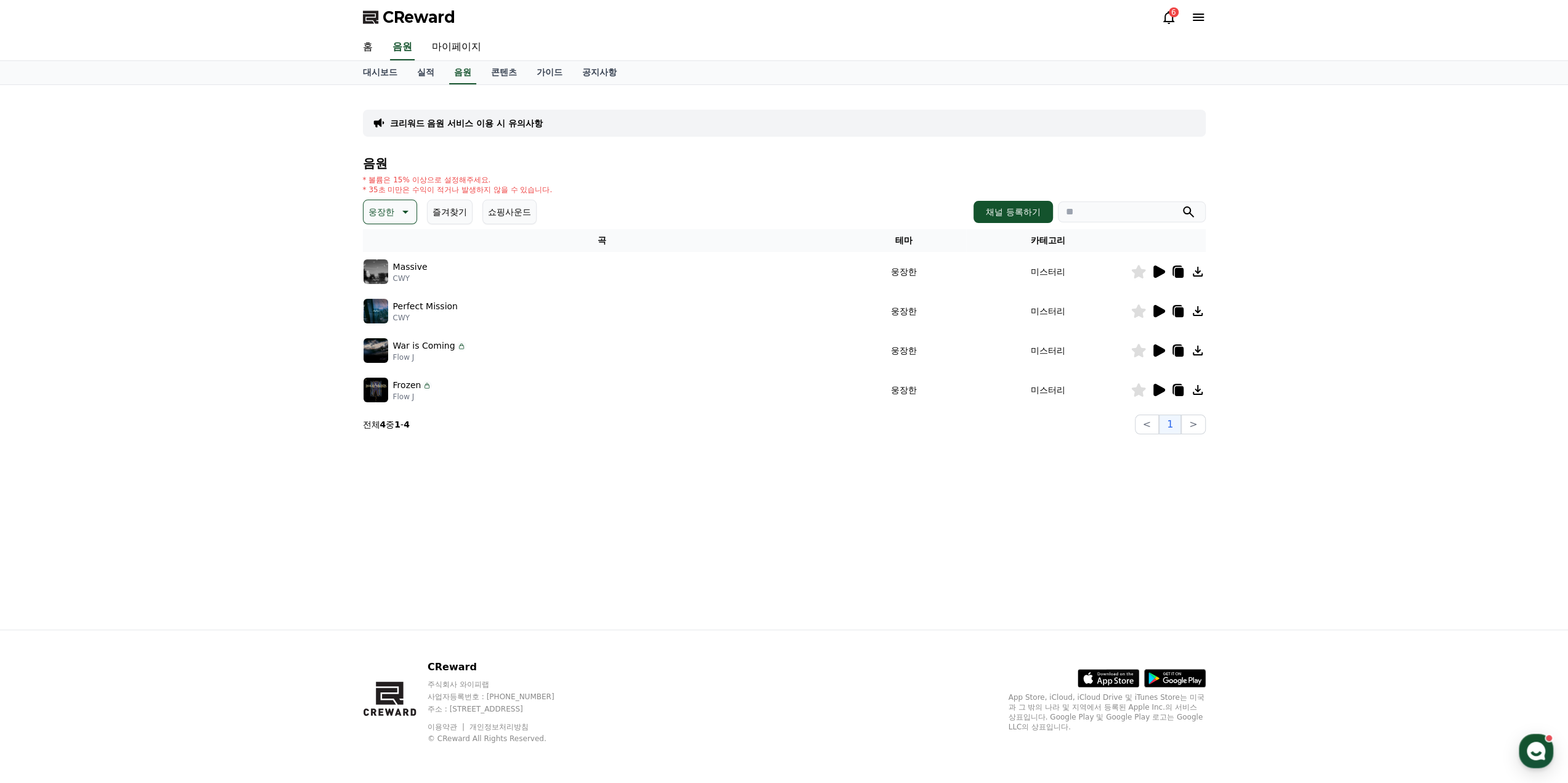
click at [1157, 266] on icon at bounding box center [1159, 271] width 12 height 13
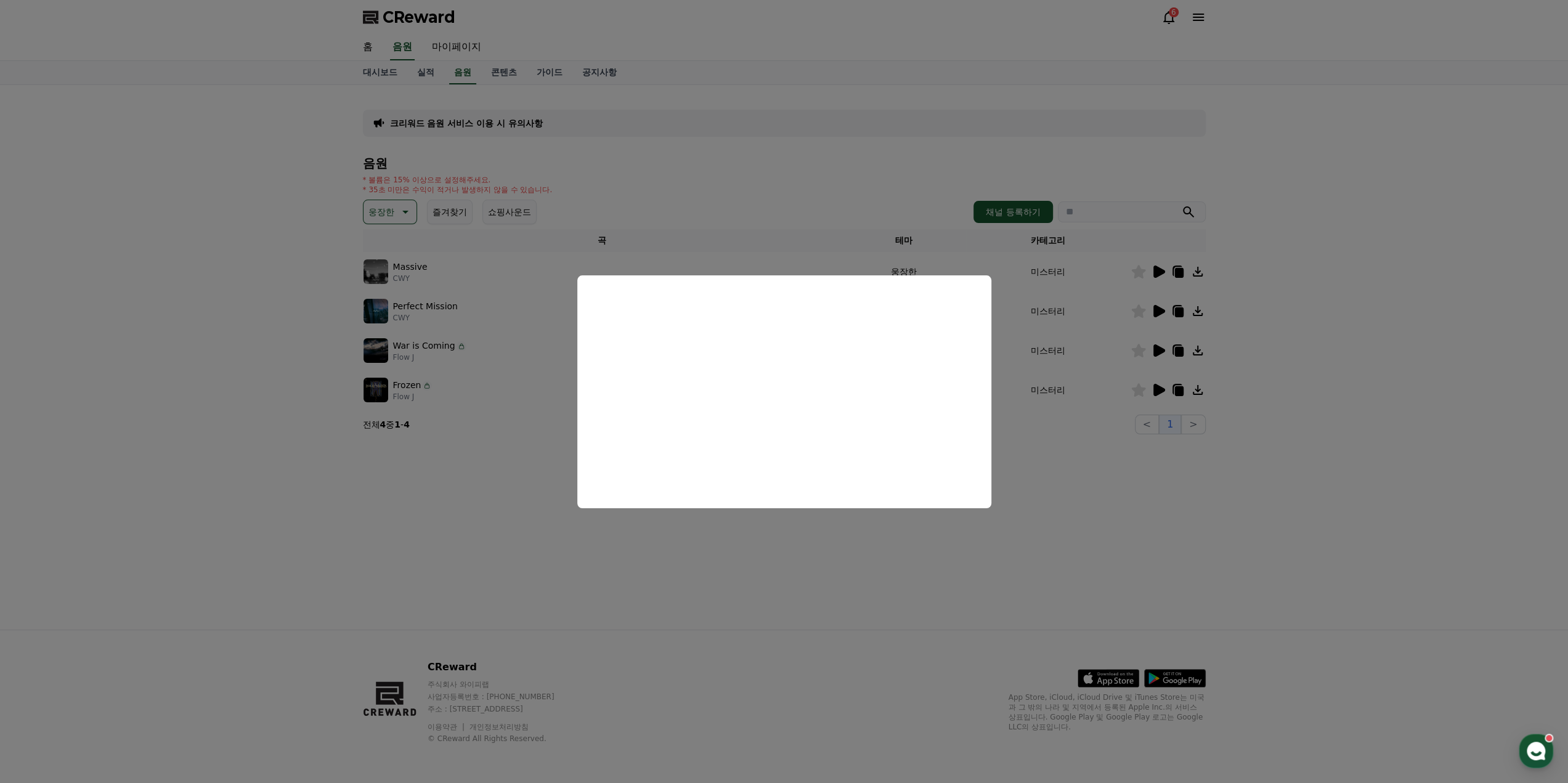
click at [1025, 418] on button "close modal" at bounding box center [784, 391] width 1568 height 783
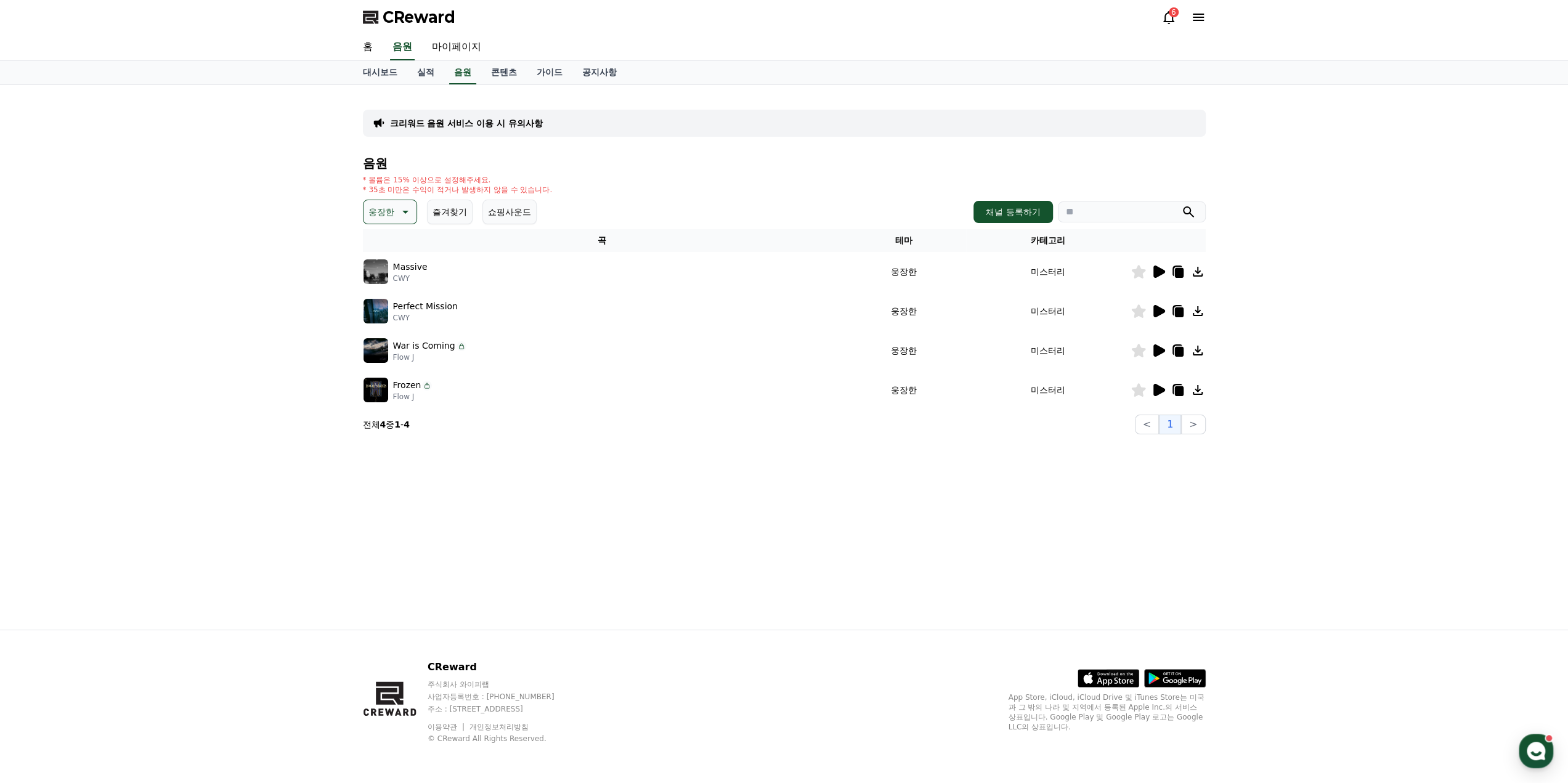
click at [1165, 308] on icon at bounding box center [1158, 311] width 15 height 15
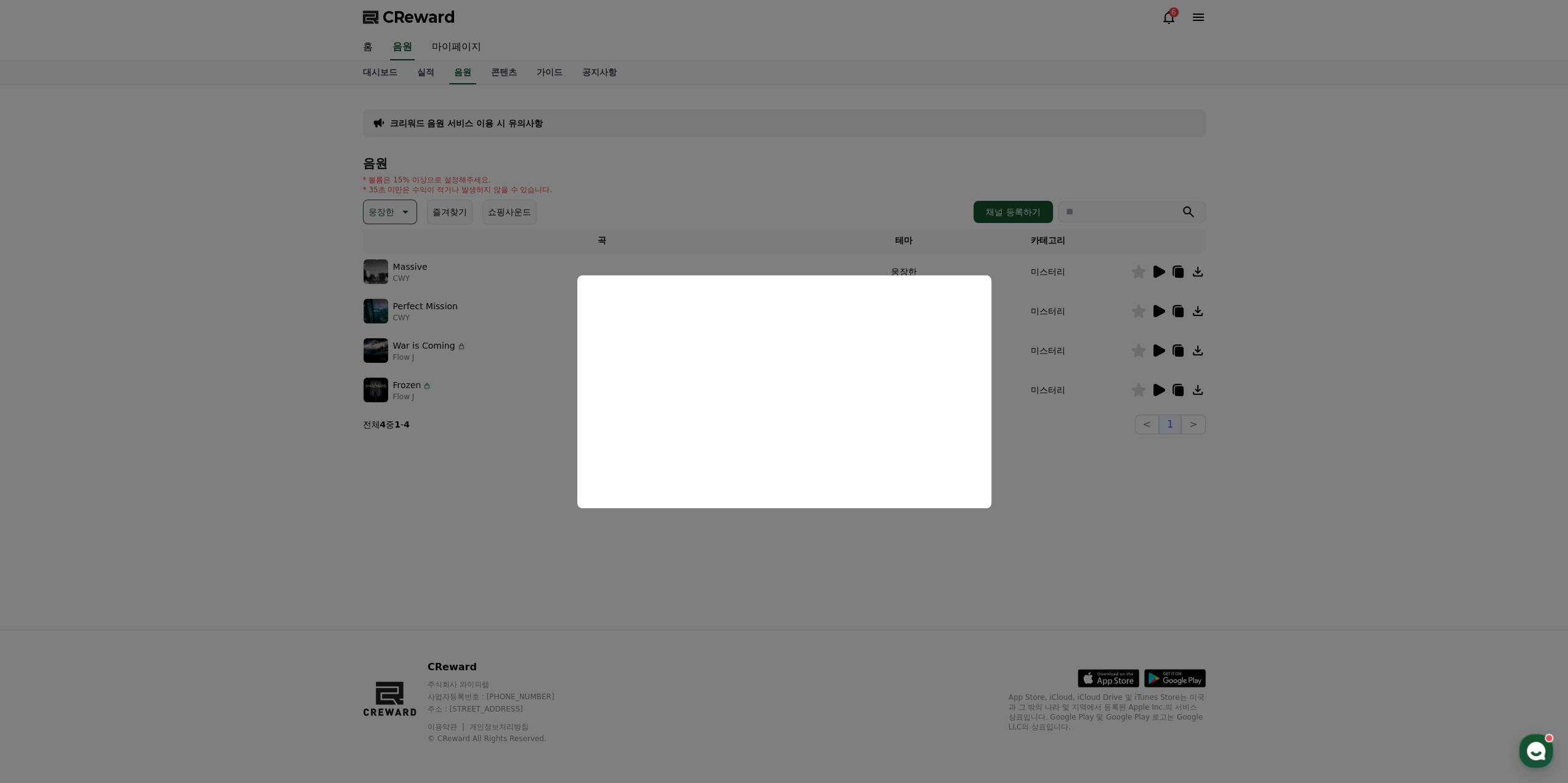
click at [1086, 477] on button "close modal" at bounding box center [784, 391] width 1568 height 783
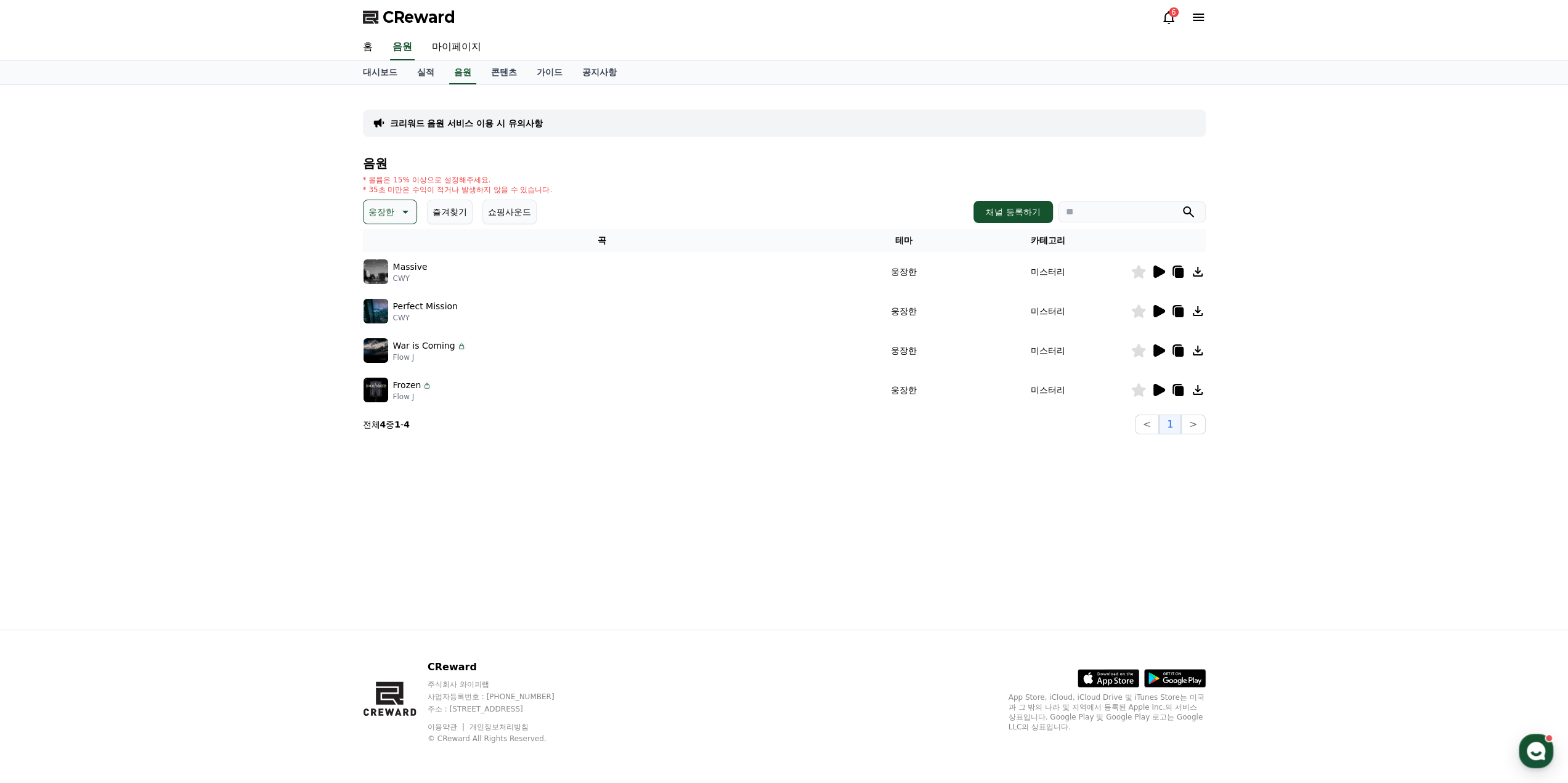
drag, startPoint x: 1175, startPoint y: 314, endPoint x: 1175, endPoint y: 323, distance: 9.0
click at [1175, 314] on icon at bounding box center [1179, 312] width 9 height 10
click at [293, 528] on div "크리워드 음원 서비스 이용 시 유의사항 음원 * 볼륨은 15% 이상으로 설정해주세요. * 35초 미만은 수익이 적거나 발생하지 않을 수 있습니…" at bounding box center [784, 357] width 1568 height 544
click at [1161, 389] on icon at bounding box center [1159, 390] width 12 height 13
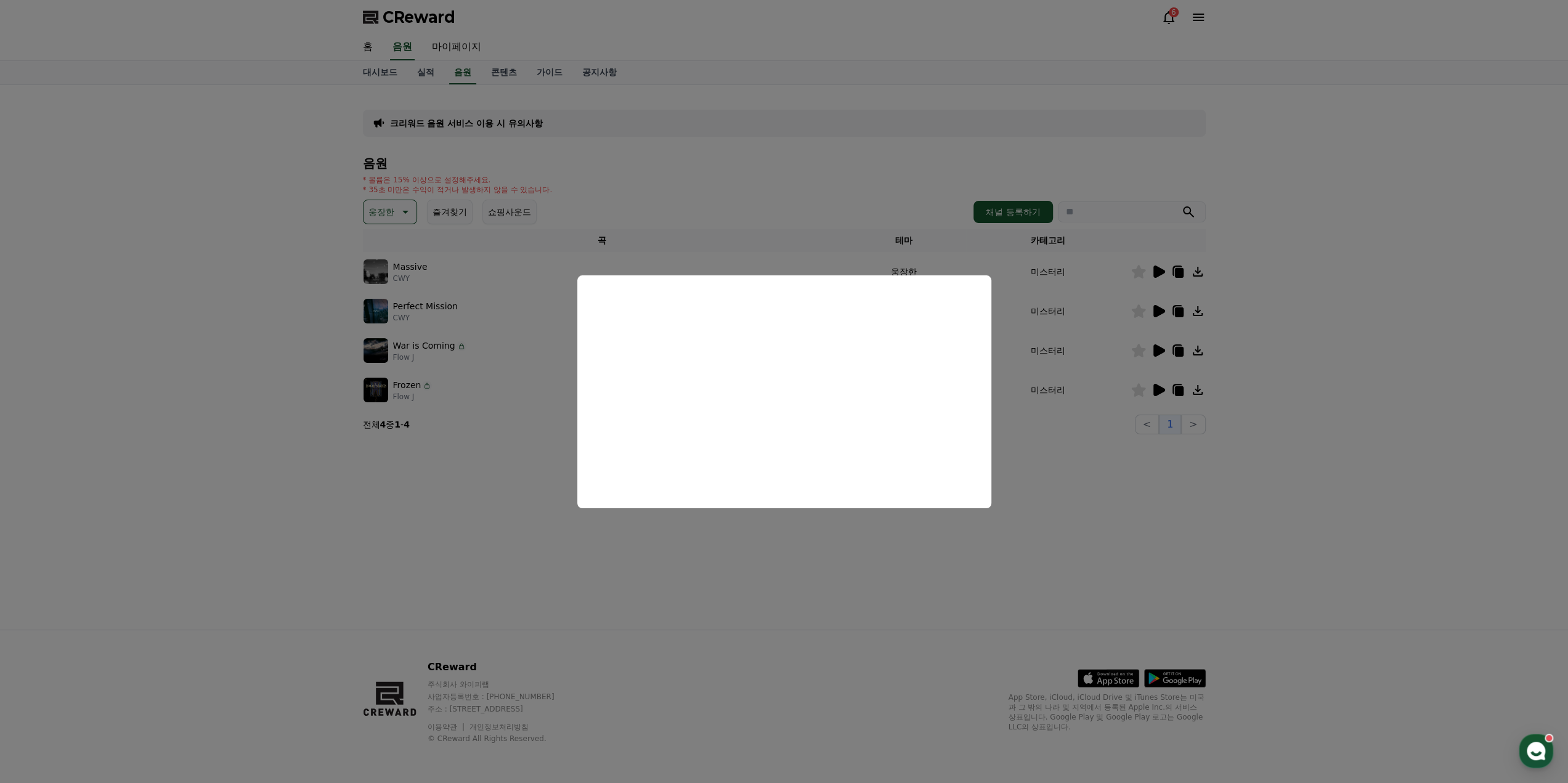
click at [1180, 392] on button "close modal" at bounding box center [784, 391] width 1568 height 783
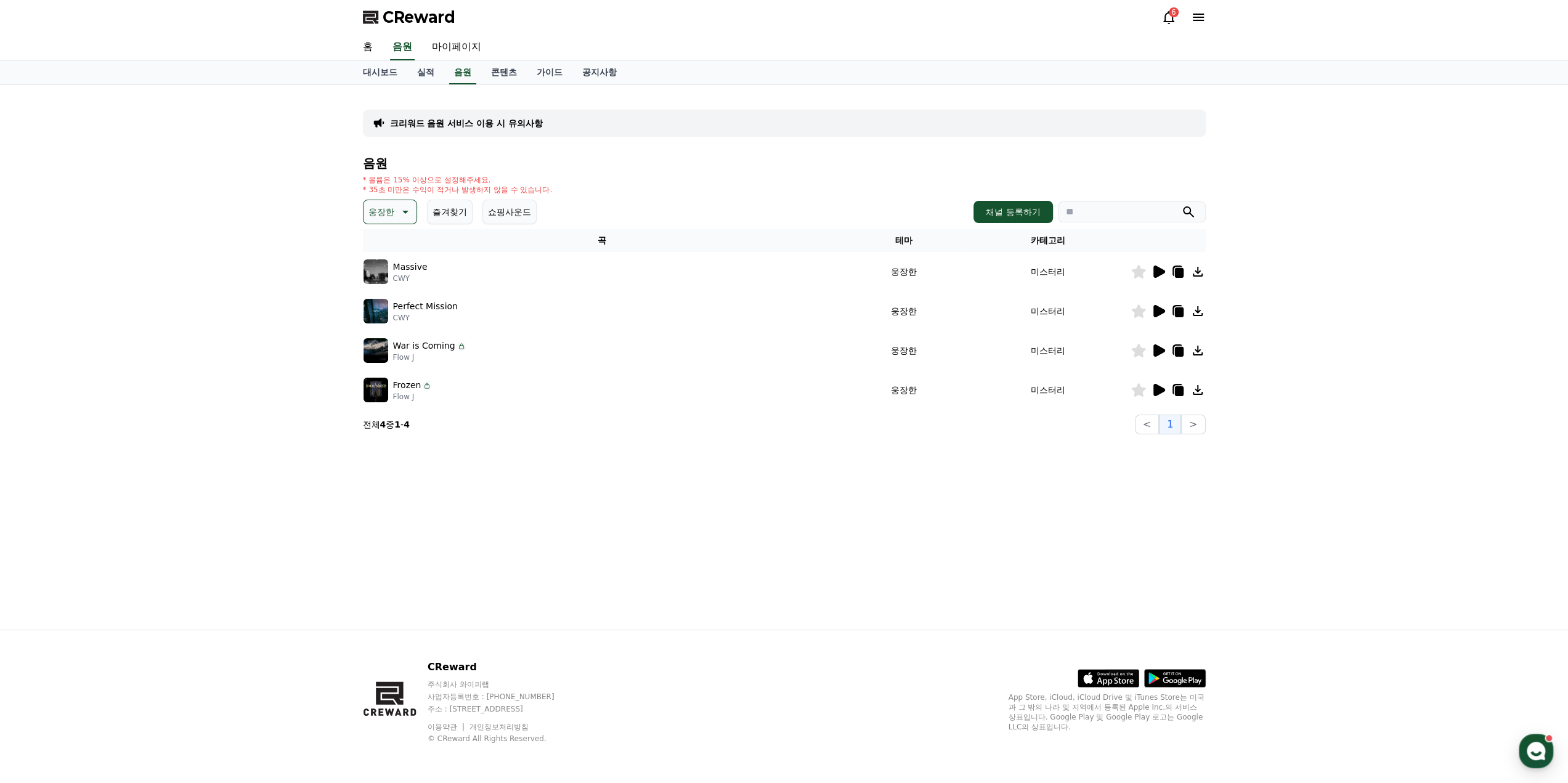
click at [1175, 390] on icon at bounding box center [1179, 391] width 9 height 10
click at [1173, 391] on icon at bounding box center [1178, 389] width 10 height 11
